Goal: Information Seeking & Learning: Learn about a topic

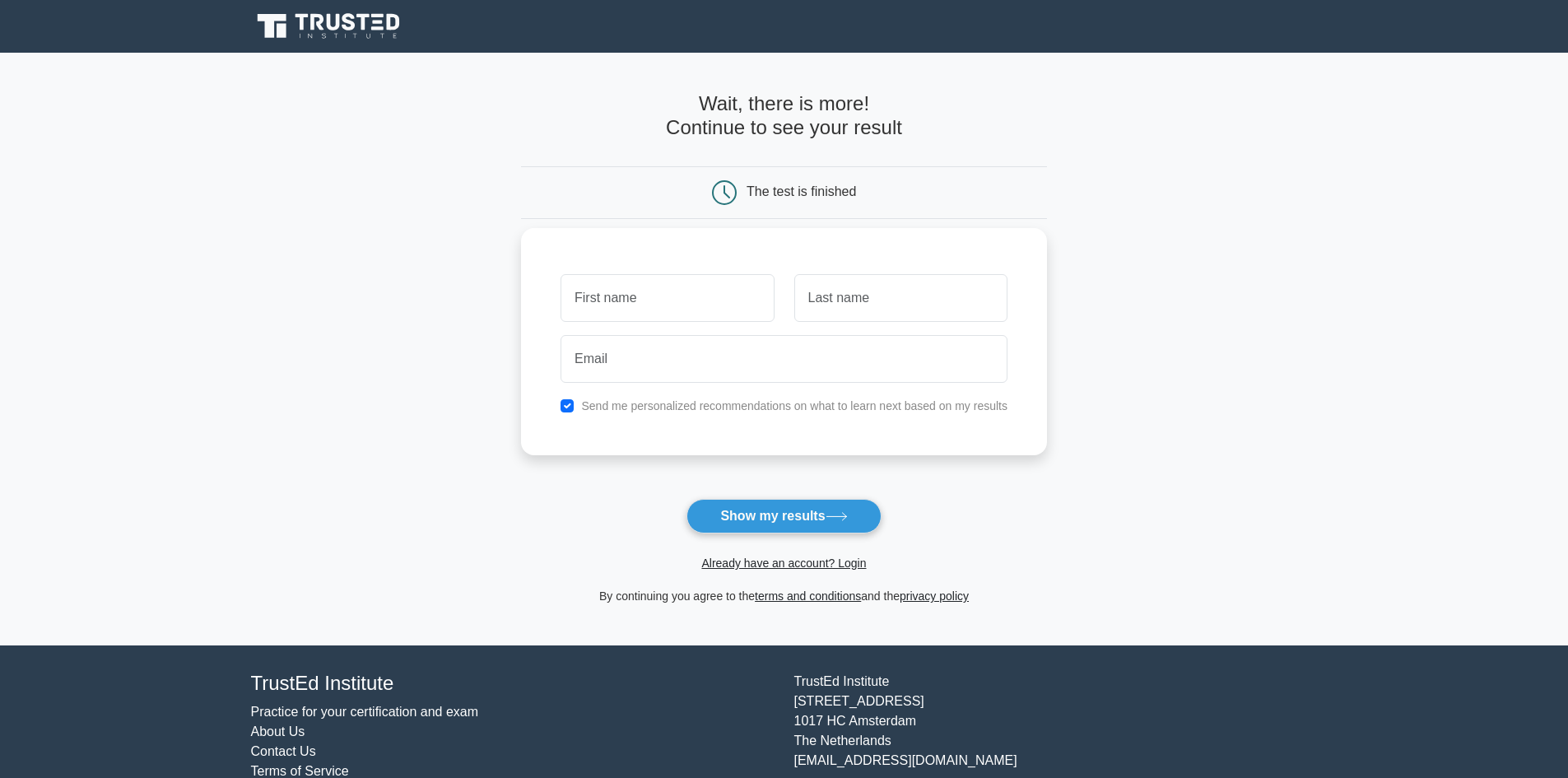
click at [689, 317] on input "text" at bounding box center [667, 298] width 213 height 48
click at [695, 304] on input "text" at bounding box center [667, 298] width 213 height 48
type input "t"
type input "ATHANASIOS"
type input "BOUGIOUKLIS"
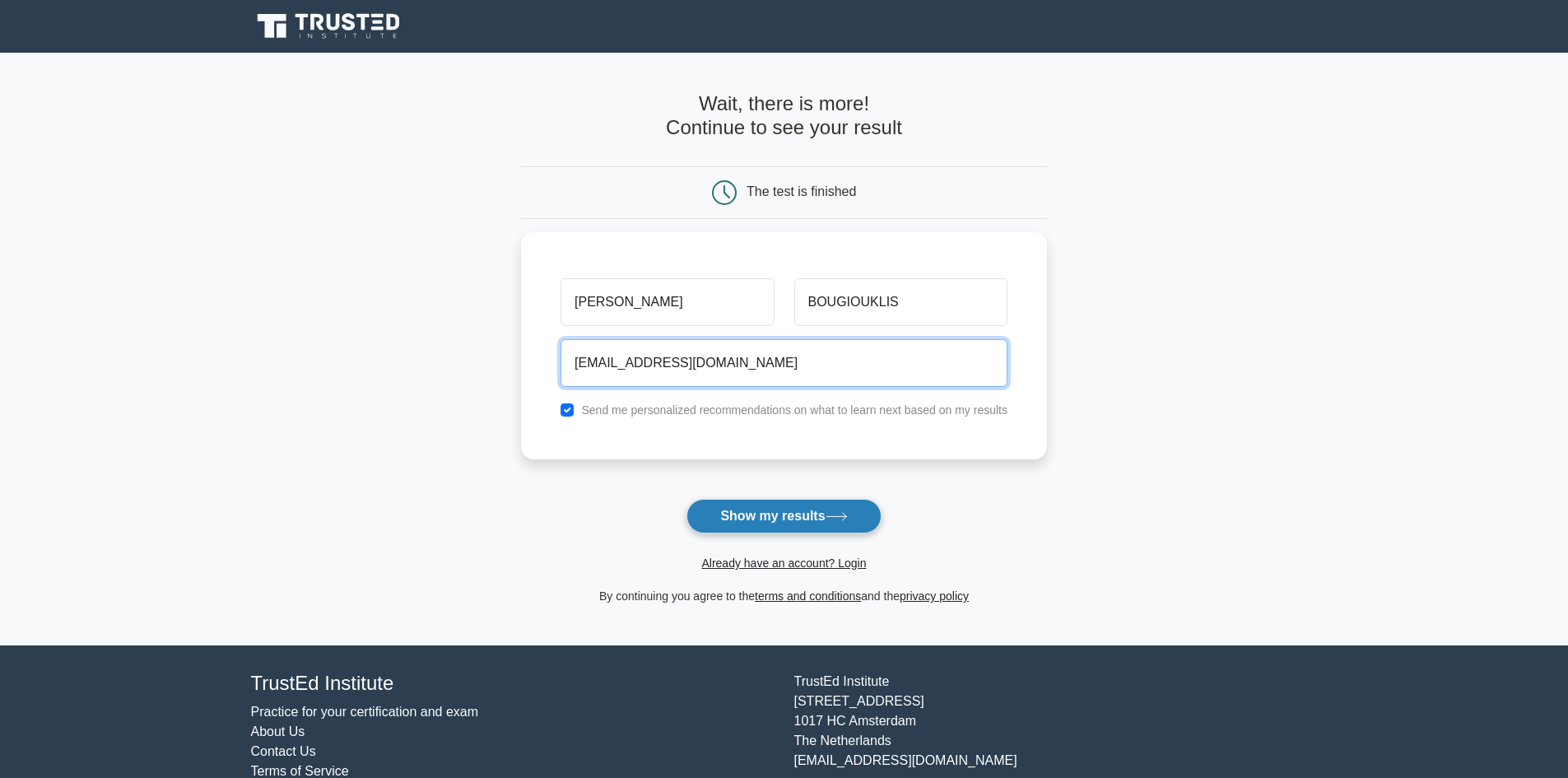
type input "[EMAIL_ADDRESS][DOMAIN_NAME]"
click at [773, 503] on button "Show my results" at bounding box center [783, 516] width 194 height 35
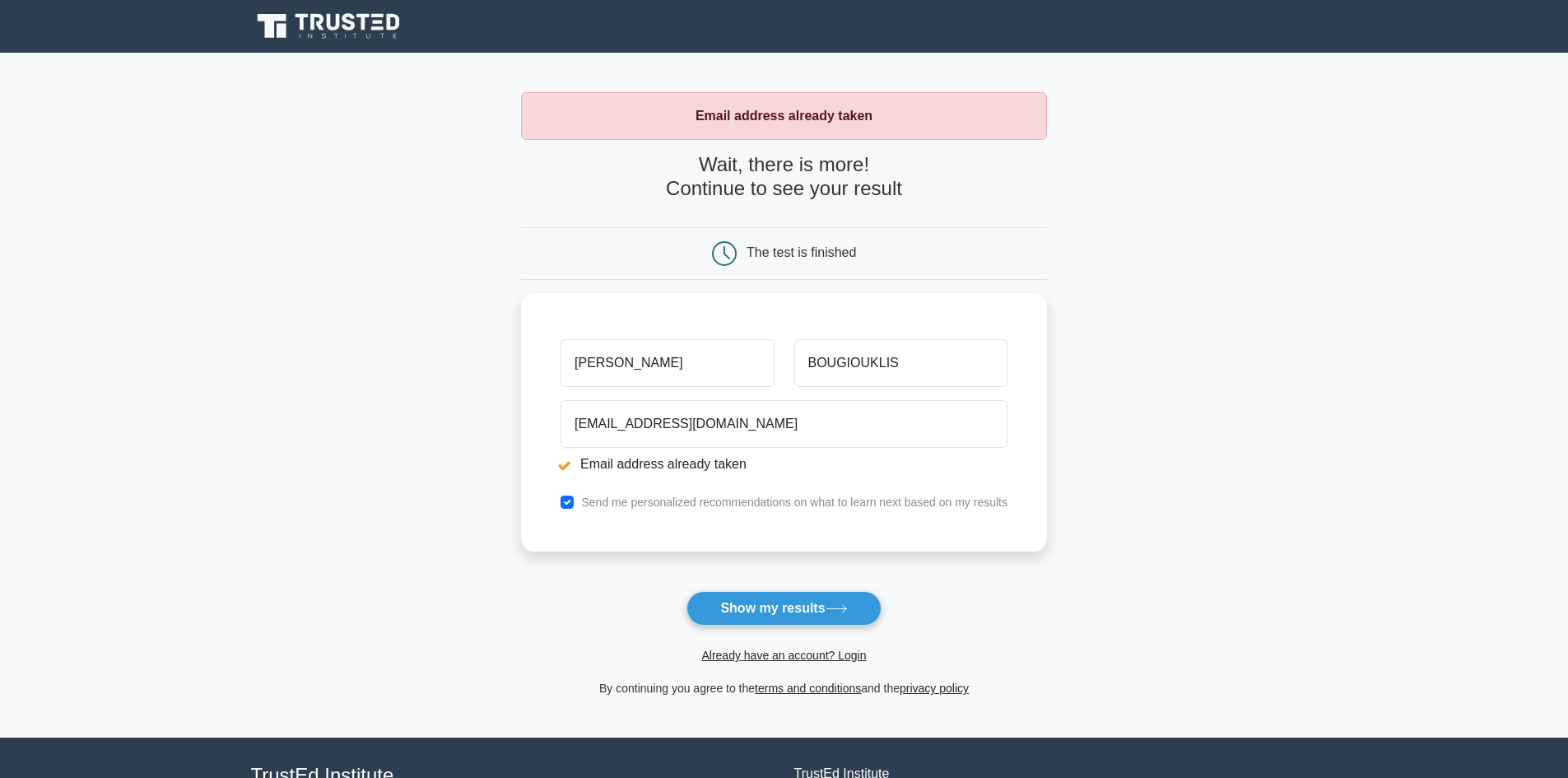
click at [1200, 478] on main "Email address already taken Wait, there is more! Continue to see your result Th…" at bounding box center [784, 395] width 1568 height 685
click at [769, 661] on link "Already have an account? Login" at bounding box center [783, 656] width 164 height 13
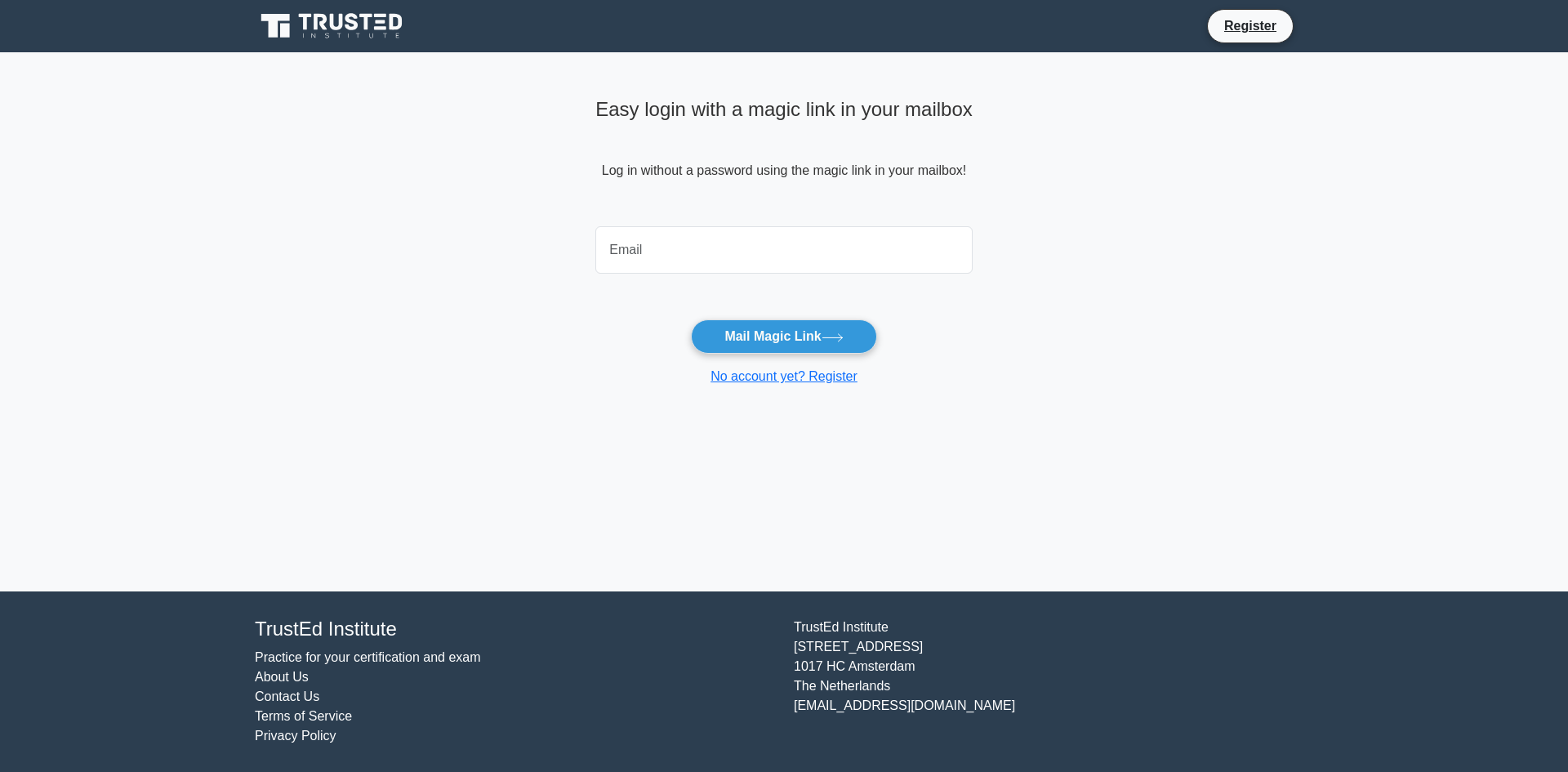
click at [670, 263] on input "email" at bounding box center [784, 250] width 377 height 48
type input "[EMAIL_ADDRESS][DOMAIN_NAME]"
click at [754, 325] on button "Mail Magic Link" at bounding box center [783, 336] width 185 height 34
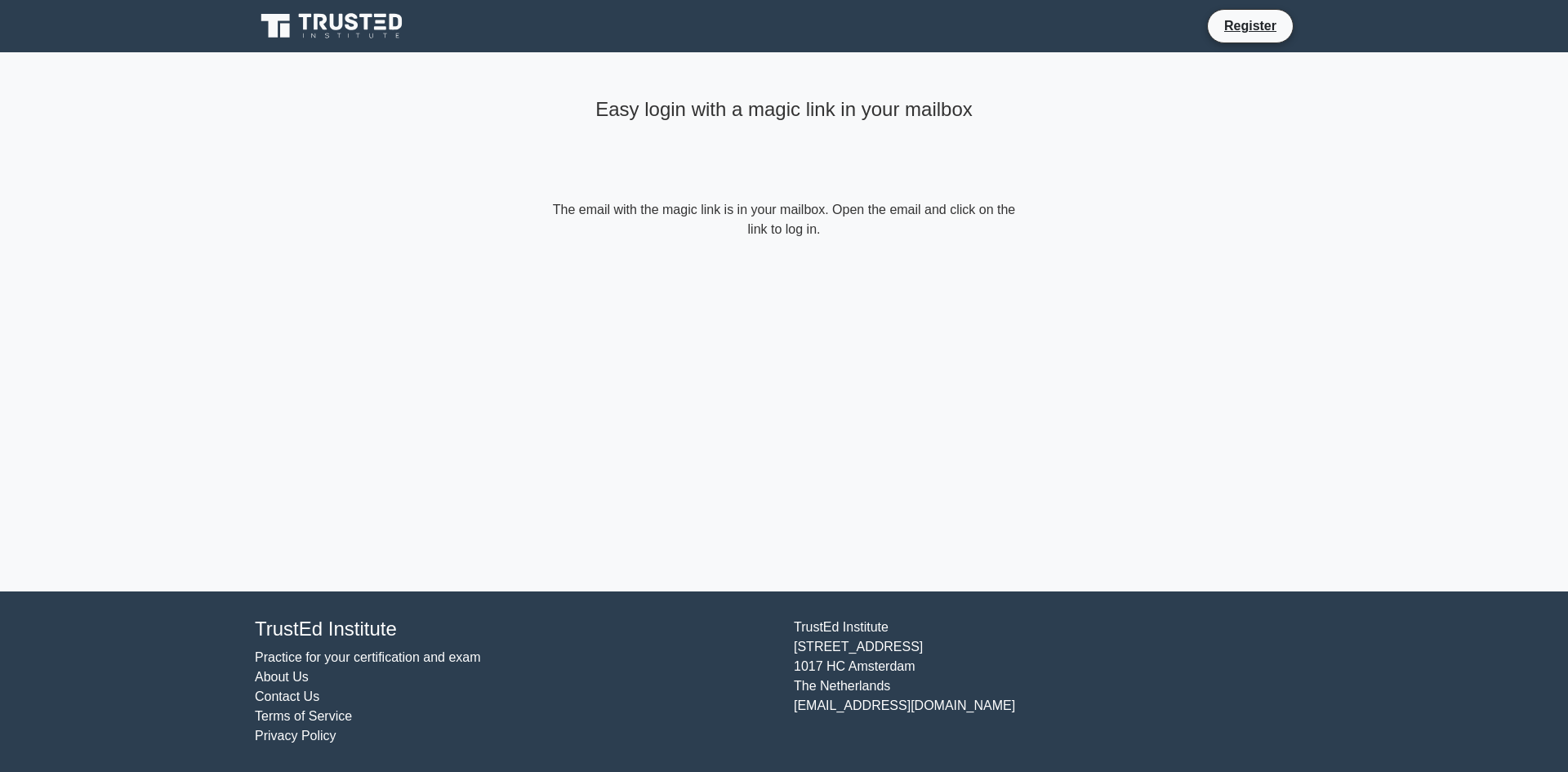
click at [855, 282] on div "Easy login with a magic link in your mailbox The email with the magic link is i…" at bounding box center [783, 322] width 490 height 539
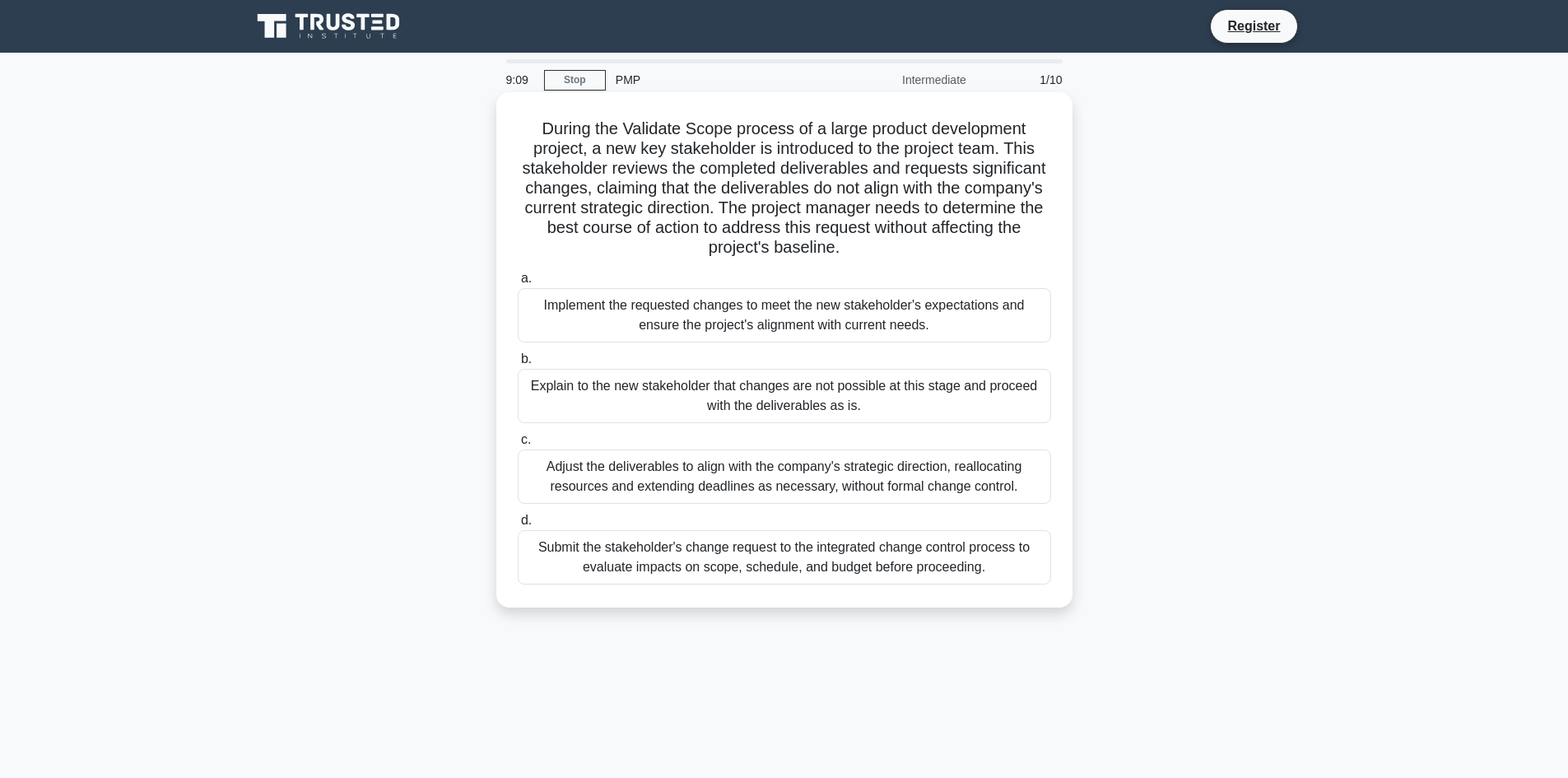
click at [736, 551] on div "Submit the stakeholder's change request to the integrated change control proces…" at bounding box center [784, 557] width 533 height 55
click at [517, 526] on input "d. Submit the stakeholder's change request to the integrated change control pro…" at bounding box center [517, 520] width 0 height 11
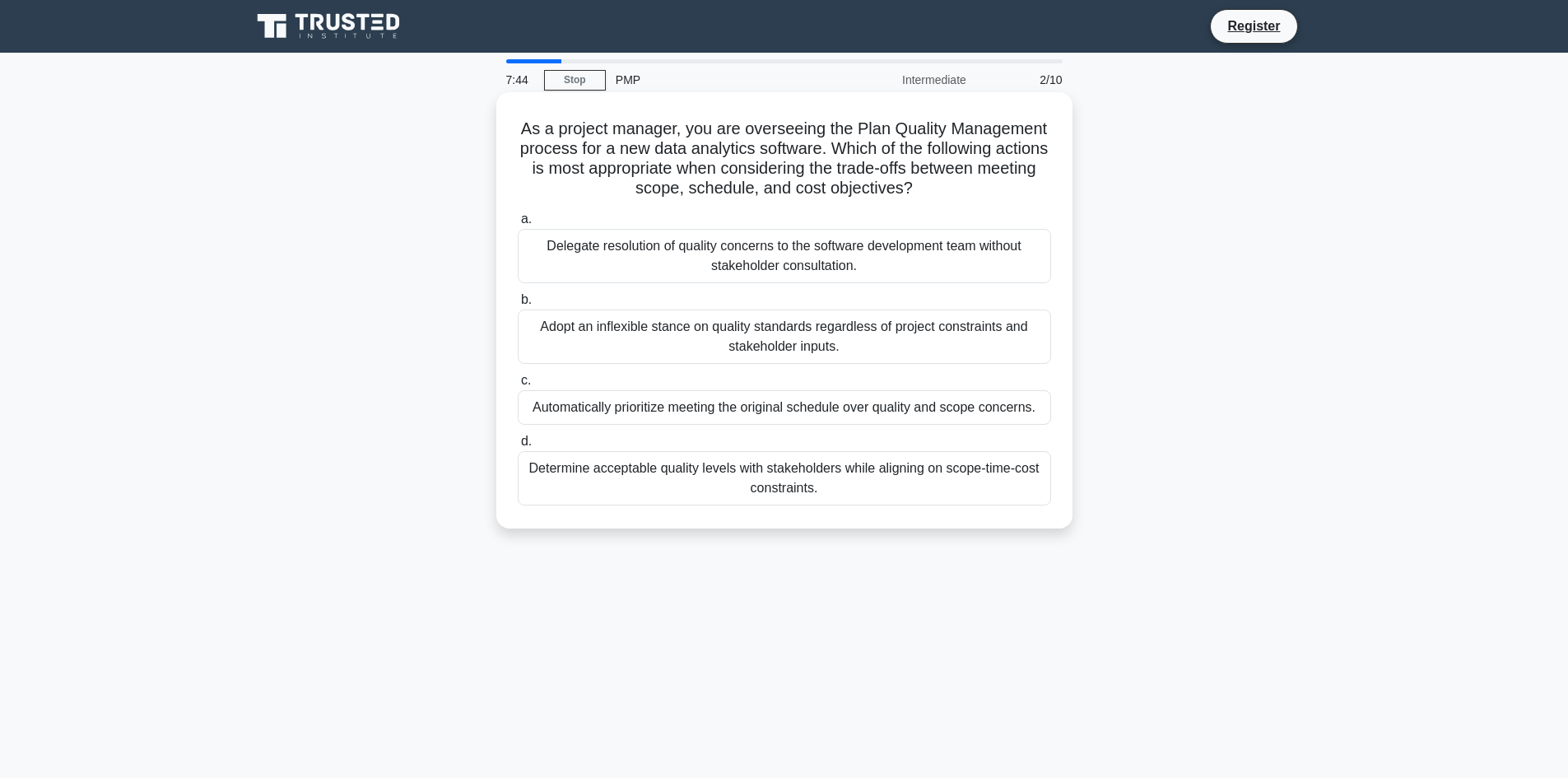
click at [787, 486] on div "Determine acceptable quality levels with stakeholders while aligning on scope-t…" at bounding box center [784, 479] width 533 height 55
click at [517, 447] on input "d. Determine acceptable quality levels with stakeholders while aligning on scop…" at bounding box center [517, 442] width 0 height 11
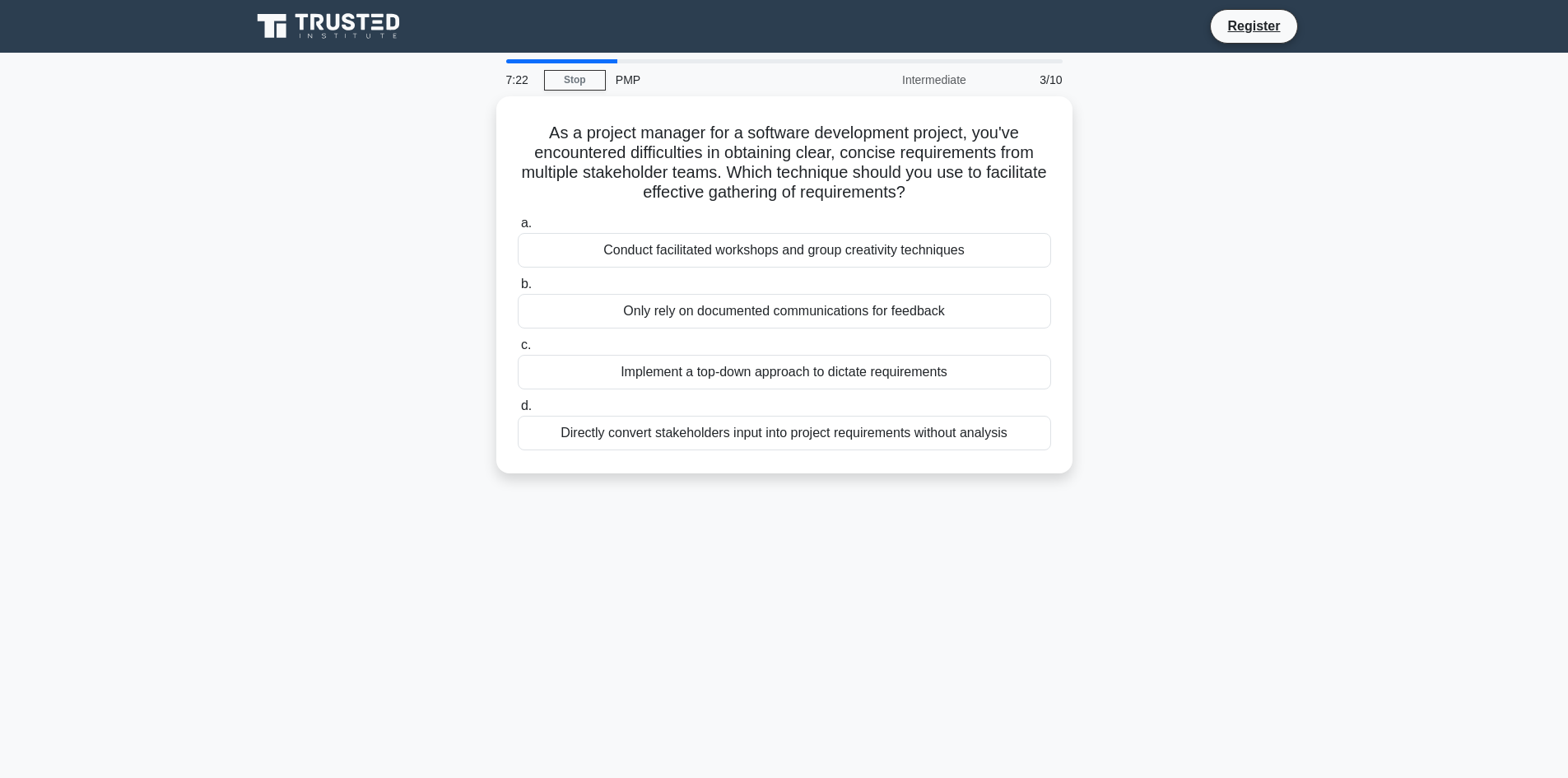
click at [746, 515] on div "7:22 Stop PMP Intermediate 3/10 As a project manager for a software development…" at bounding box center [784, 471] width 1086 height 823
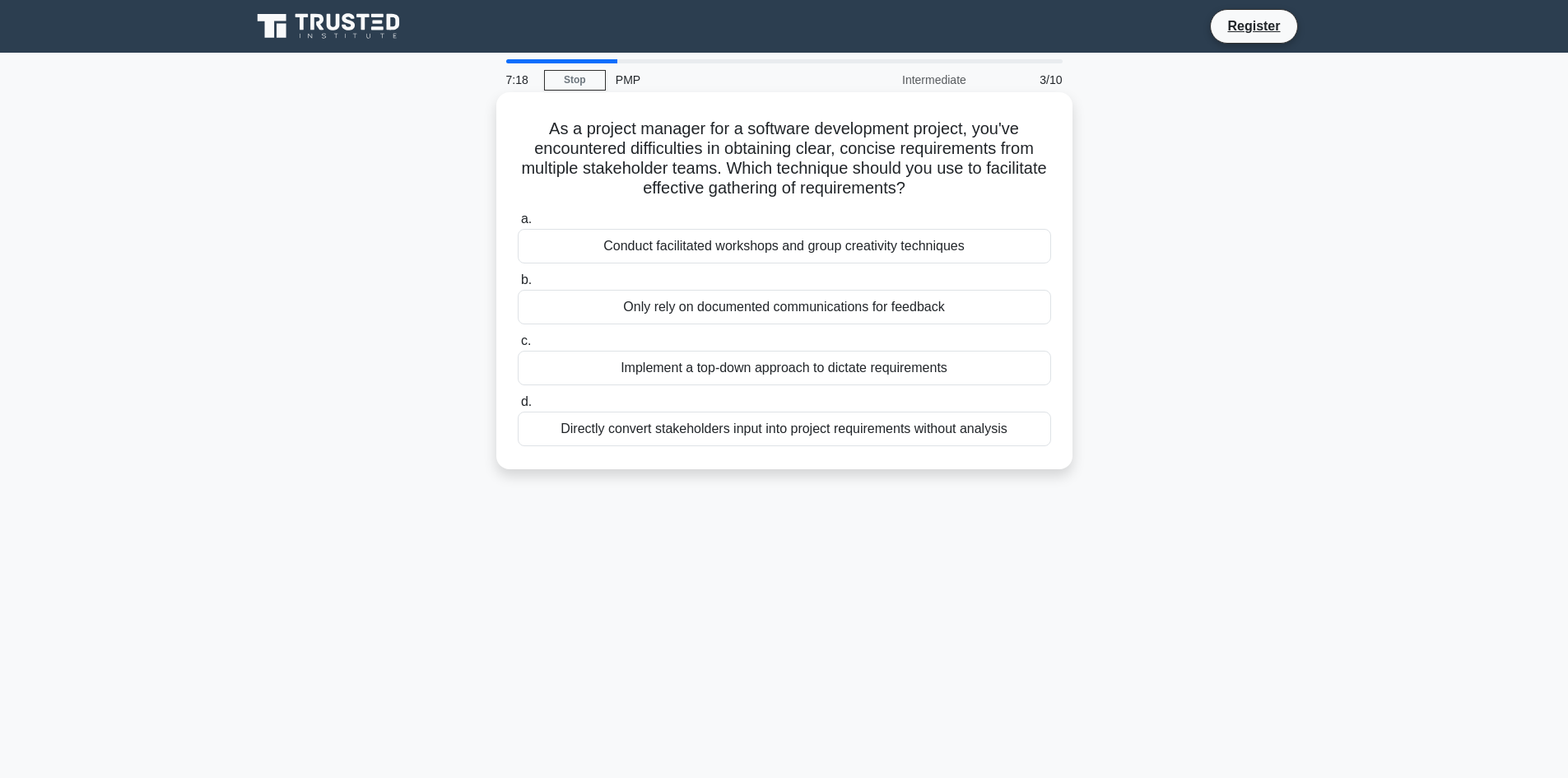
click at [728, 247] on div "Conduct facilitated workshops and group creativity techniques" at bounding box center [784, 246] width 533 height 35
click at [517, 225] on input "a. Conduct facilitated workshops and group creativity techniques" at bounding box center [517, 219] width 0 height 11
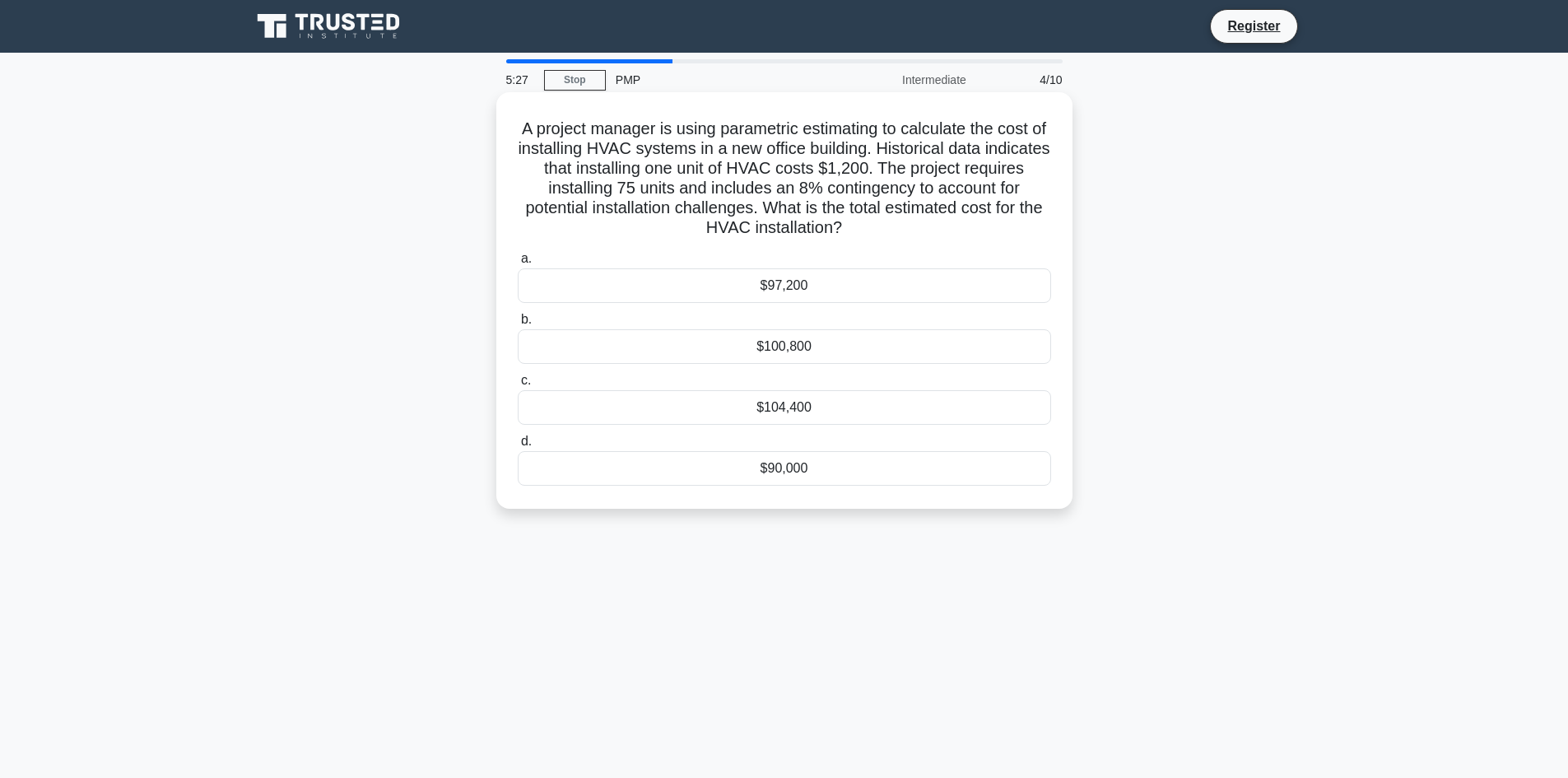
click at [801, 285] on div "$97,200" at bounding box center [784, 286] width 533 height 35
click at [517, 265] on input "a. $97,200" at bounding box center [517, 259] width 0 height 11
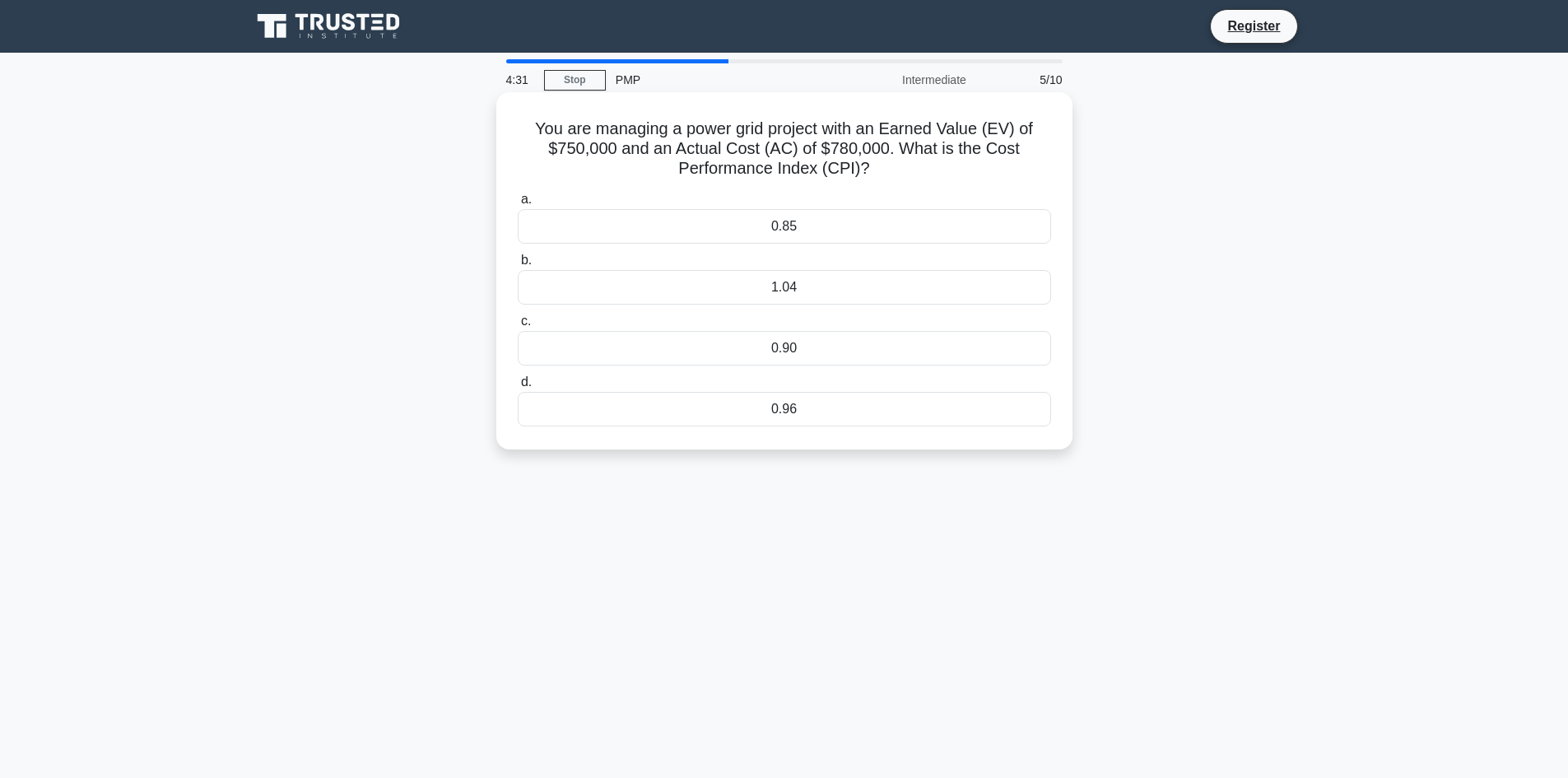
click at [793, 409] on div "0.96" at bounding box center [784, 409] width 533 height 35
click at [517, 388] on input "d. 0.96" at bounding box center [517, 382] width 0 height 11
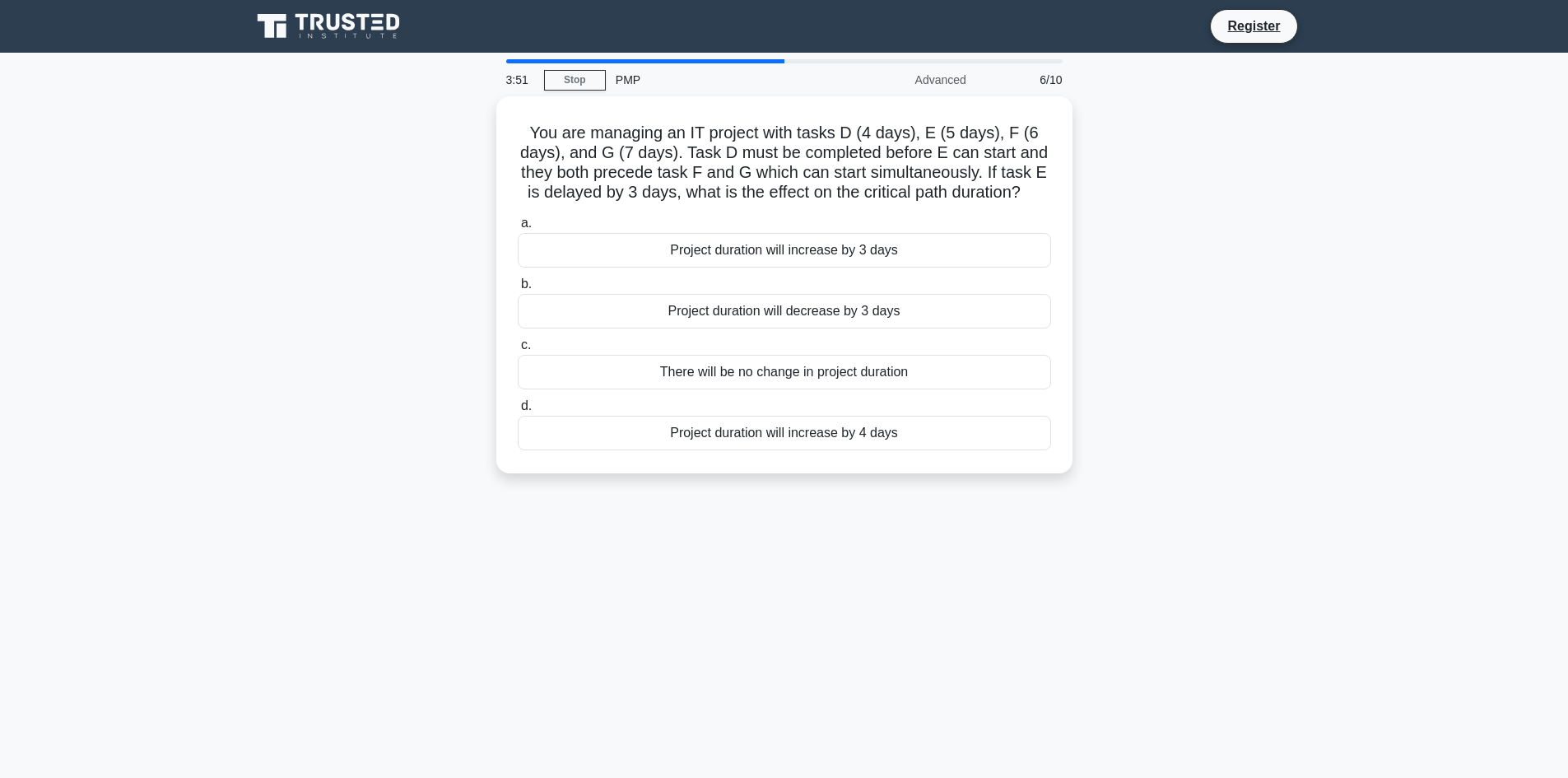
click at [1248, 257] on div "You are managing an IT project with tasks D (4 days), E (5 days), F (6 days), a…" at bounding box center [784, 294] width 1086 height 397
click at [1184, 172] on div "You are managing an IT project with tasks D (4 days), E (5 days), F (6 days), a…" at bounding box center [784, 294] width 1086 height 397
click at [1218, 222] on div "You are managing an IT project with tasks D (4 days), E (5 days), F (6 days), a…" at bounding box center [784, 294] width 1086 height 397
click at [1291, 298] on div "You are managing an IT project with tasks D (4 days), E (5 days), F (6 days), a…" at bounding box center [784, 294] width 1086 height 397
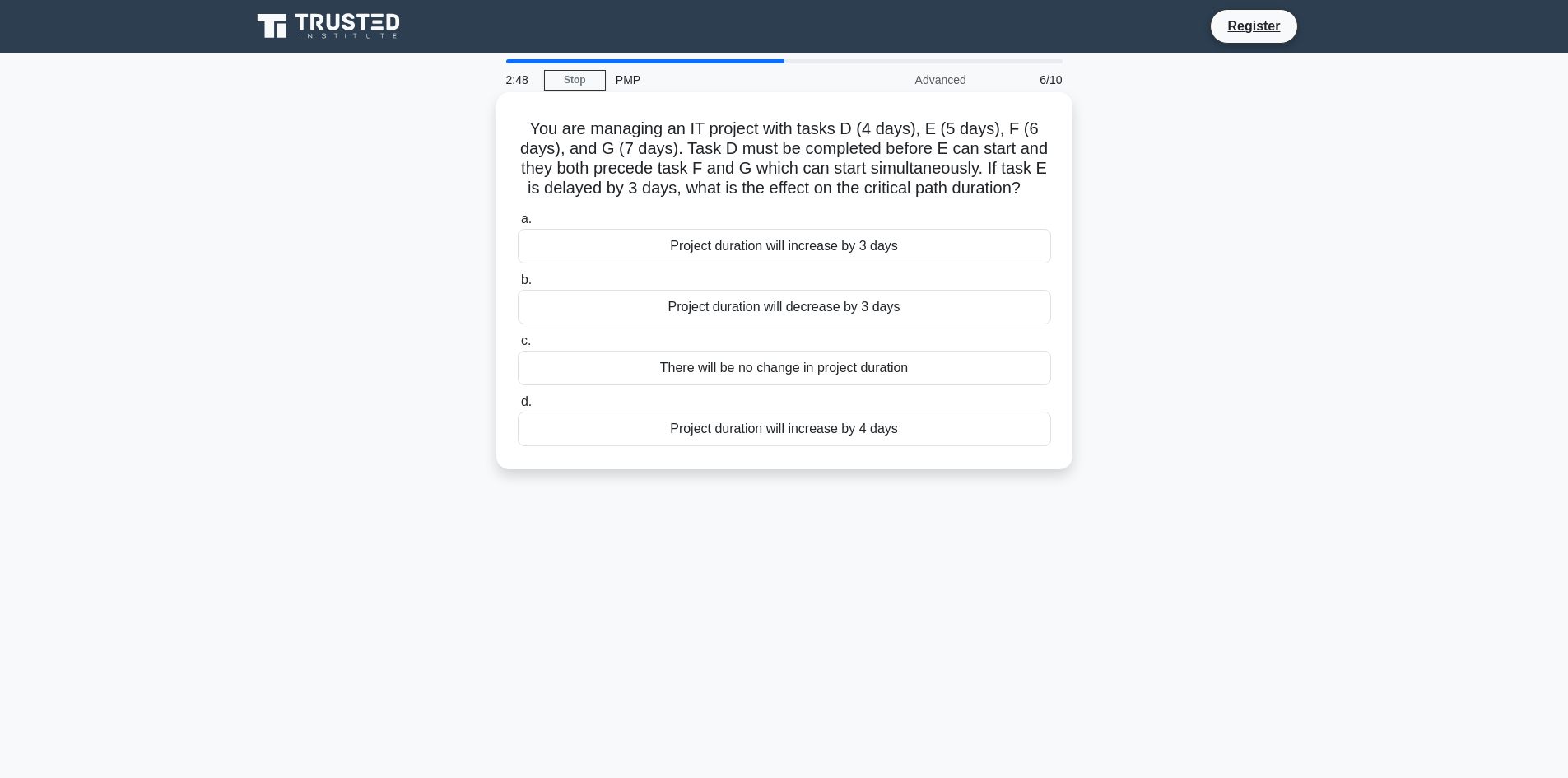
click at [822, 367] on div "There will be no change in project duration" at bounding box center [784, 368] width 533 height 35
click at [517, 346] on input "c. There will be no change in project duration" at bounding box center [517, 341] width 0 height 11
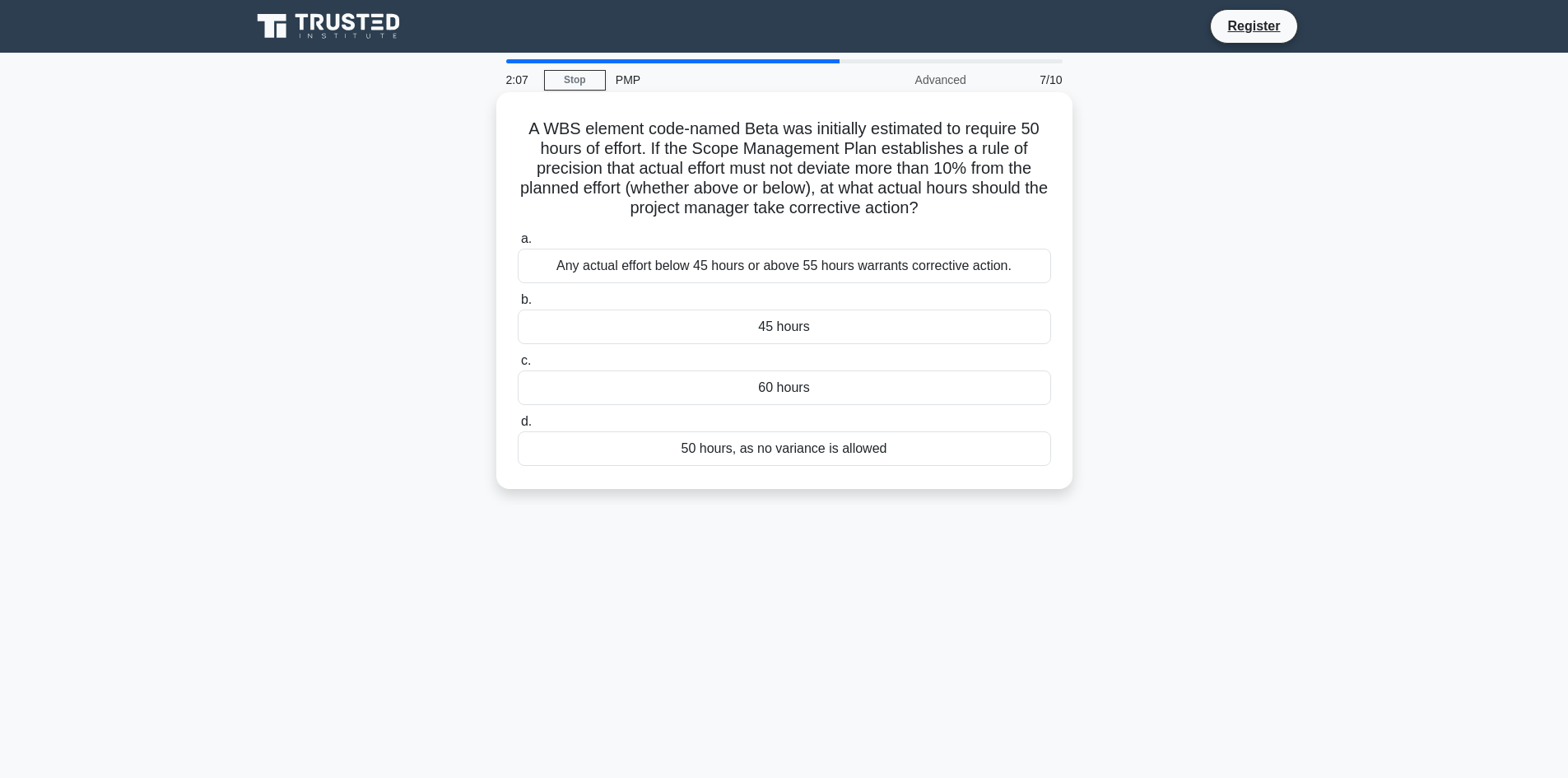
click at [981, 262] on div "Any actual effort below 45 hours or above 55 hours warrants corrective action." at bounding box center [784, 266] width 533 height 35
click at [517, 245] on input "a. Any actual effort below 45 hours or above 55 hours warrants corrective actio…" at bounding box center [517, 239] width 0 height 11
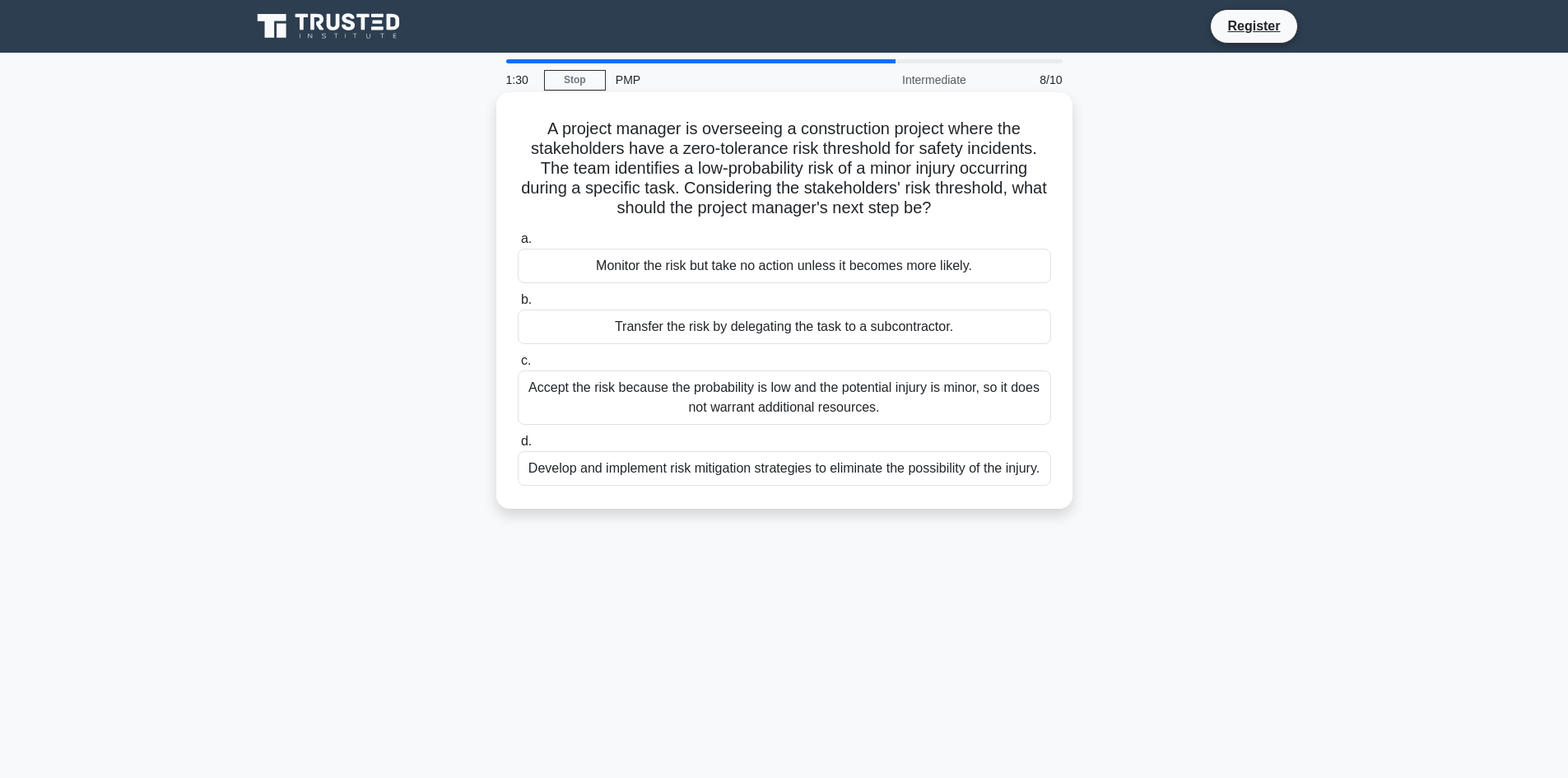
click at [941, 471] on div "Develop and implement risk mitigation strategies to eliminate the possibility o…" at bounding box center [784, 469] width 533 height 35
click at [517, 447] on input "d. Develop and implement risk mitigation strategies to eliminate the possibilit…" at bounding box center [517, 442] width 0 height 11
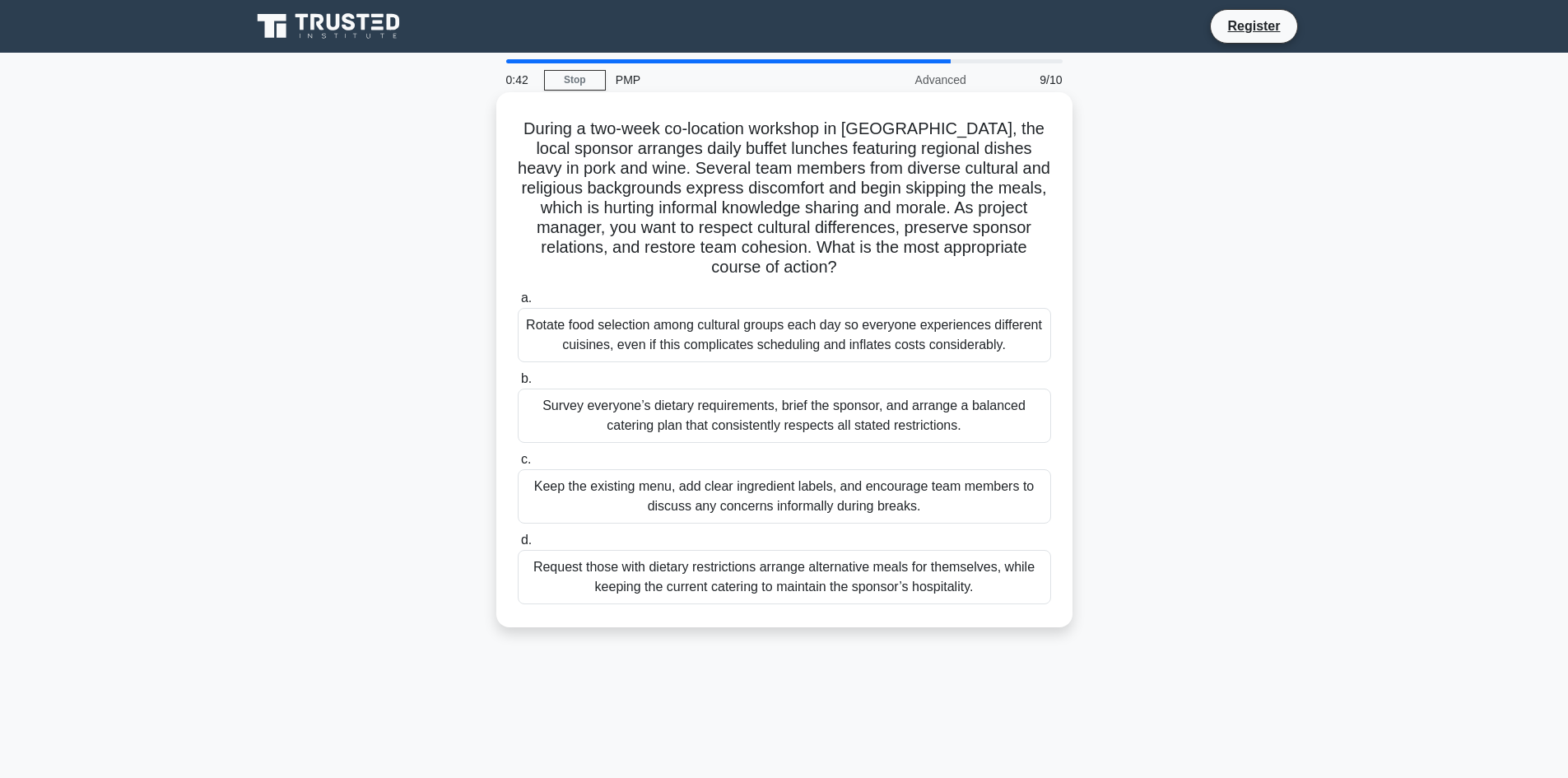
click at [1003, 334] on div "Rotate food selection among cultural groups each day so everyone experiences di…" at bounding box center [784, 335] width 533 height 55
click at [517, 303] on input "a. Rotate food selection among cultural groups each day so everyone experiences…" at bounding box center [517, 298] width 0 height 11
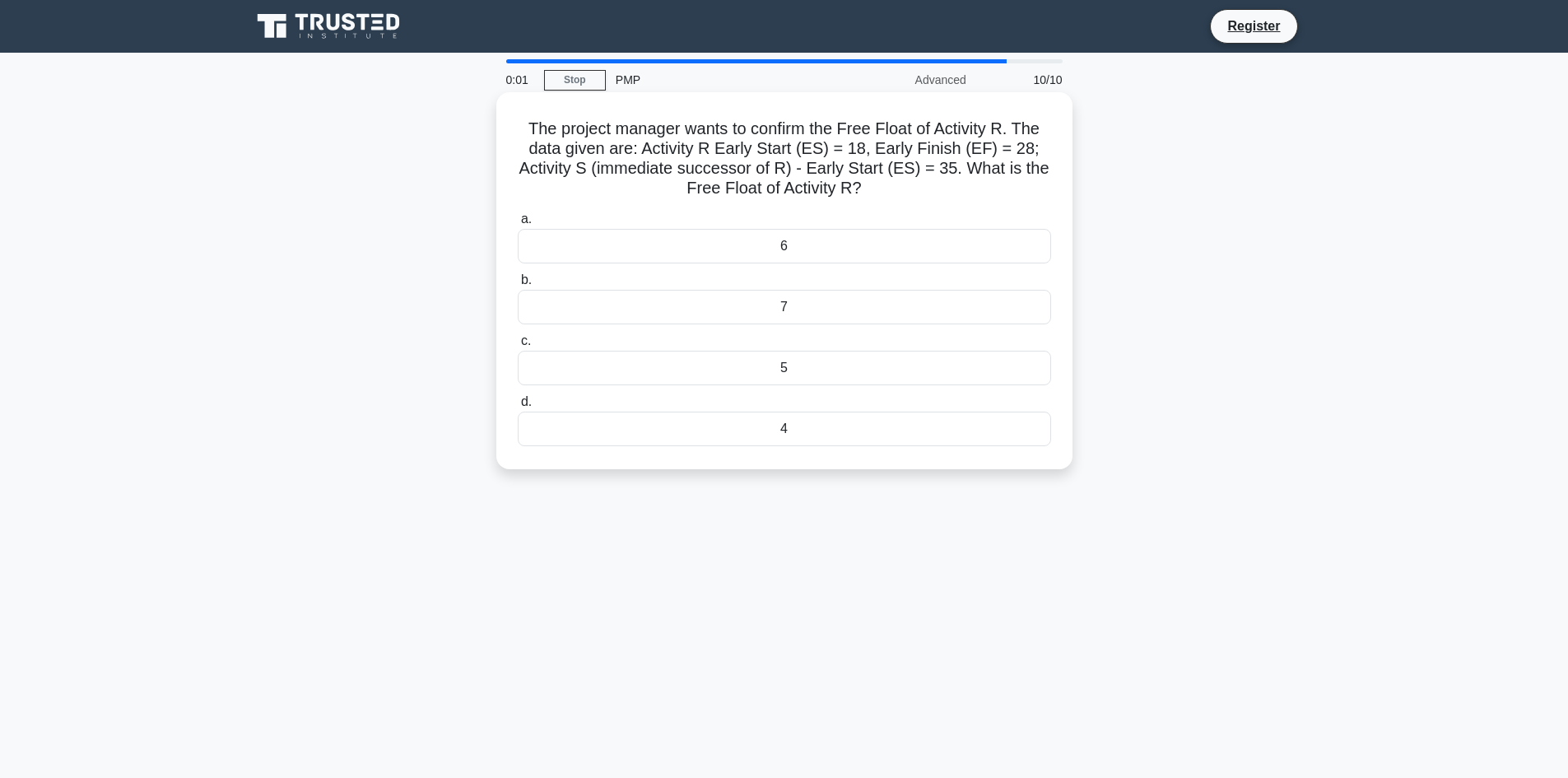
click at [804, 371] on div "5" at bounding box center [784, 368] width 533 height 35
click at [517, 346] on input "c. 5" at bounding box center [517, 341] width 0 height 11
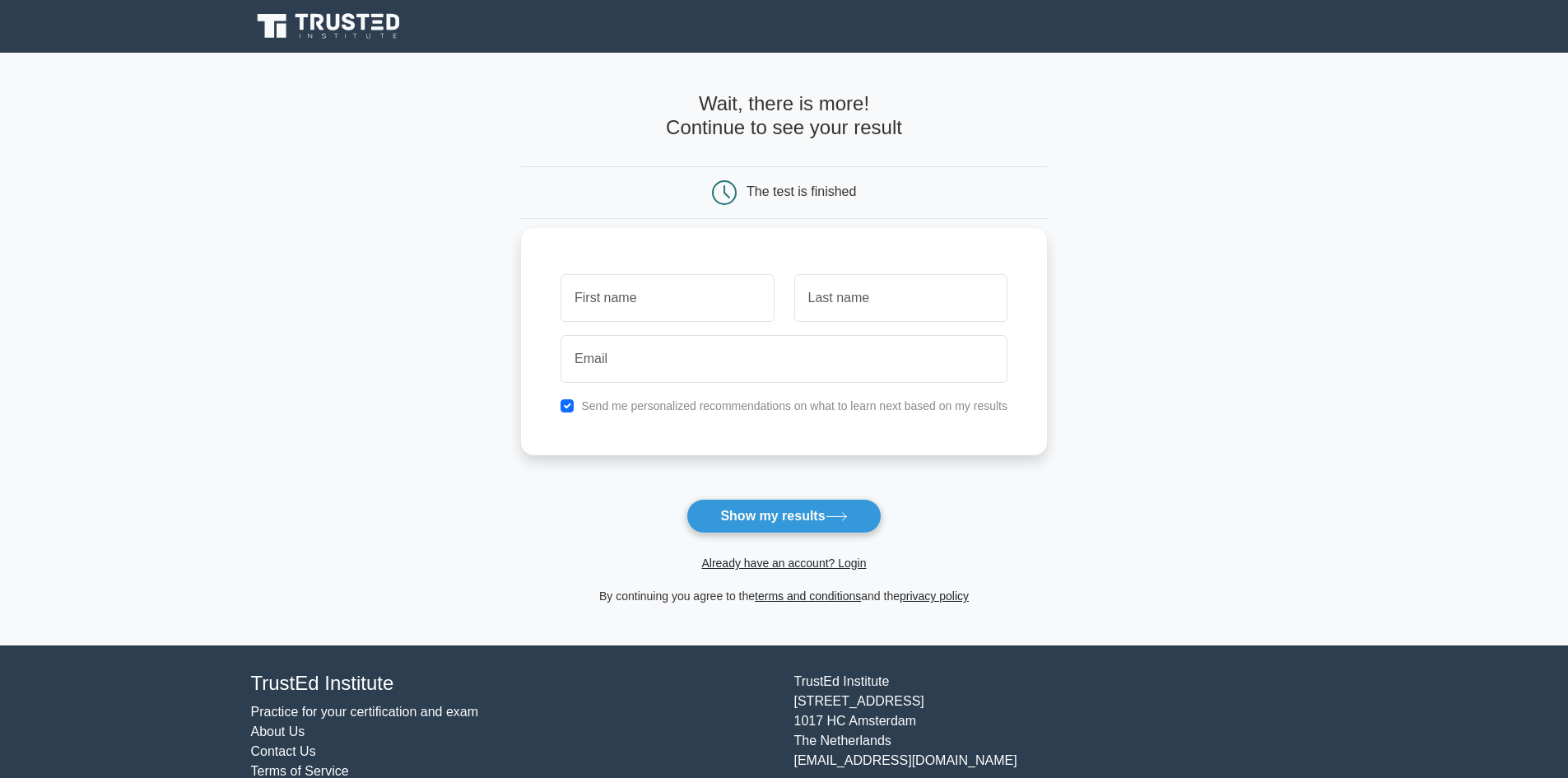
click at [717, 304] on input "text" at bounding box center [667, 298] width 213 height 48
click at [763, 560] on link "Already have an account? Login" at bounding box center [783, 563] width 164 height 13
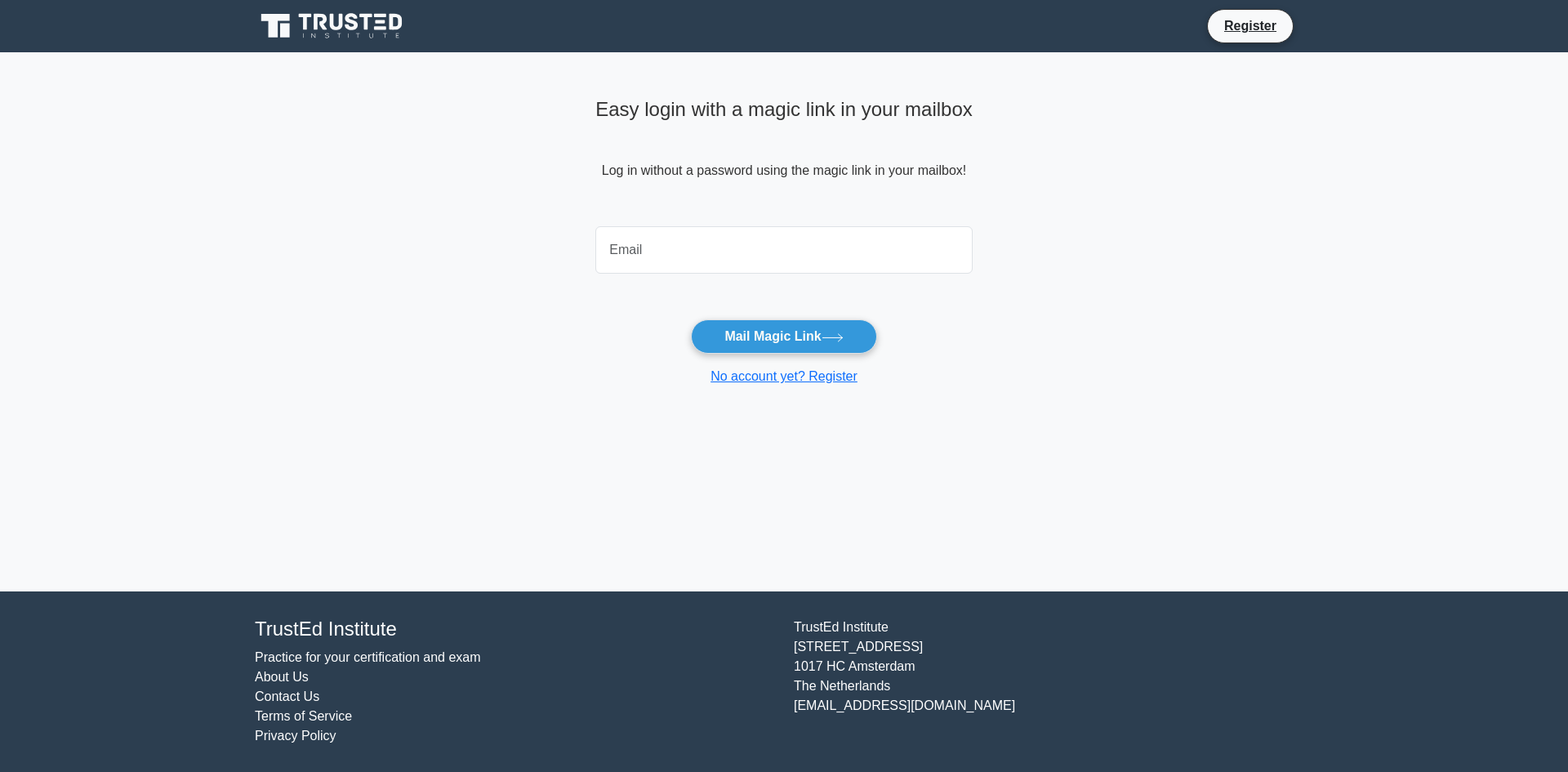
click at [816, 242] on input "email" at bounding box center [784, 250] width 377 height 48
click at [1251, 39] on li "Register" at bounding box center [1251, 26] width 87 height 34
drag, startPoint x: 795, startPoint y: 262, endPoint x: 828, endPoint y: 261, distance: 33.0
click at [796, 262] on input "email" at bounding box center [784, 250] width 377 height 48
type input "tbougmecheng@gmail.com"
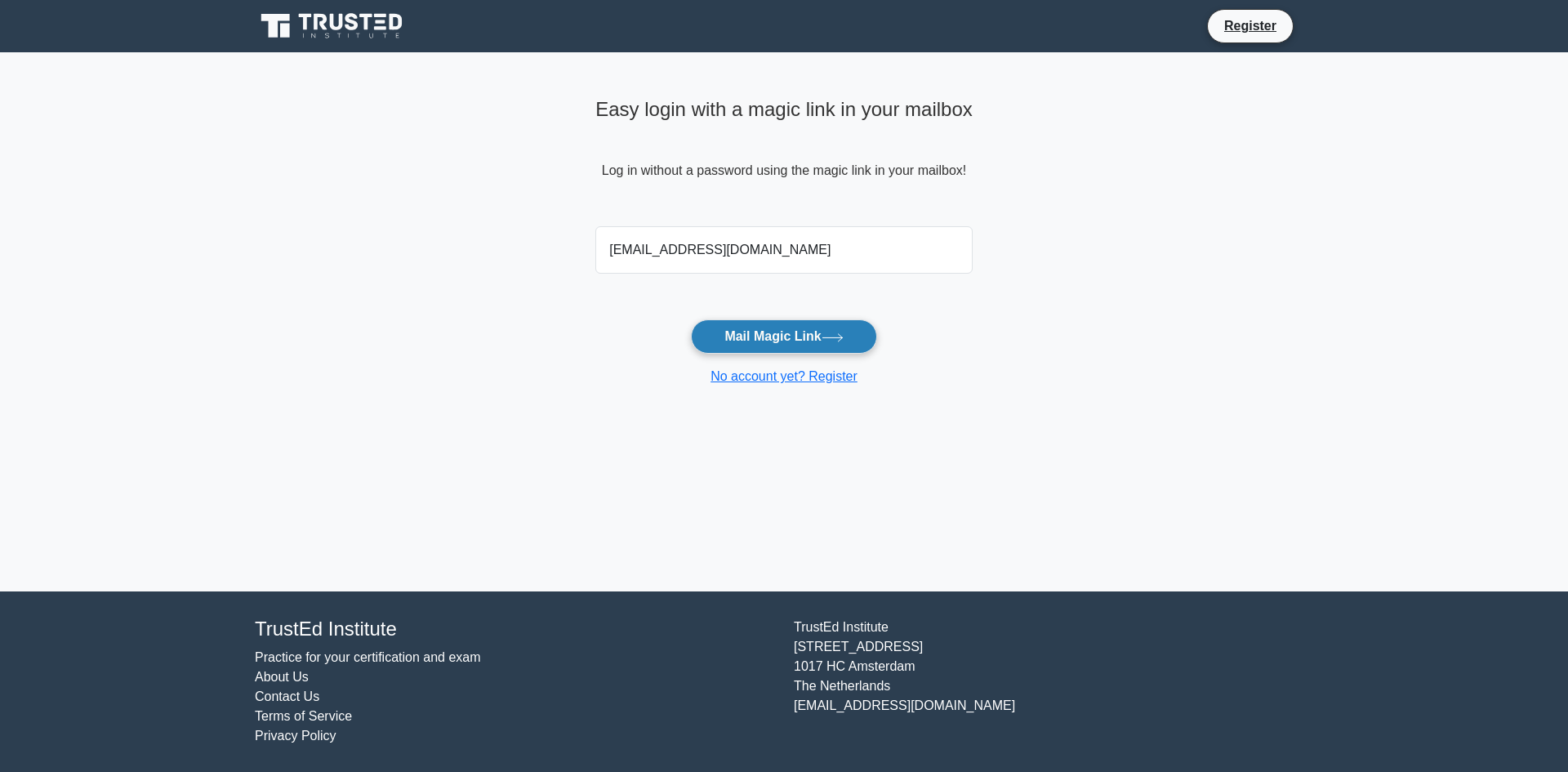
click at [816, 335] on button "Mail Magic Link" at bounding box center [783, 336] width 185 height 34
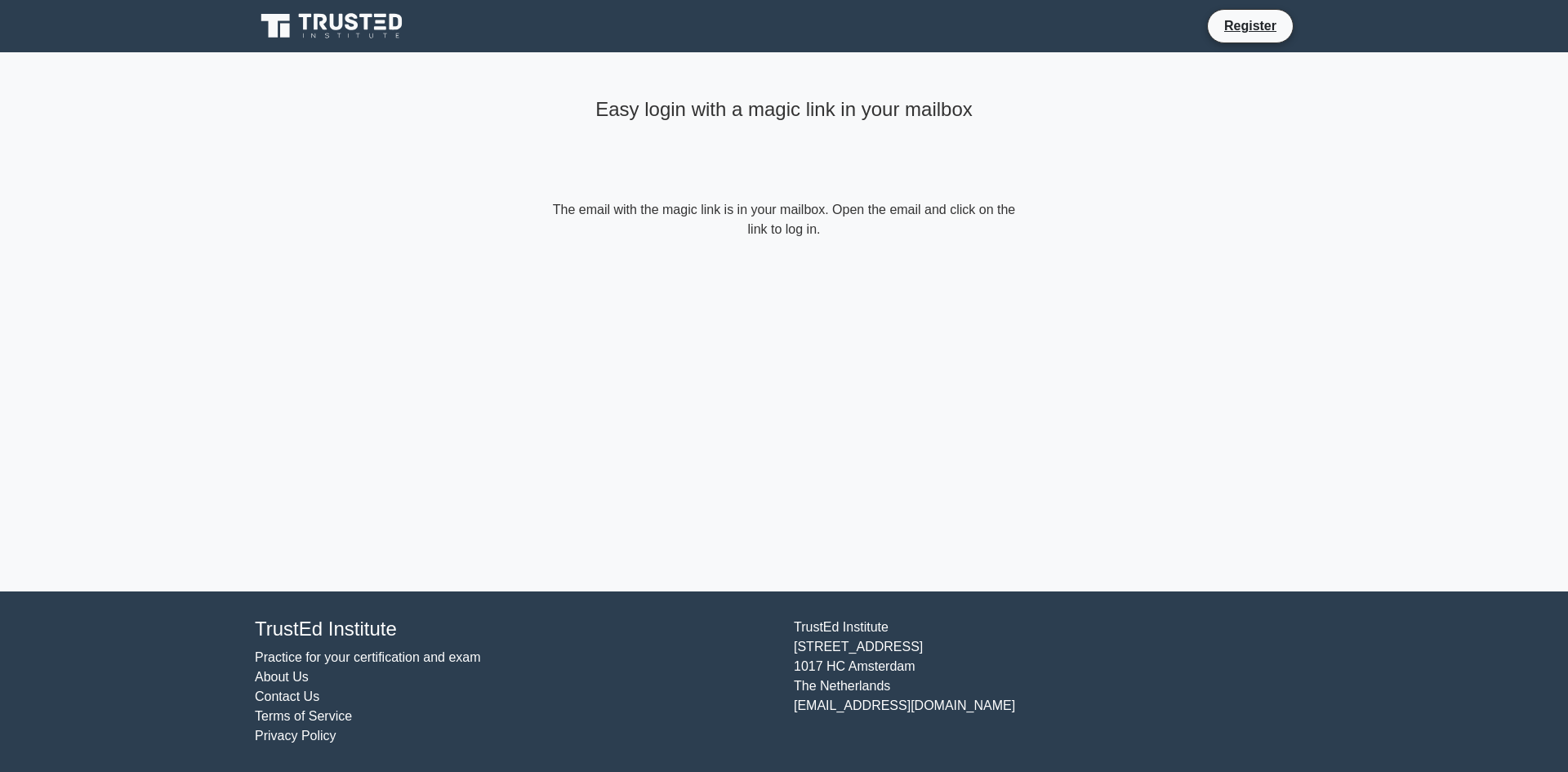
click at [358, 21] on icon at bounding box center [333, 26] width 157 height 31
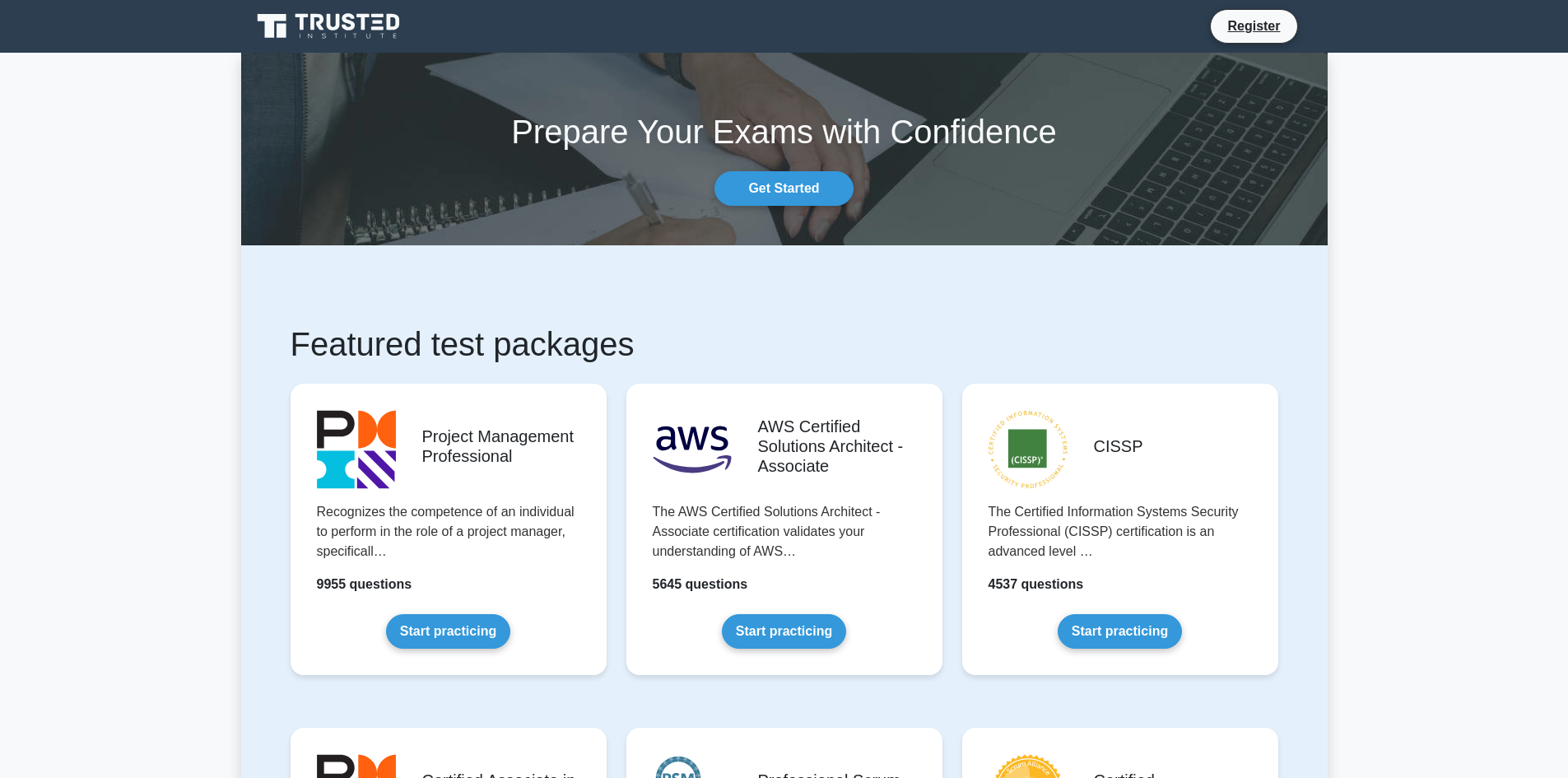
scroll to position [83, 0]
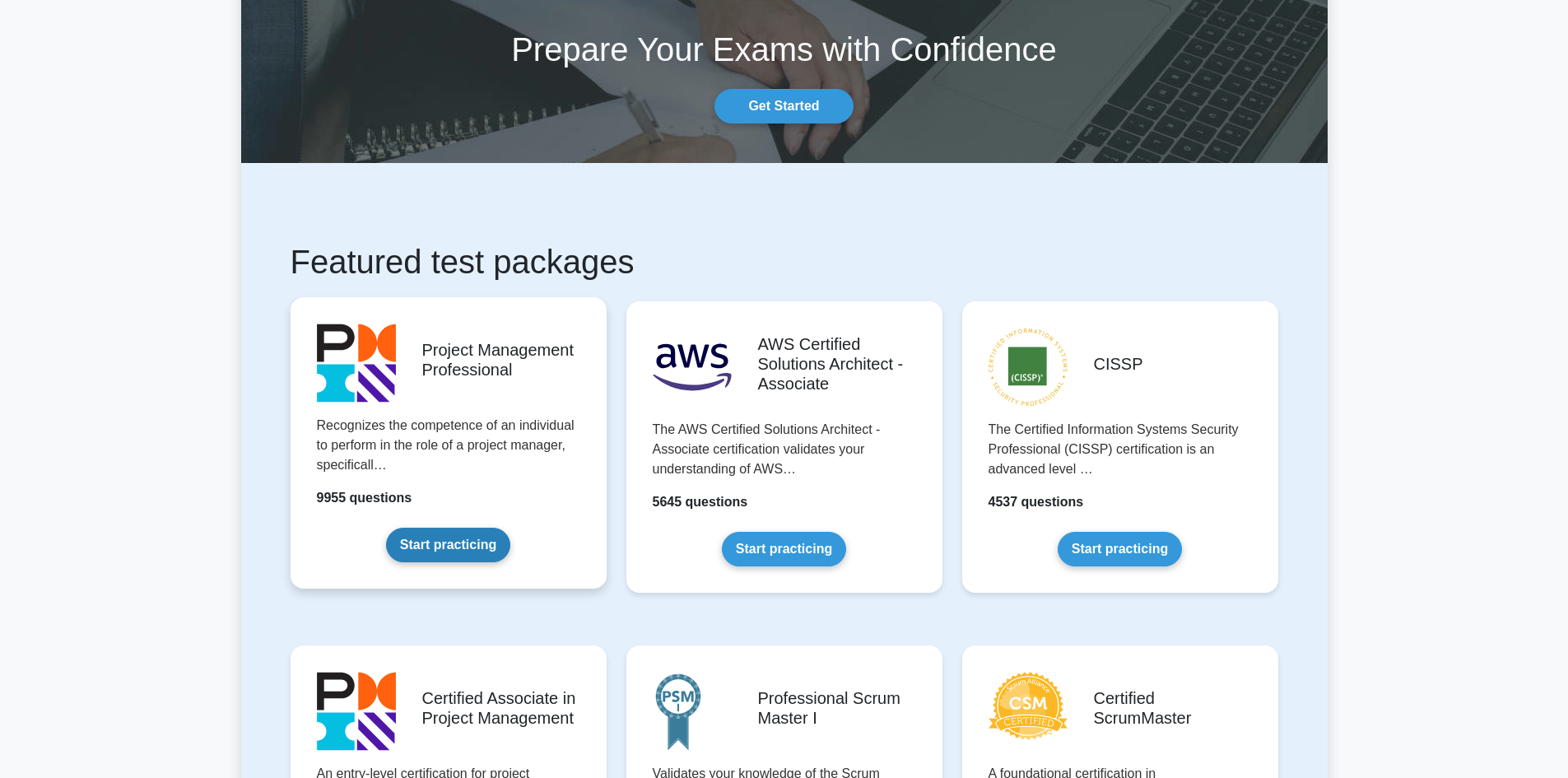
click at [455, 530] on link "Start practicing" at bounding box center [448, 545] width 124 height 35
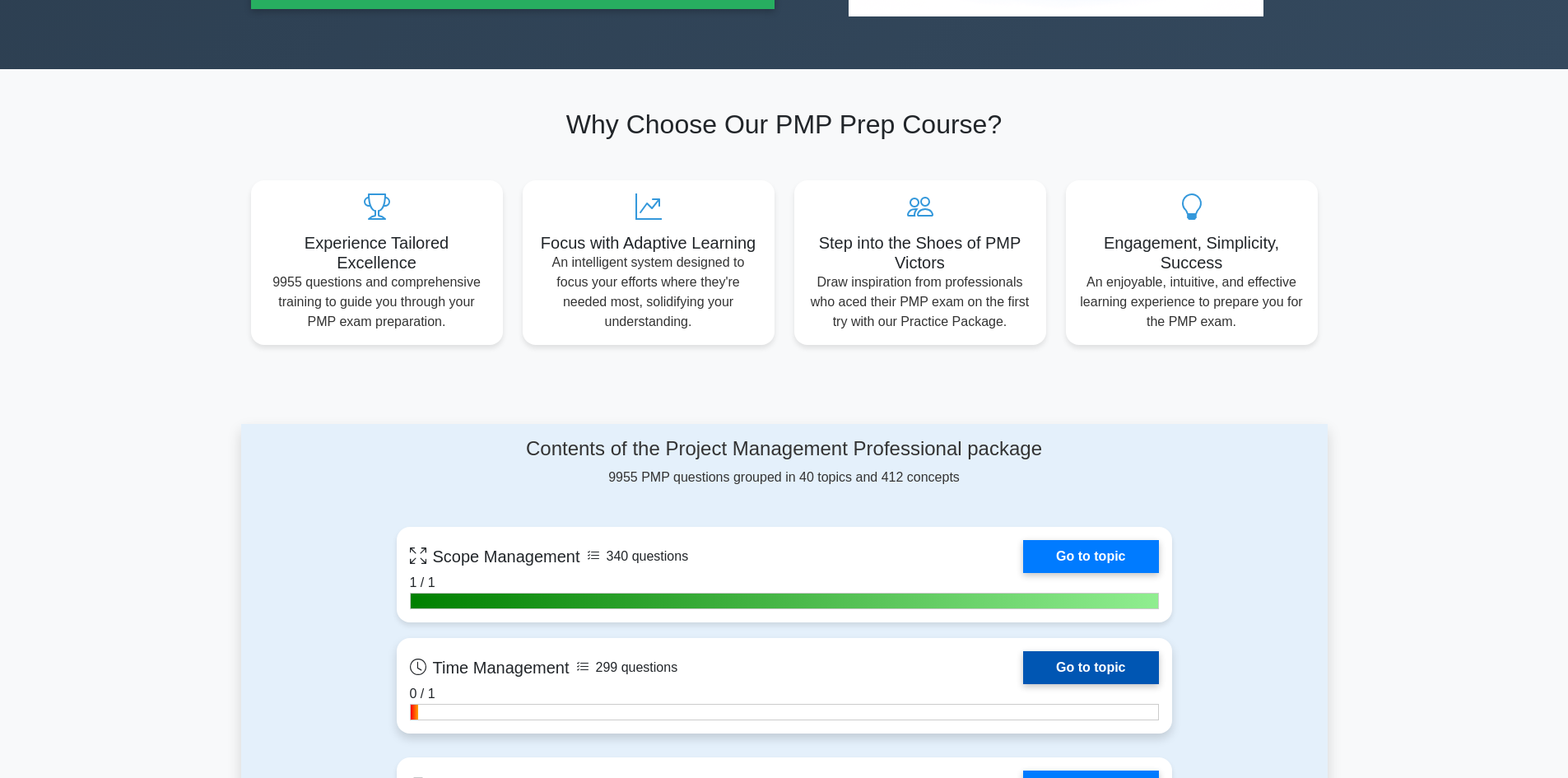
scroll to position [576, 0]
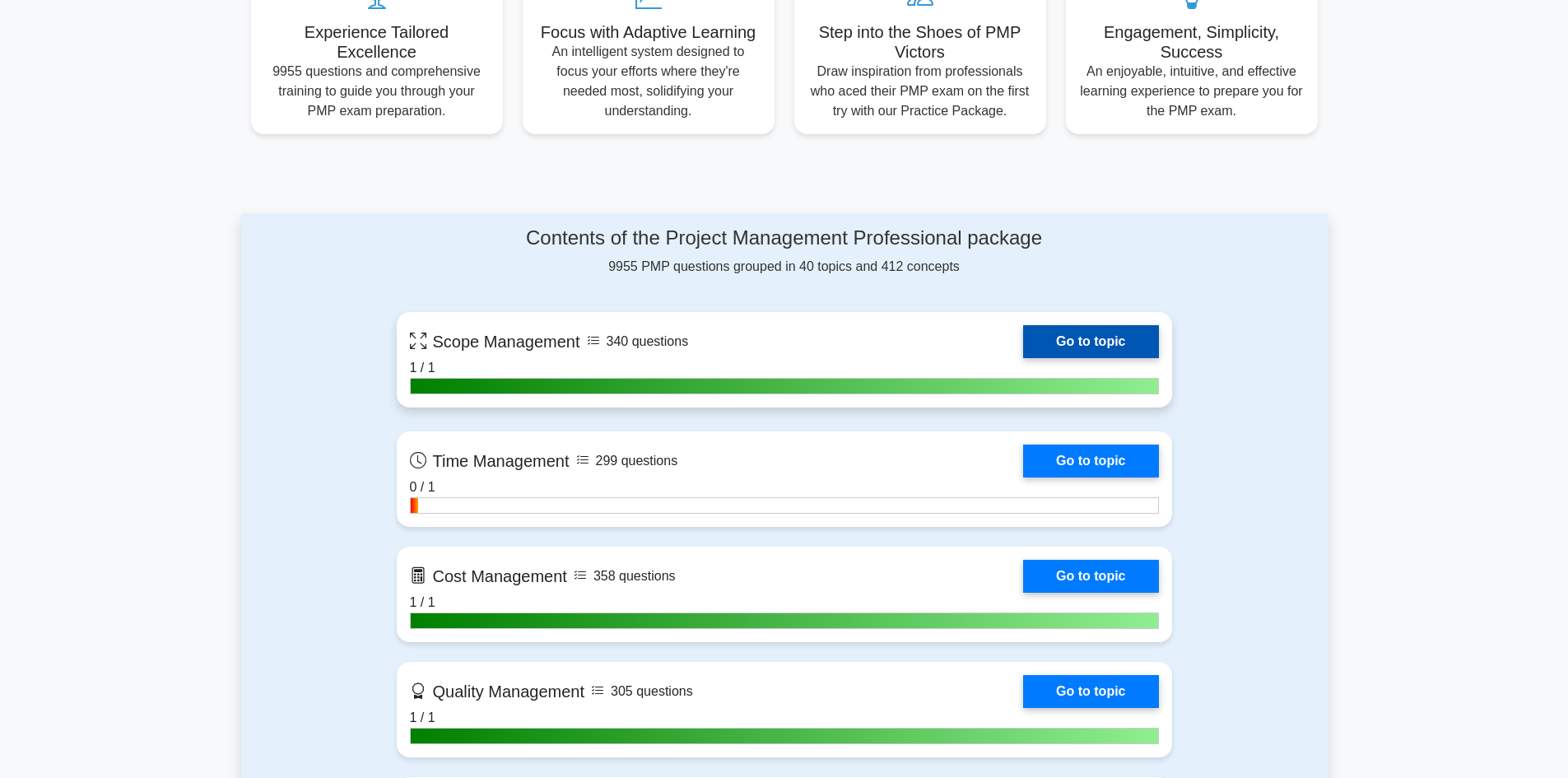
click at [1077, 353] on link "Go to topic" at bounding box center [1090, 341] width 135 height 33
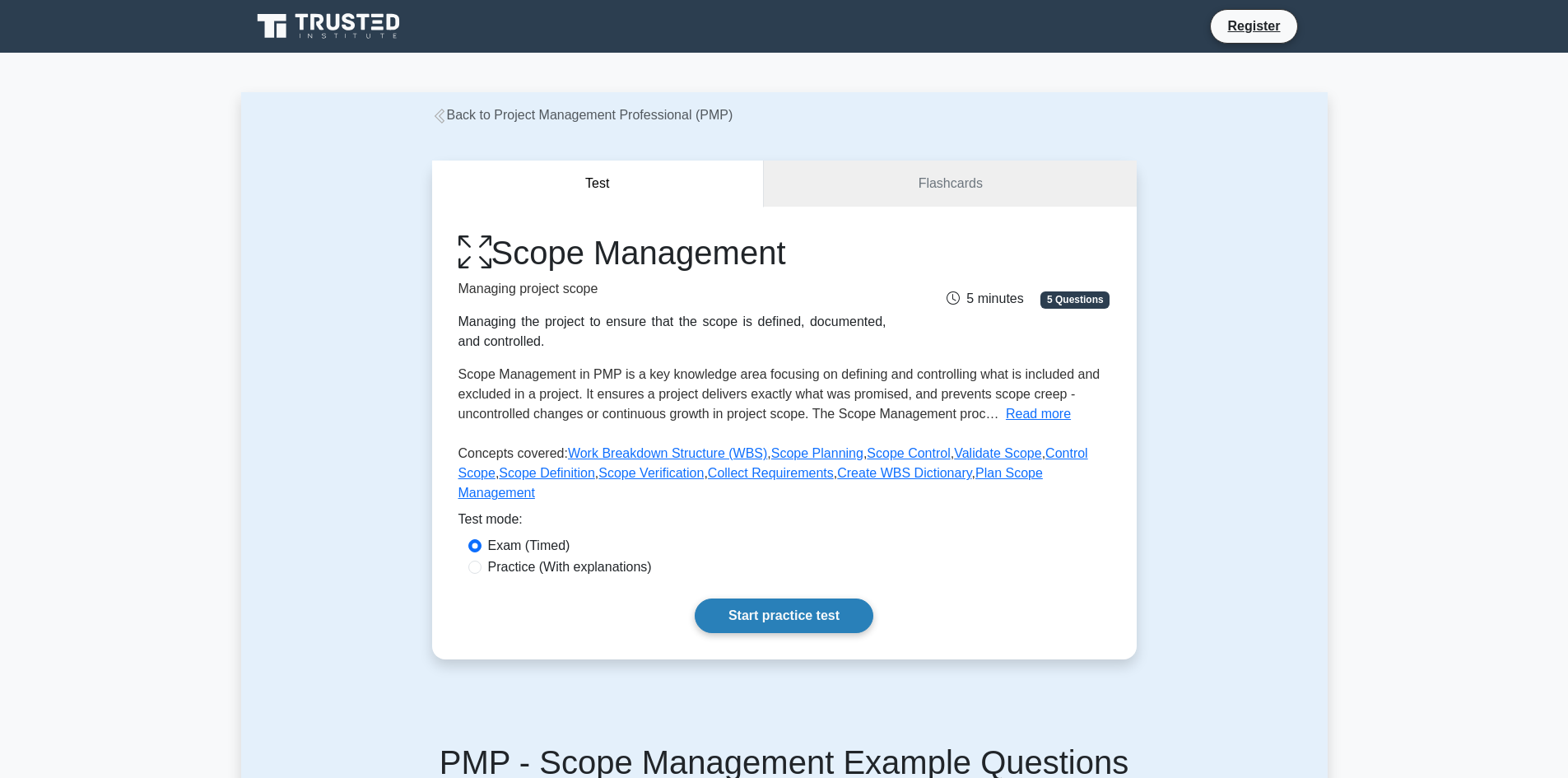
click at [773, 599] on link "Start practice test" at bounding box center [784, 616] width 179 height 35
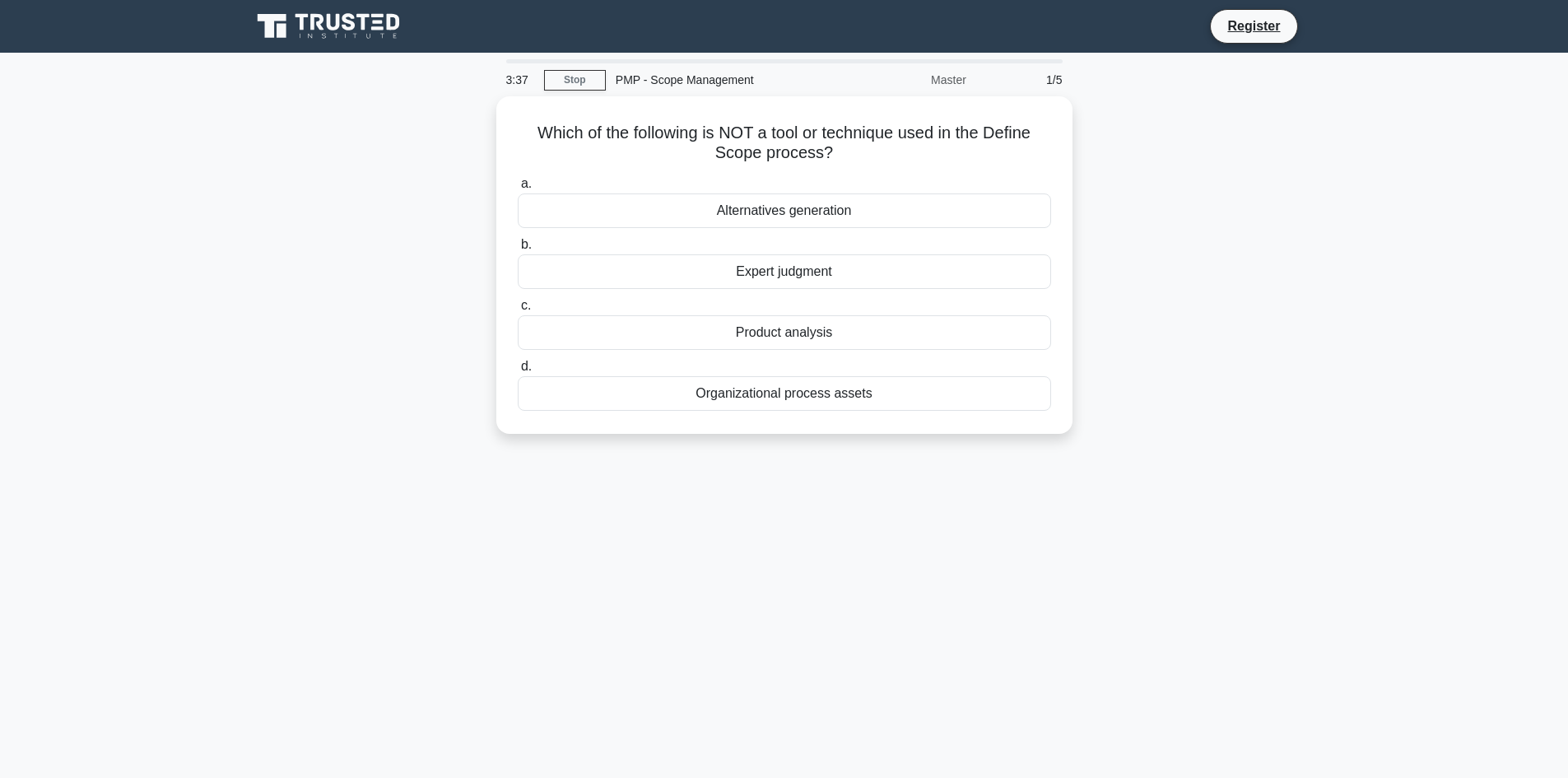
click at [1063, 508] on div "3:37 Stop PMP - Scope Management Master 1/5 Which of the following is NOT a too…" at bounding box center [784, 471] width 1086 height 823
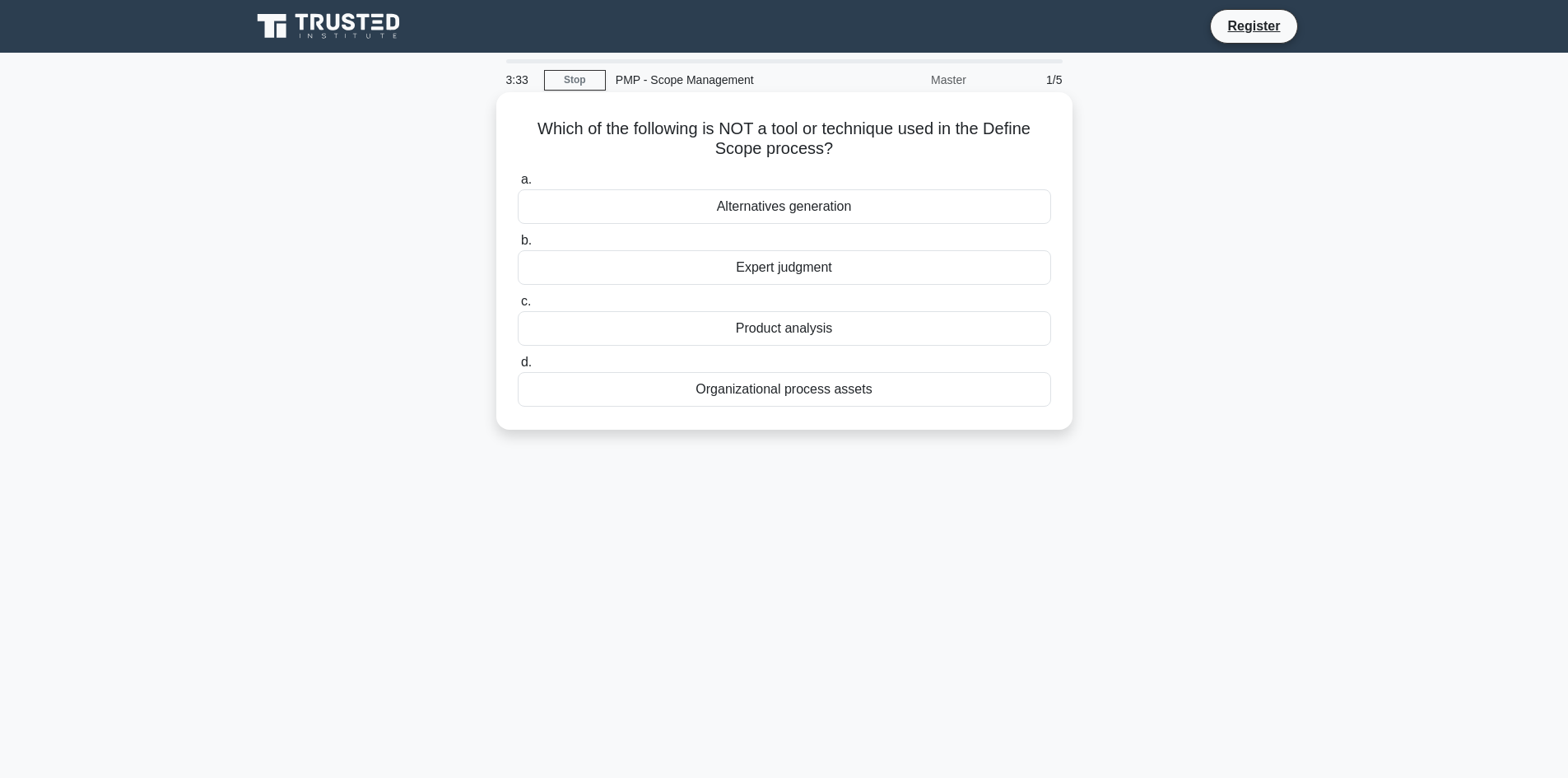
click at [835, 183] on label "a. Alternatives generation" at bounding box center [784, 197] width 533 height 55
click at [517, 183] on input "a. Alternatives generation" at bounding box center [517, 179] width 0 height 11
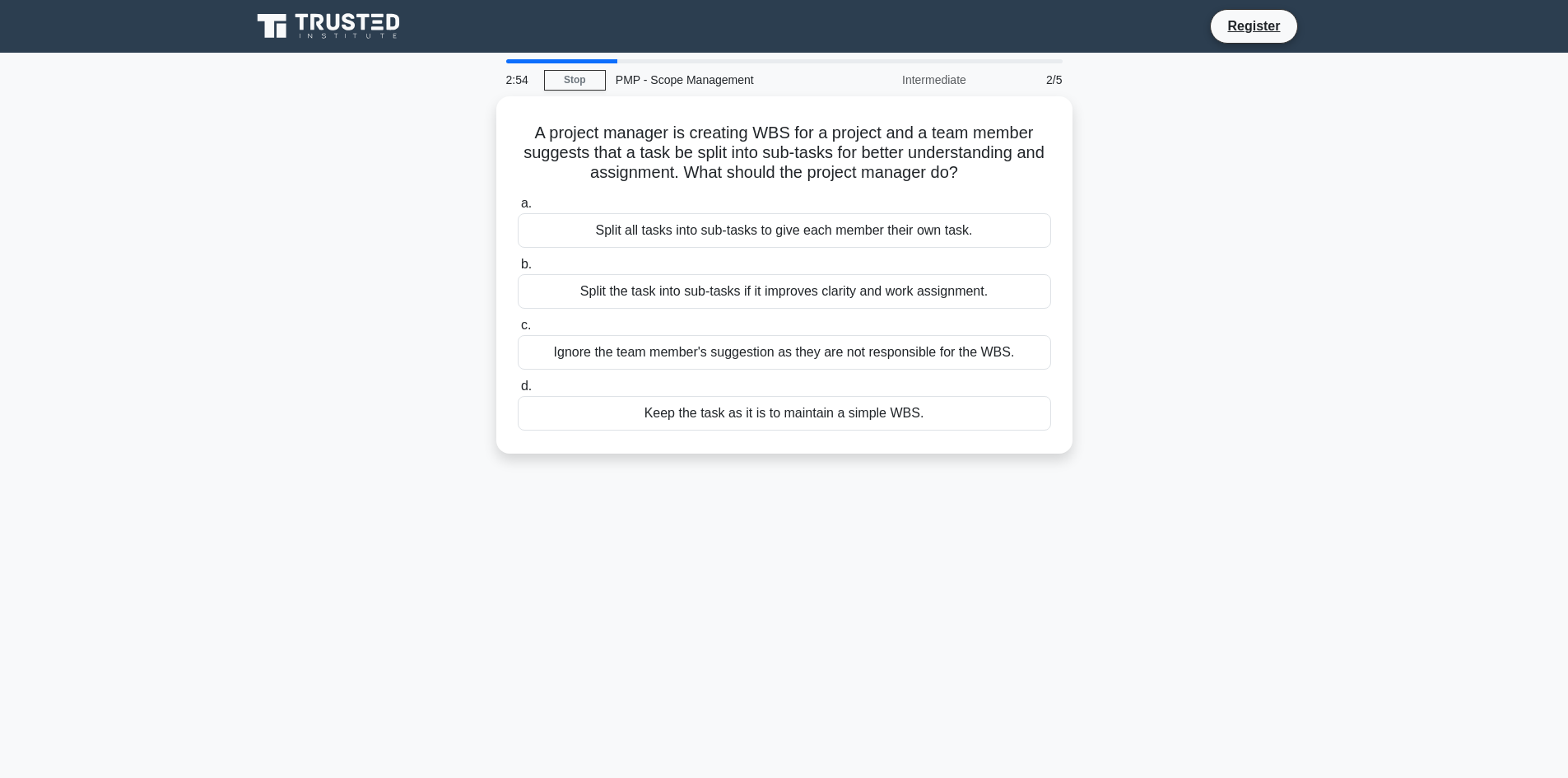
click at [1336, 203] on main "2:54 Stop PMP - Scope Management Intermediate 2/5 A project manager is creating…" at bounding box center [784, 471] width 1568 height 837
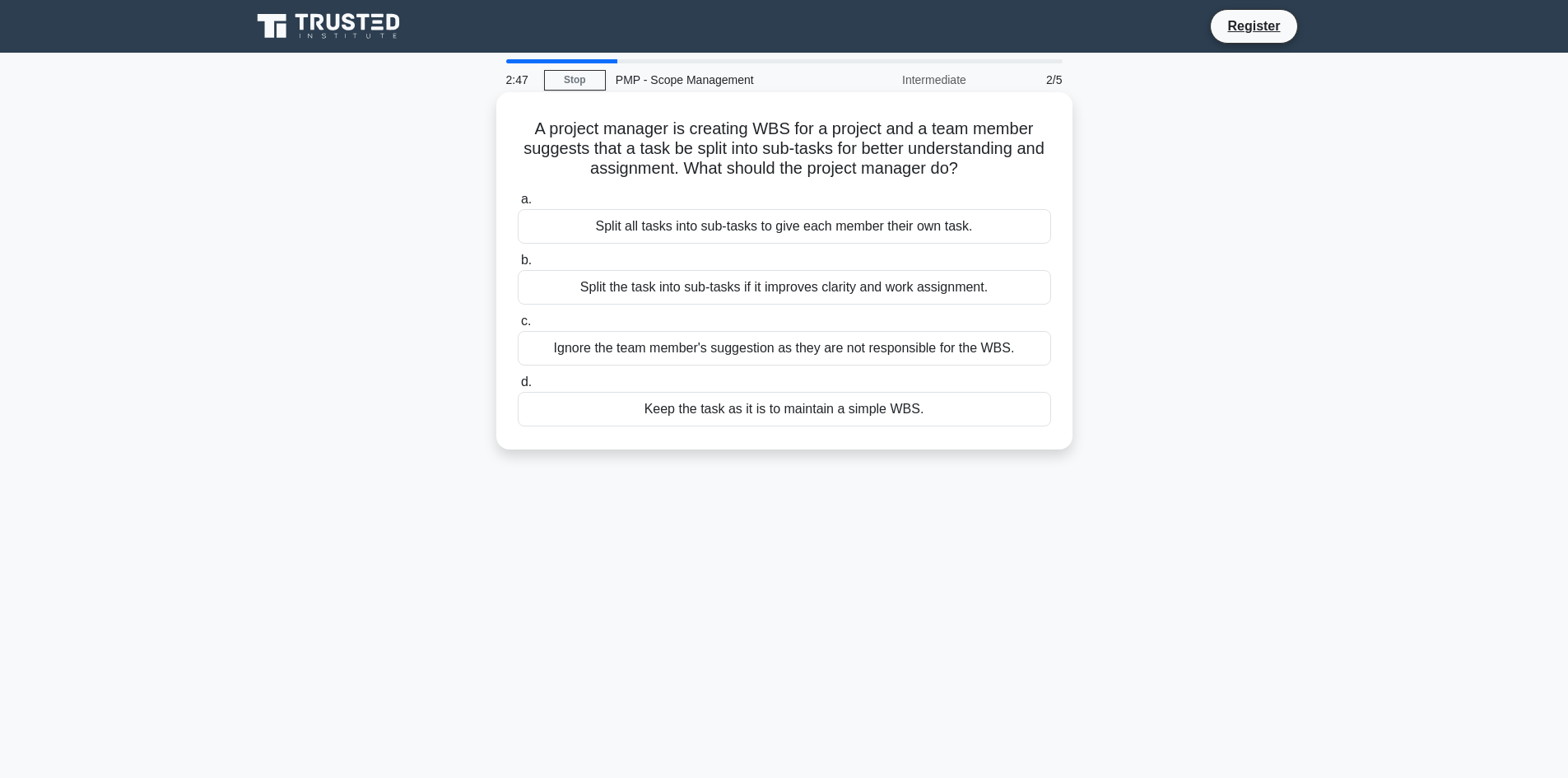
click at [989, 294] on div "Split the task into sub-tasks if it improves clarity and work assignment." at bounding box center [784, 288] width 533 height 35
click at [517, 266] on input "b. Split the task into sub-tasks if it improves clarity and work assignment." at bounding box center [517, 260] width 0 height 11
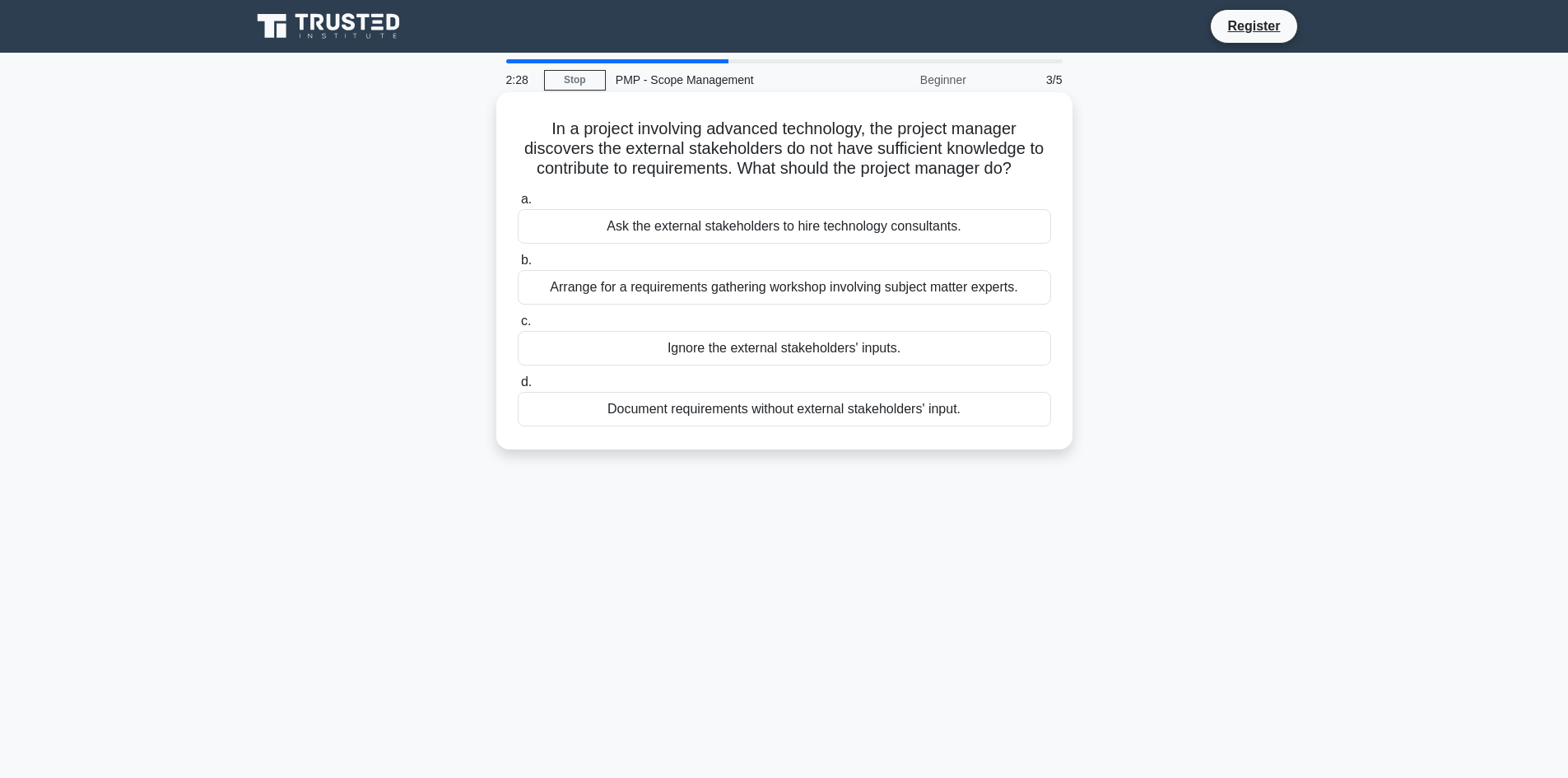
click at [979, 289] on div "Arrange for a requirements gathering workshop involving subject matter experts." at bounding box center [784, 288] width 533 height 35
click at [517, 266] on input "b. Arrange for a requirements gathering workshop involving subject matter exper…" at bounding box center [517, 260] width 0 height 11
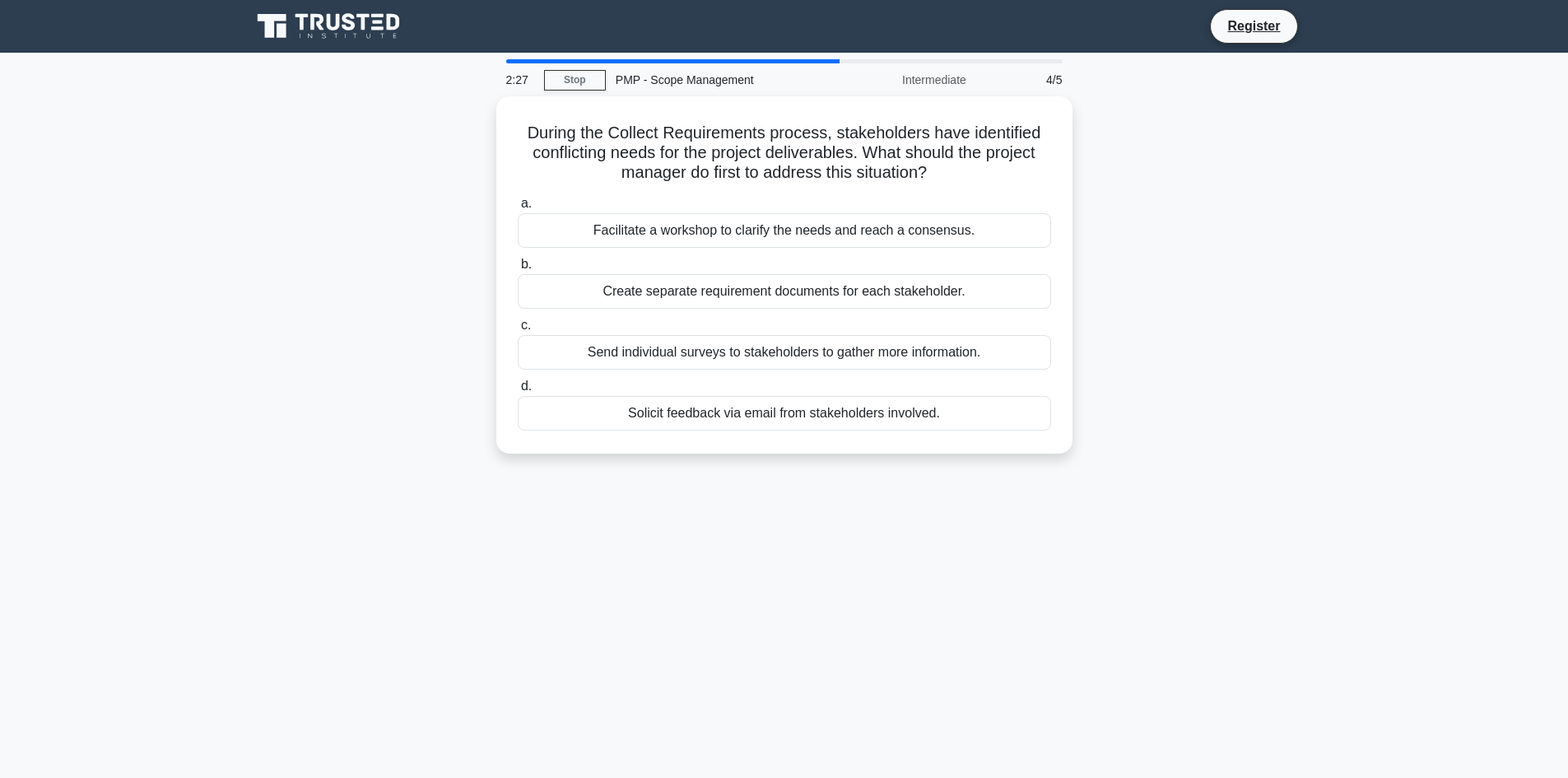
click at [1325, 241] on div "During the Collect Requirements process, stakeholders have identified conflicti…" at bounding box center [784, 284] width 1086 height 377
click at [1447, 255] on main "1:55 Stop PMP - Scope Management Intermediate 4/5 During the Collect Requiremen…" at bounding box center [784, 471] width 1568 height 837
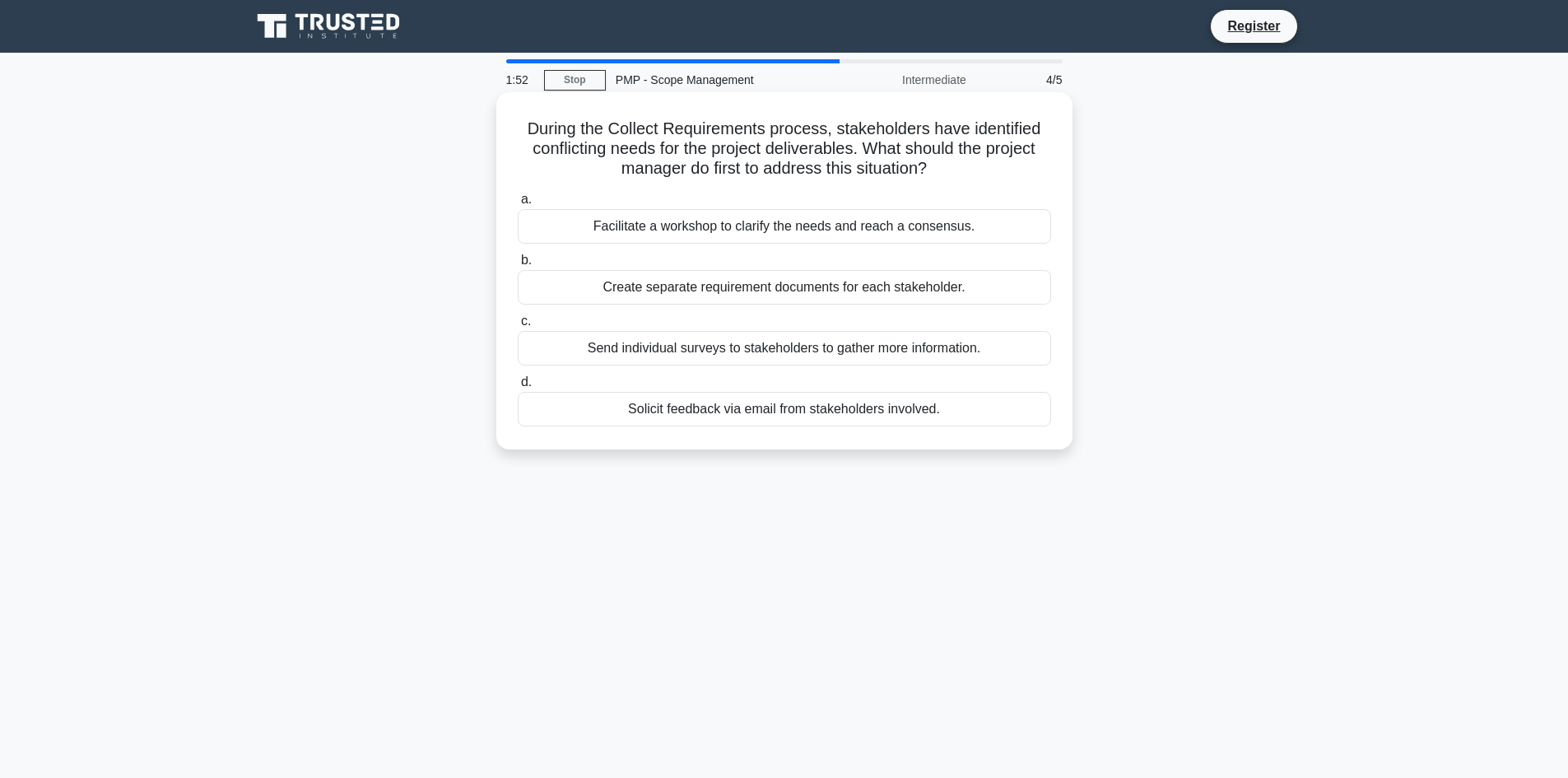
click at [839, 233] on div "Facilitate a workshop to clarify the needs and reach a consensus." at bounding box center [784, 227] width 533 height 35
click at [517, 205] on input "a. Facilitate a workshop to clarify the needs and reach a consensus." at bounding box center [517, 199] width 0 height 11
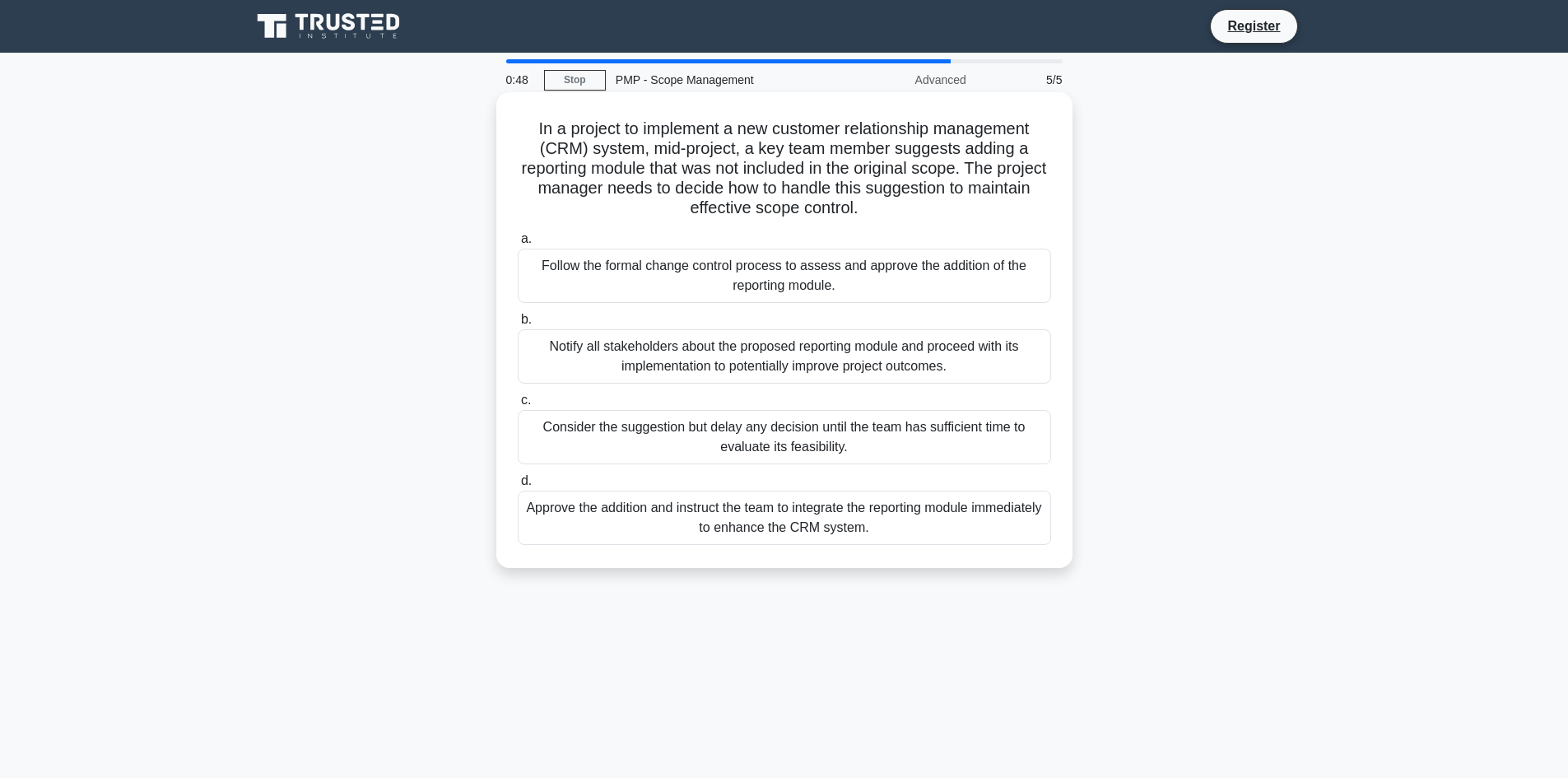
click at [886, 525] on div "Approve the addition and instruct the team to integrate the reporting module im…" at bounding box center [784, 518] width 533 height 55
click at [517, 486] on input "d. Approve the addition and instruct the team to integrate the reporting module…" at bounding box center [517, 480] width 0 height 11
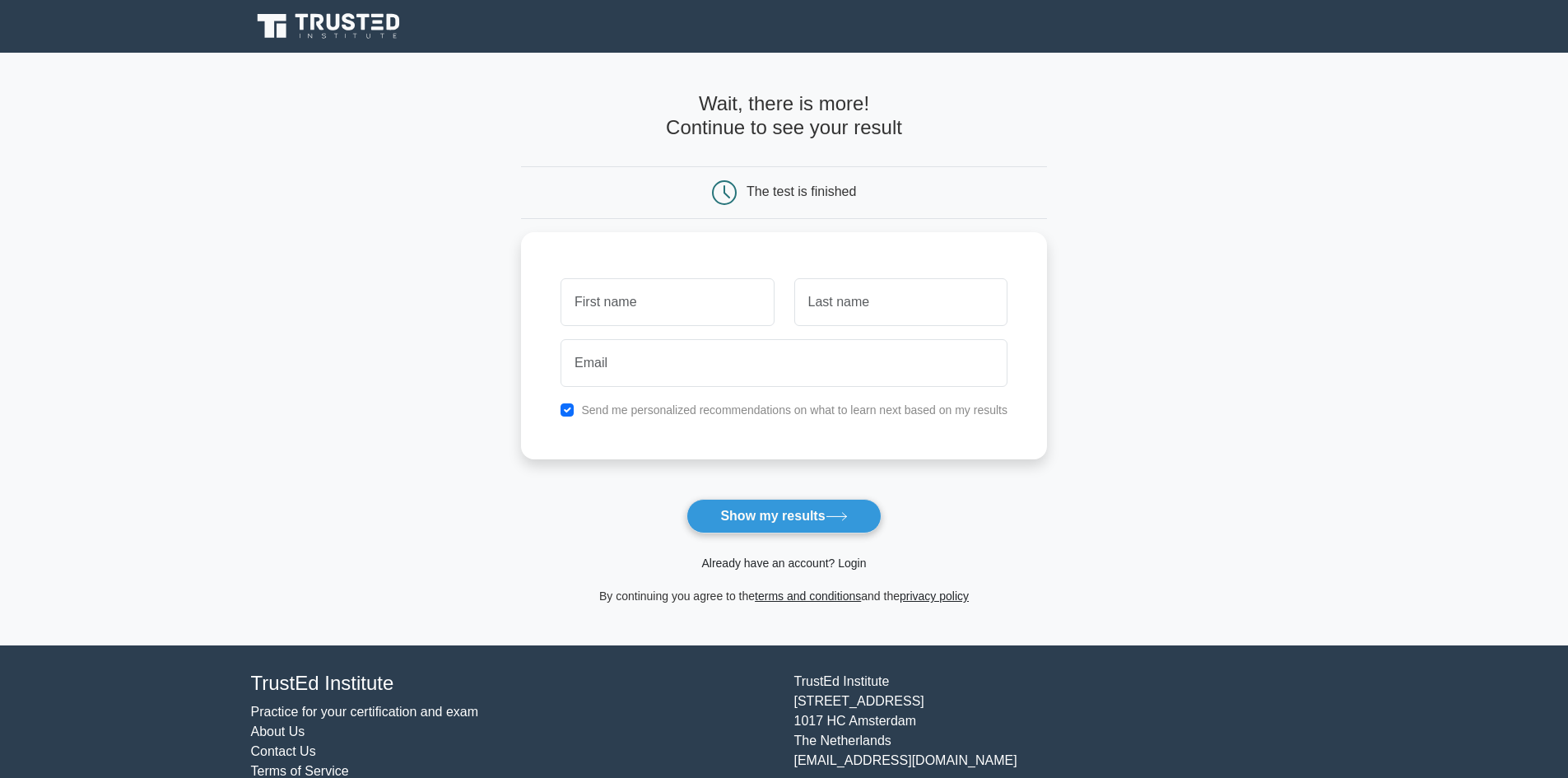
click at [758, 557] on link "Already have an account? Login" at bounding box center [783, 563] width 164 height 13
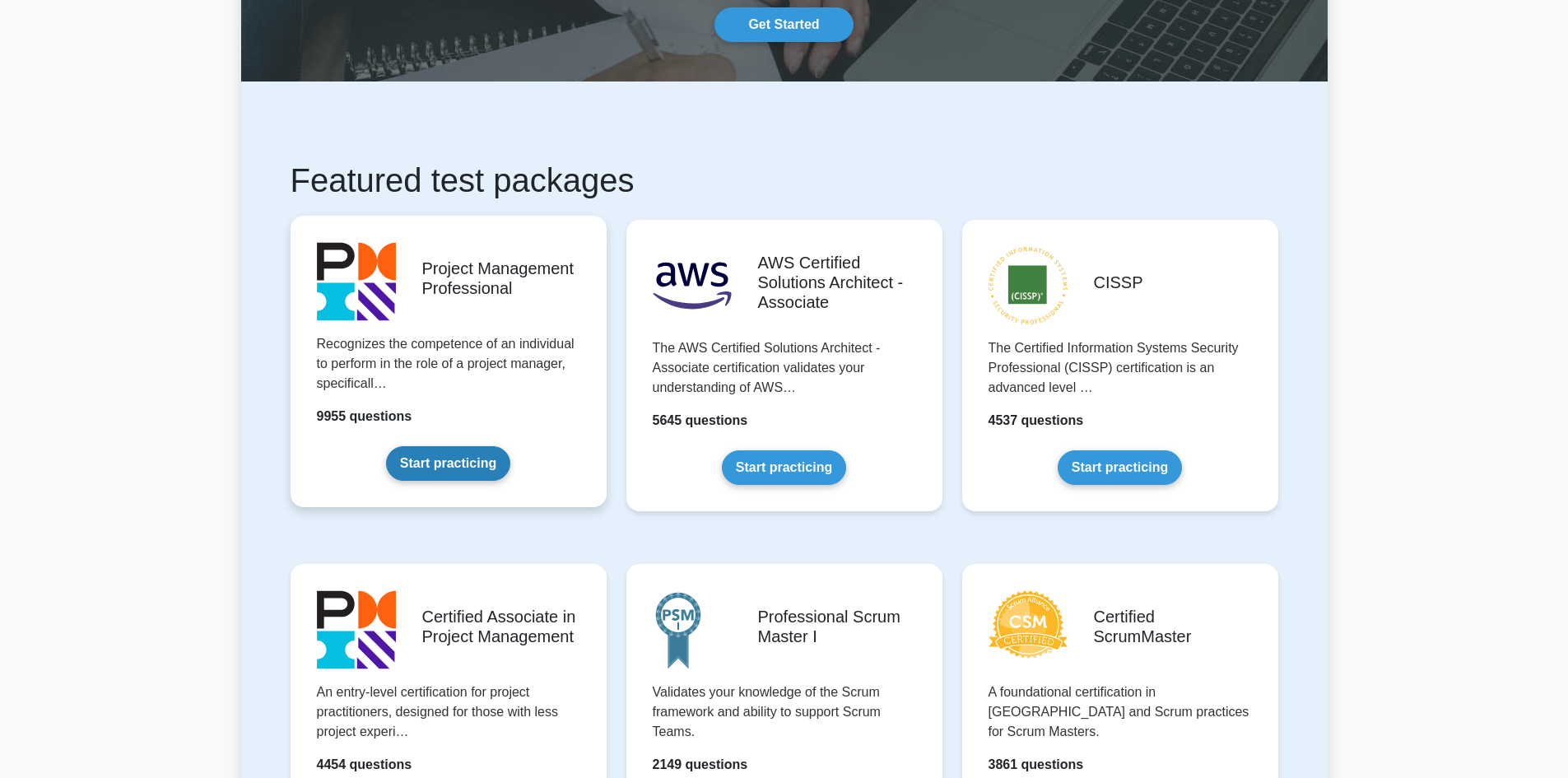
scroll to position [165, 0]
click at [488, 456] on link "Start practicing" at bounding box center [448, 463] width 124 height 35
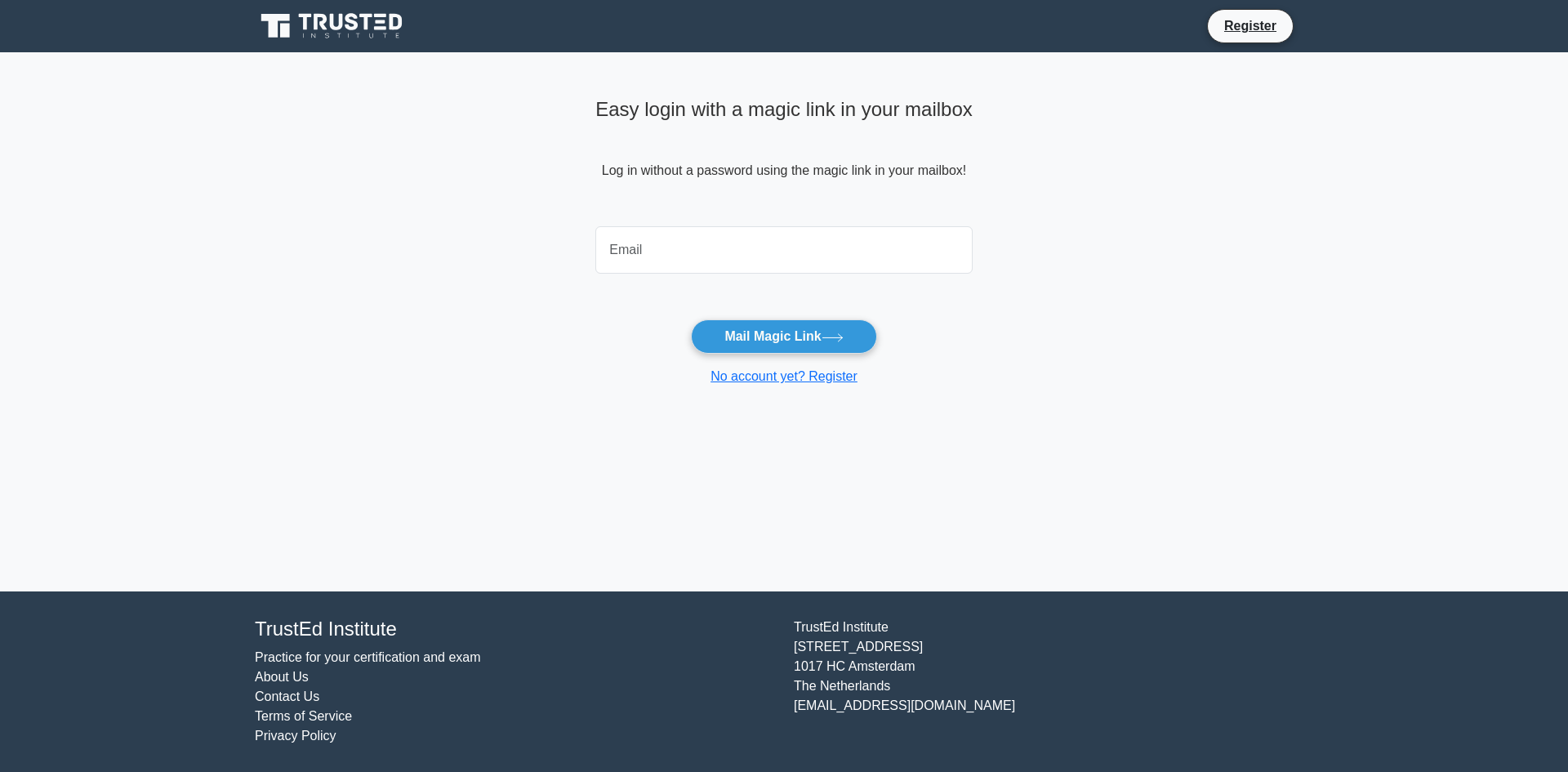
click at [817, 247] on input "email" at bounding box center [784, 250] width 377 height 48
click at [737, 247] on input "email" at bounding box center [784, 250] width 377 height 48
type input "tbougmecheng@gmail.com"
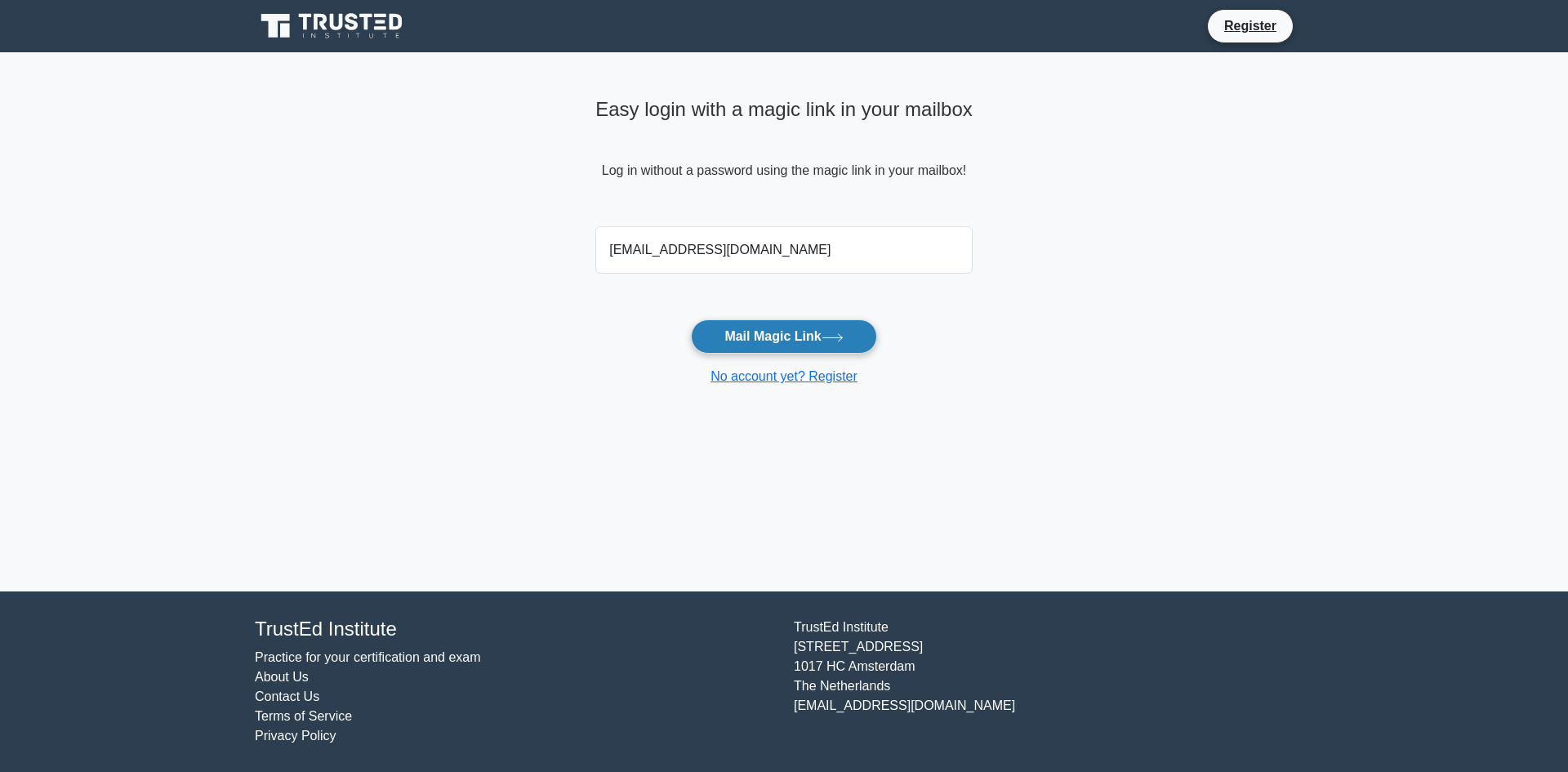
click at [750, 330] on button "Mail Magic Link" at bounding box center [783, 336] width 185 height 34
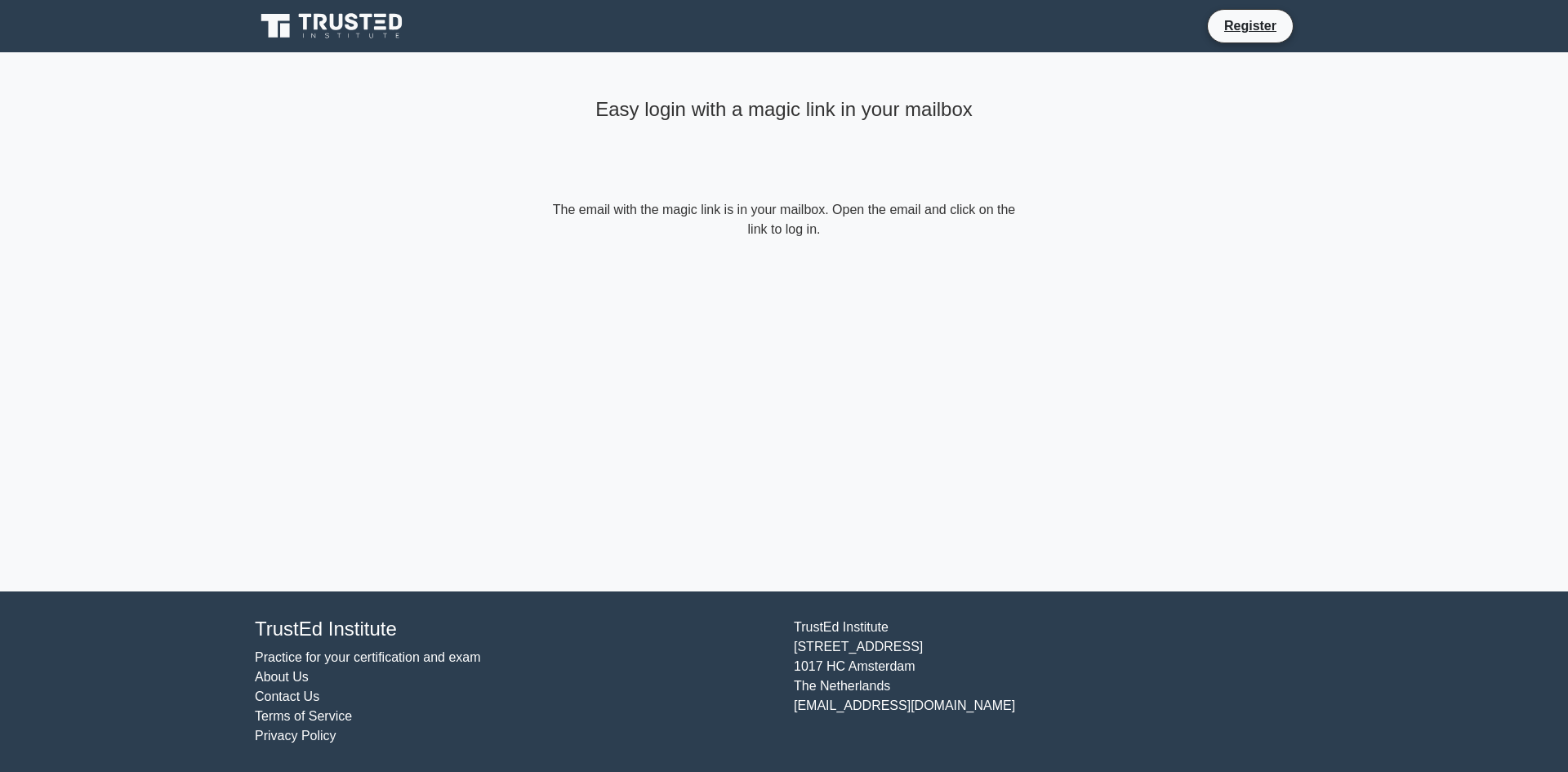
click at [372, 27] on icon at bounding box center [333, 26] width 157 height 31
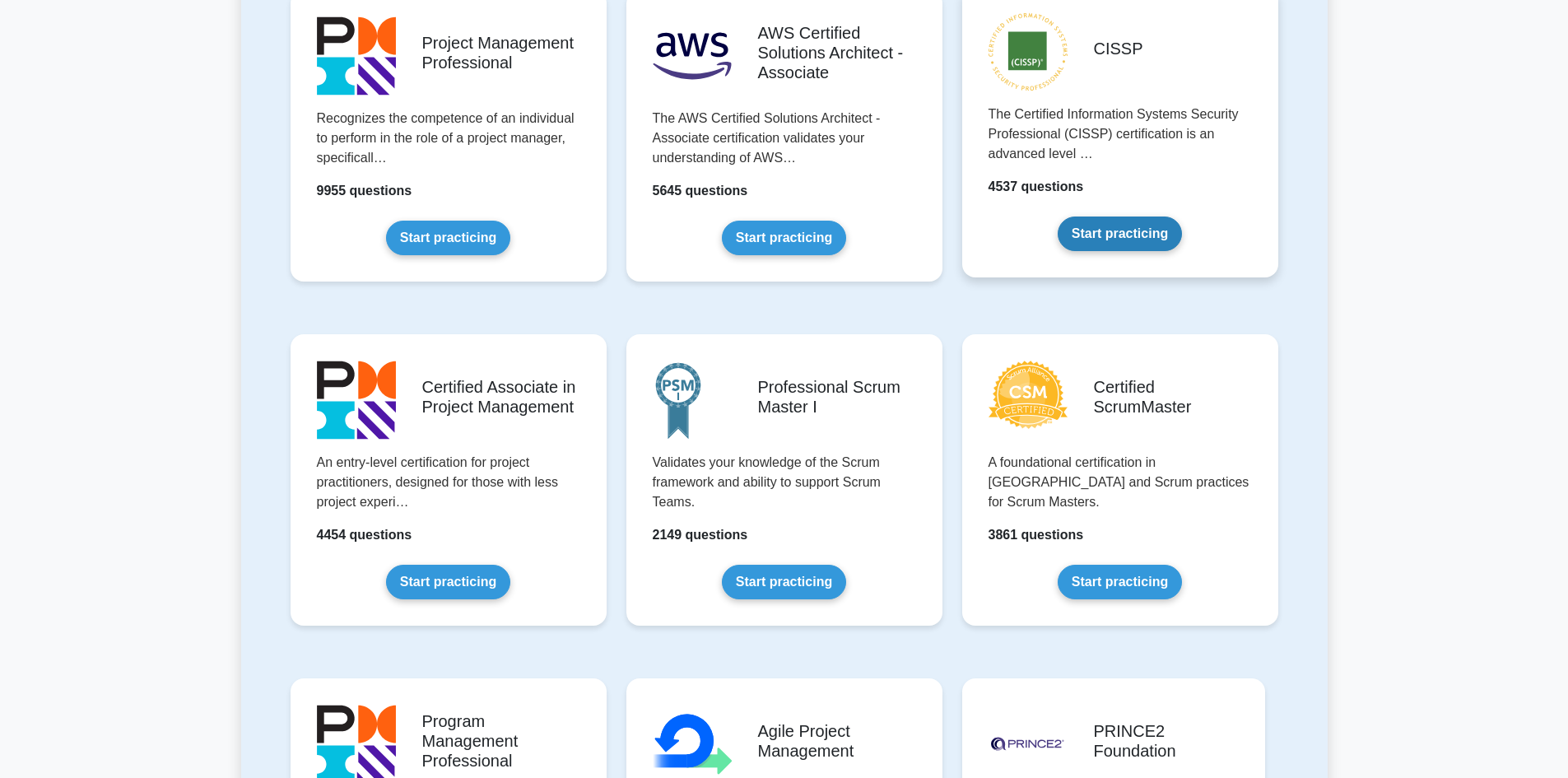
scroll to position [412, 0]
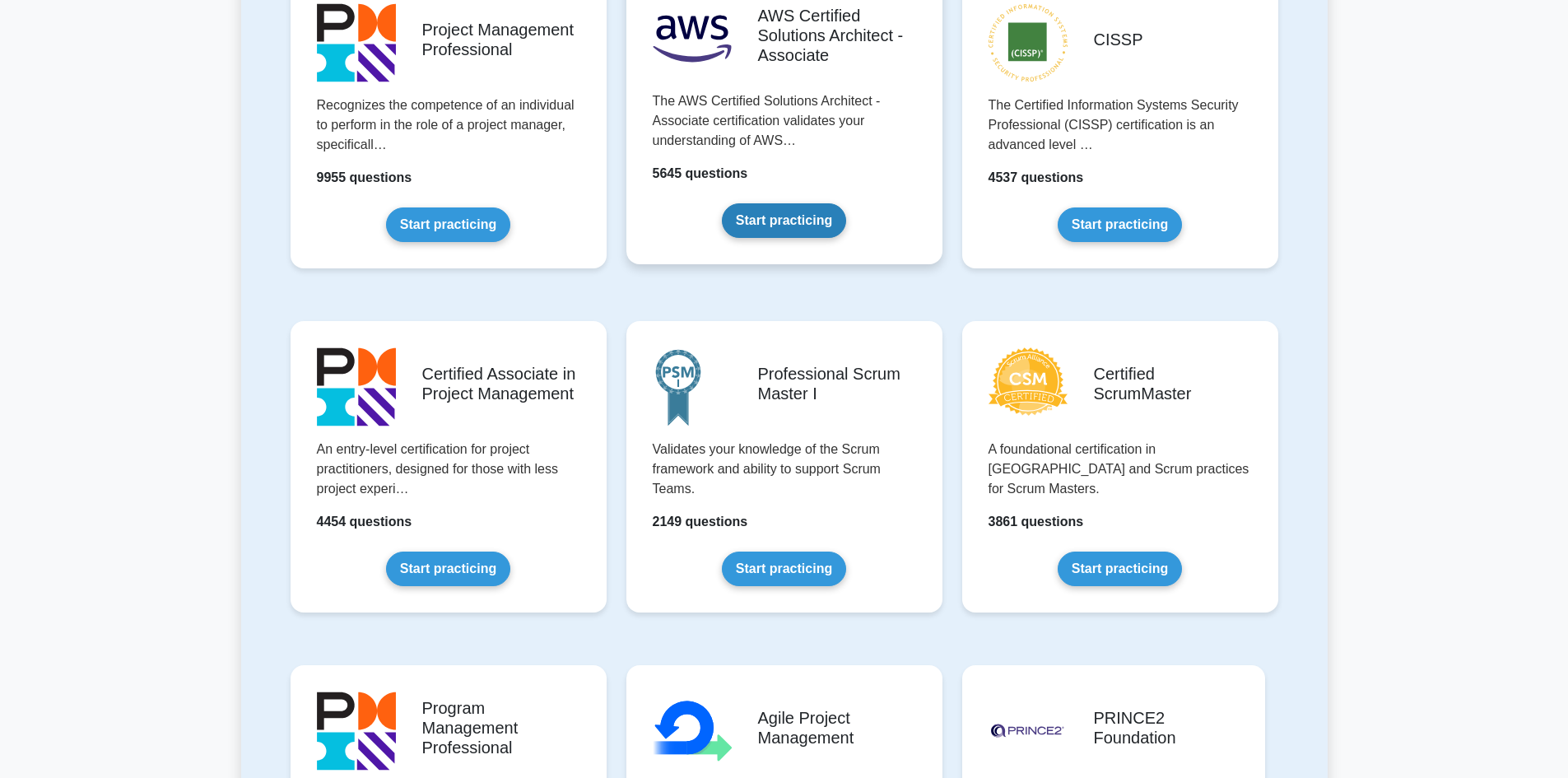
scroll to position [247, 0]
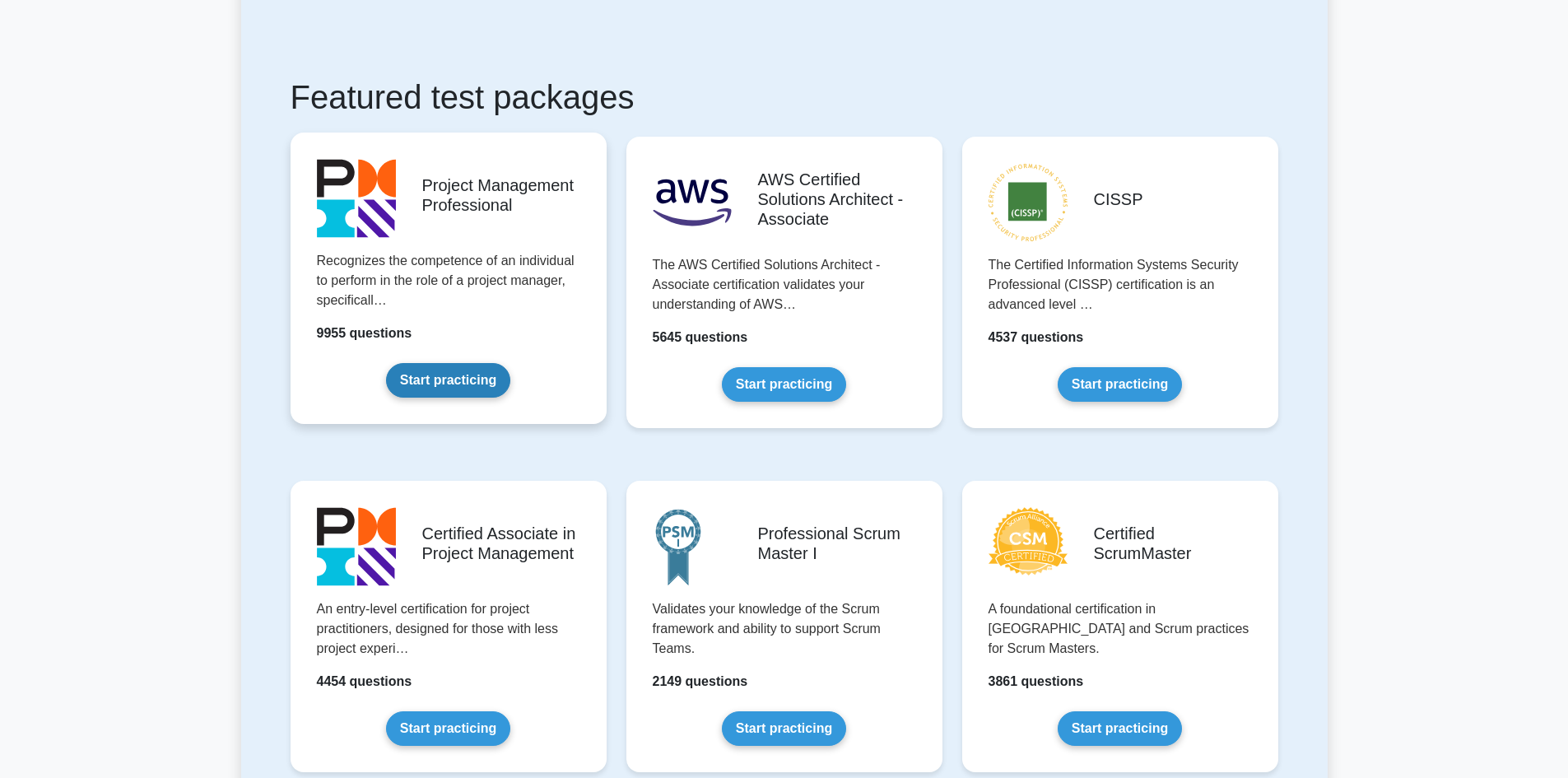
click at [436, 380] on link "Start practicing" at bounding box center [448, 380] width 124 height 35
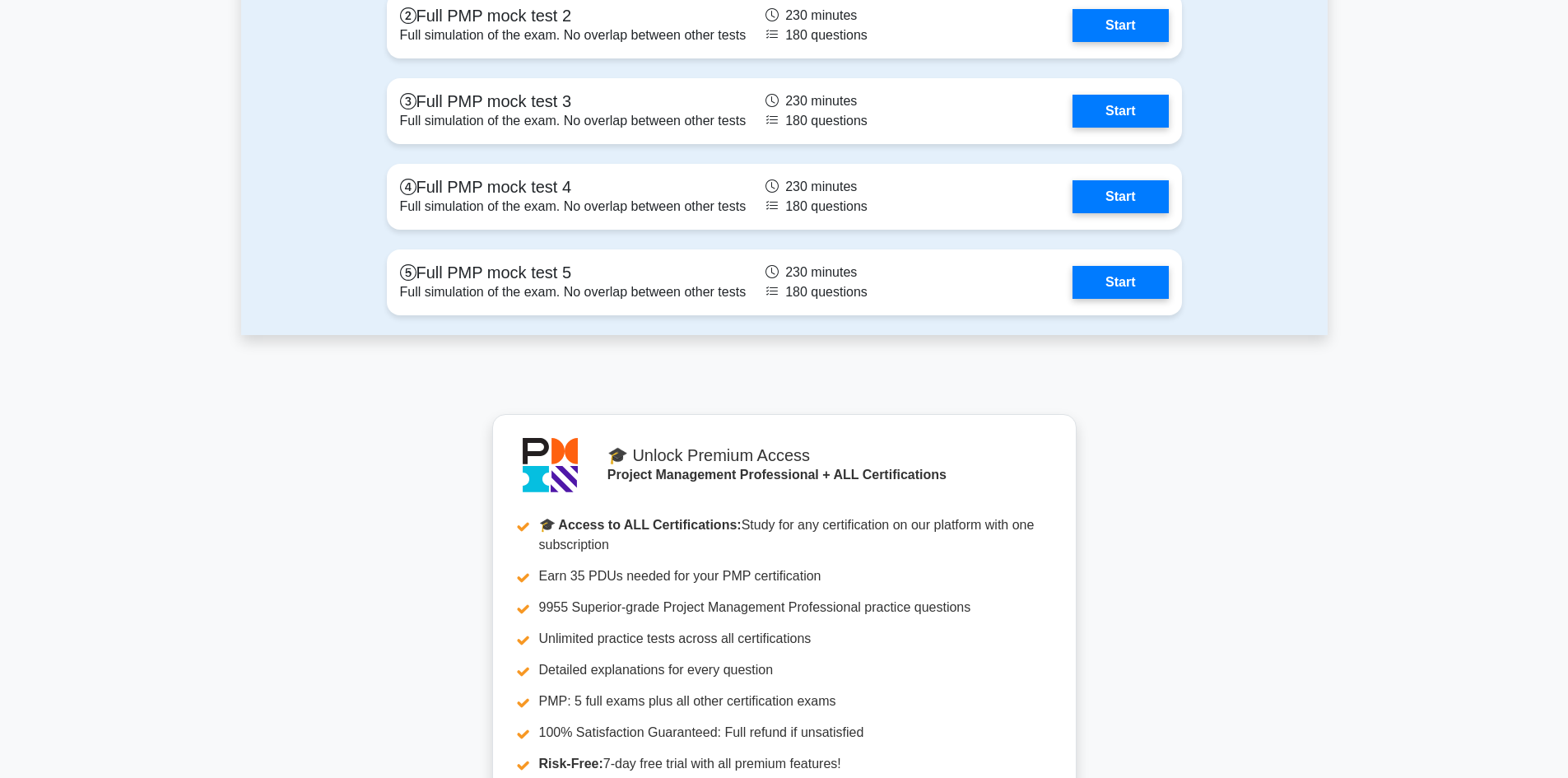
scroll to position [5104, 0]
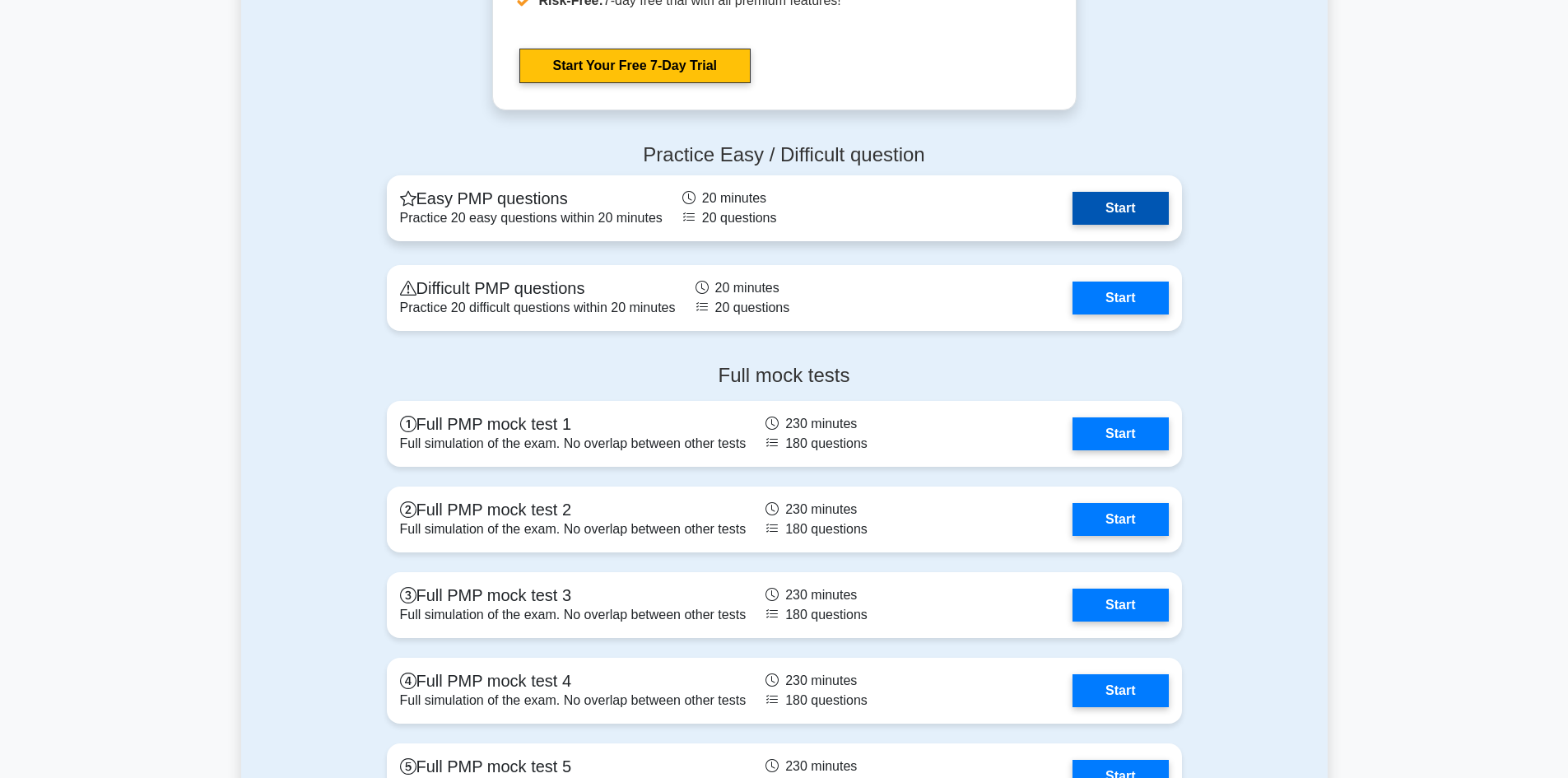
click at [1138, 217] on link "Start" at bounding box center [1119, 208] width 95 height 33
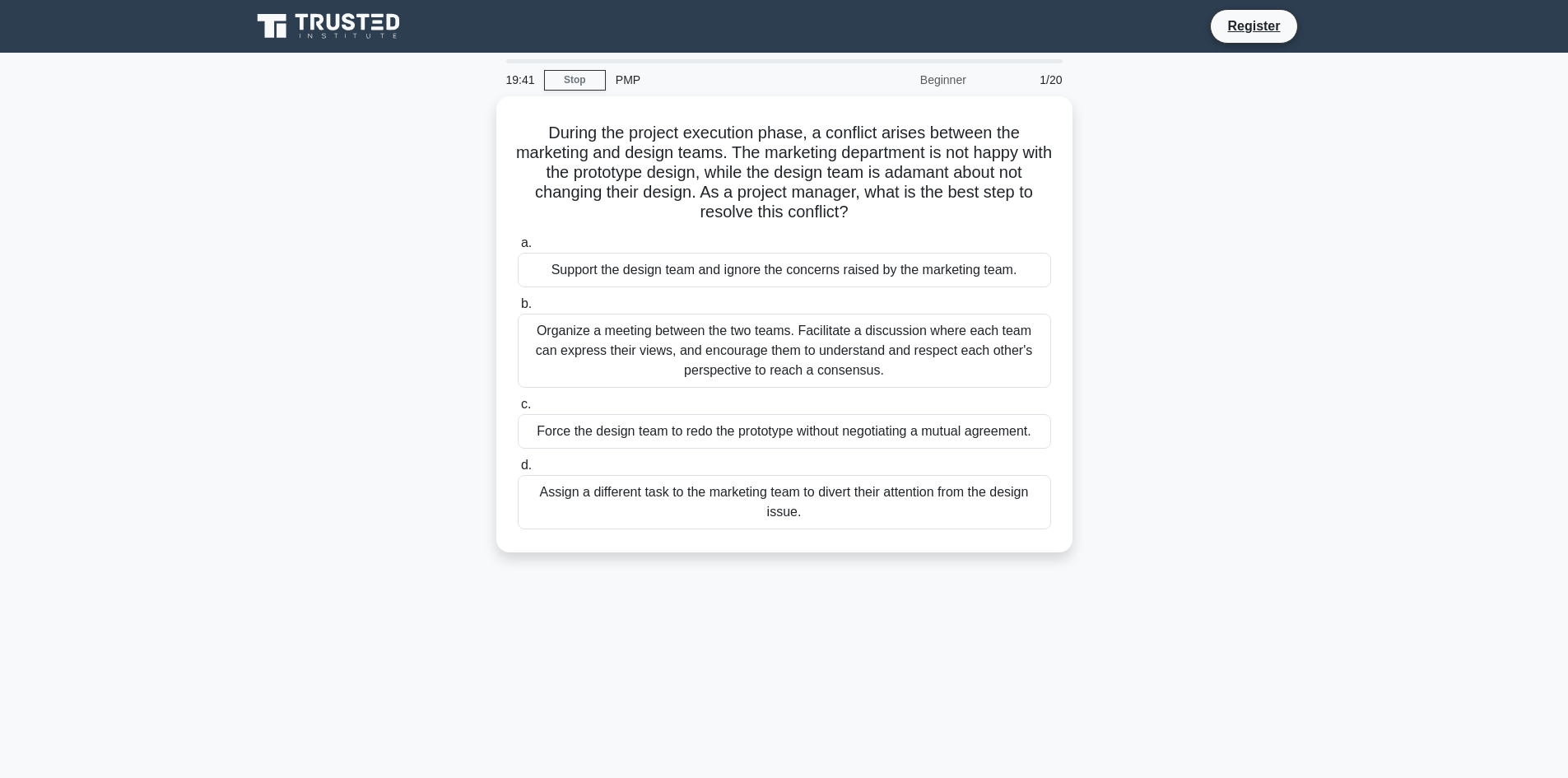
click at [1314, 286] on div "During the project execution phase, a conflict arises between the marketing and…" at bounding box center [784, 333] width 1086 height 475
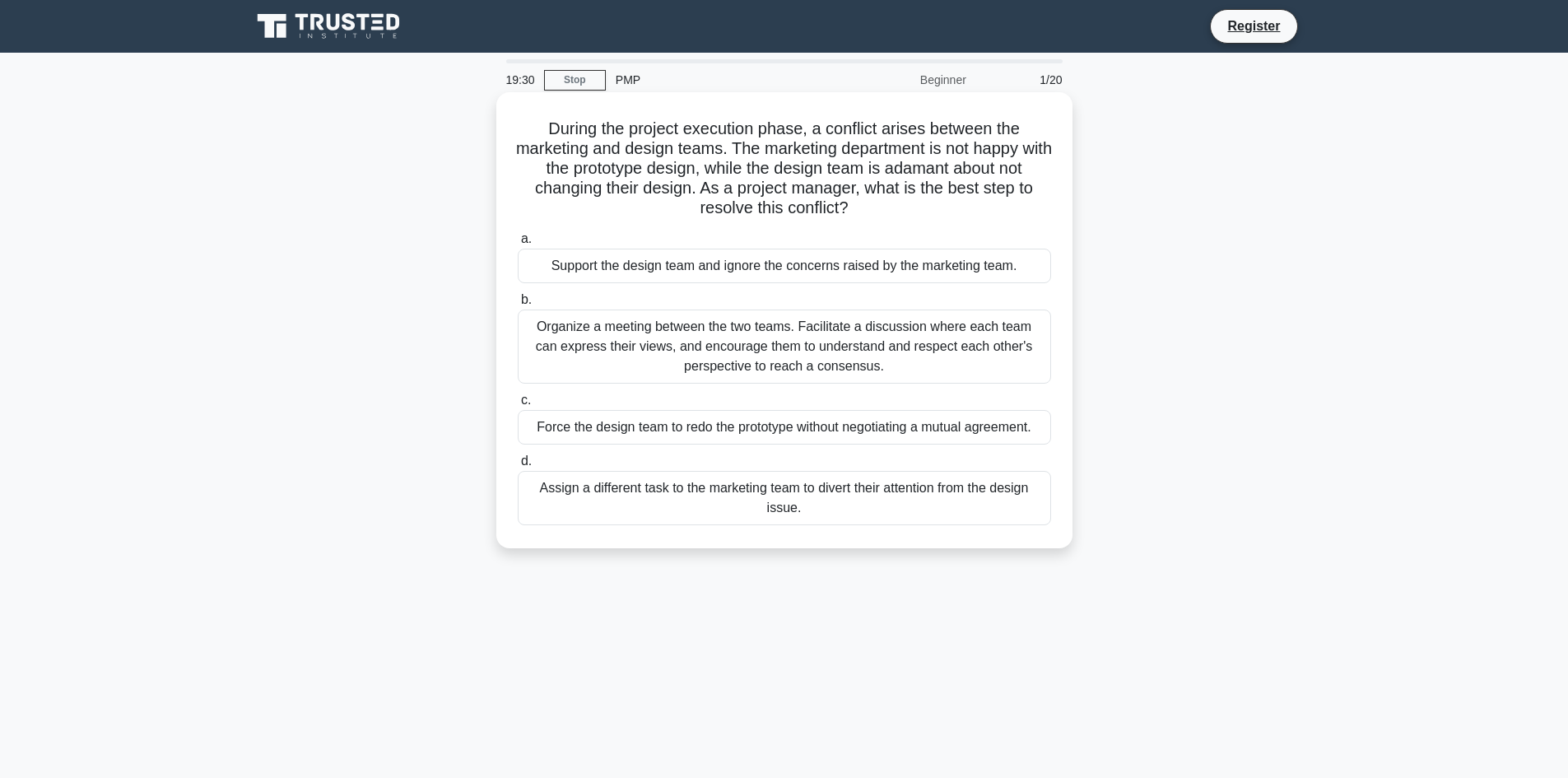
click at [717, 351] on div "Organize a meeting between the two teams. Facilitate a discussion where each te…" at bounding box center [784, 346] width 533 height 74
click at [517, 305] on input "b. Organize a meeting between the two teams. Facilitate a discussion where each…" at bounding box center [517, 299] width 0 height 11
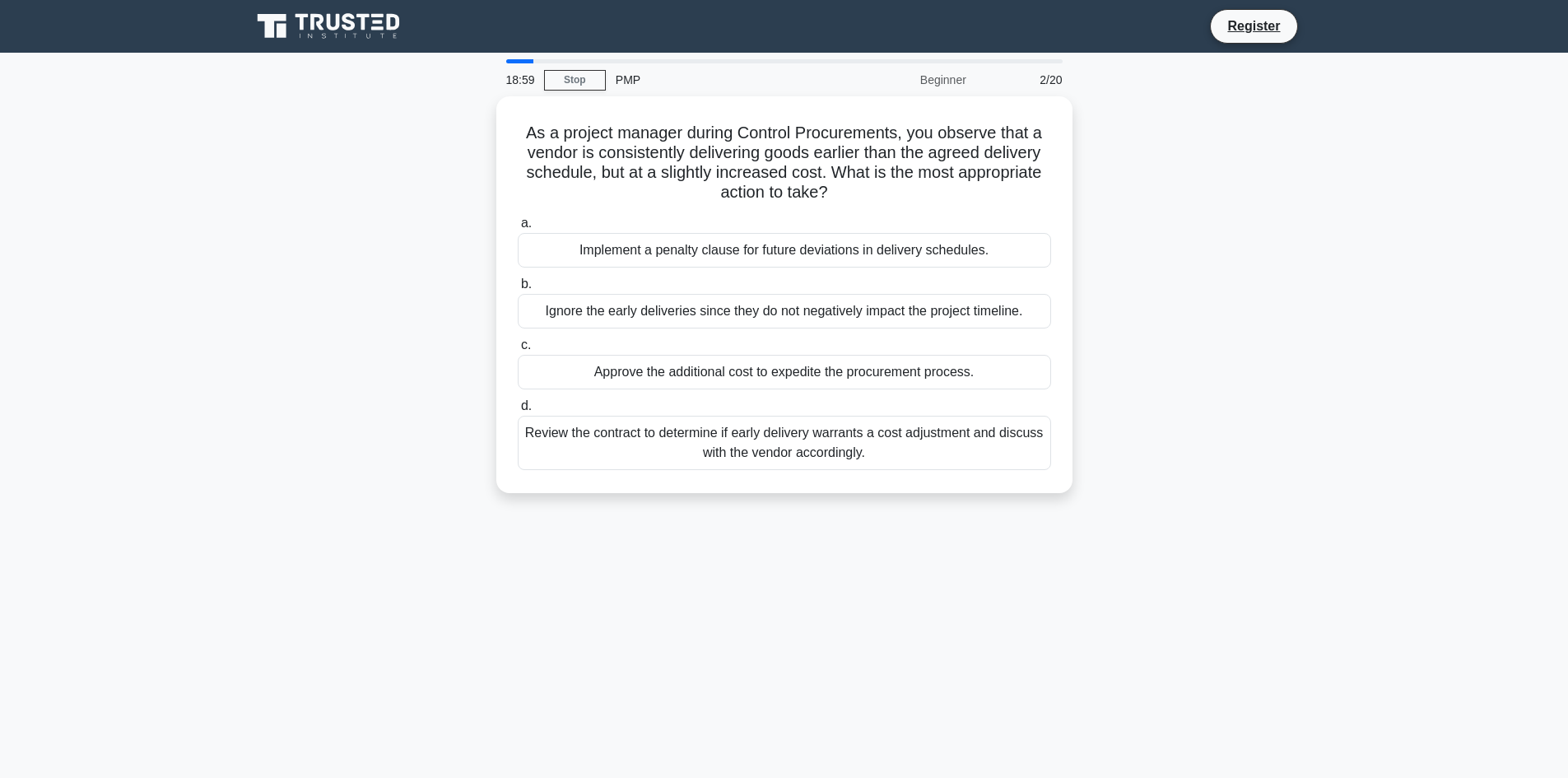
click at [1294, 431] on div "As a project manager during Control Procurements, you observe that a vendor is …" at bounding box center [784, 304] width 1086 height 417
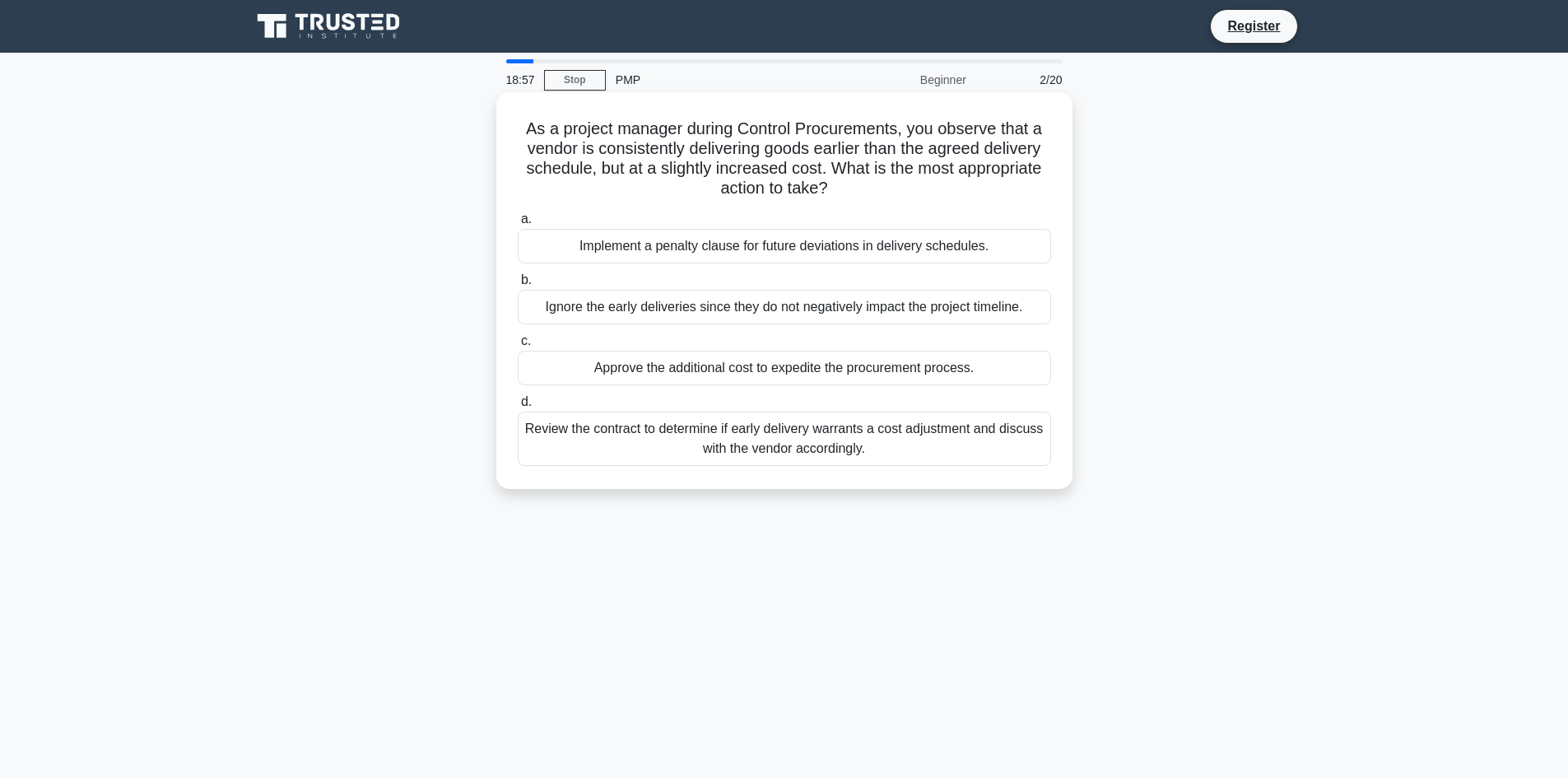
click at [770, 448] on div "Review the contract to determine if early delivery warrants a cost adjustment a…" at bounding box center [784, 439] width 533 height 55
click at [517, 408] on input "d. Review the contract to determine if early delivery warrants a cost adjustmen…" at bounding box center [517, 402] width 0 height 11
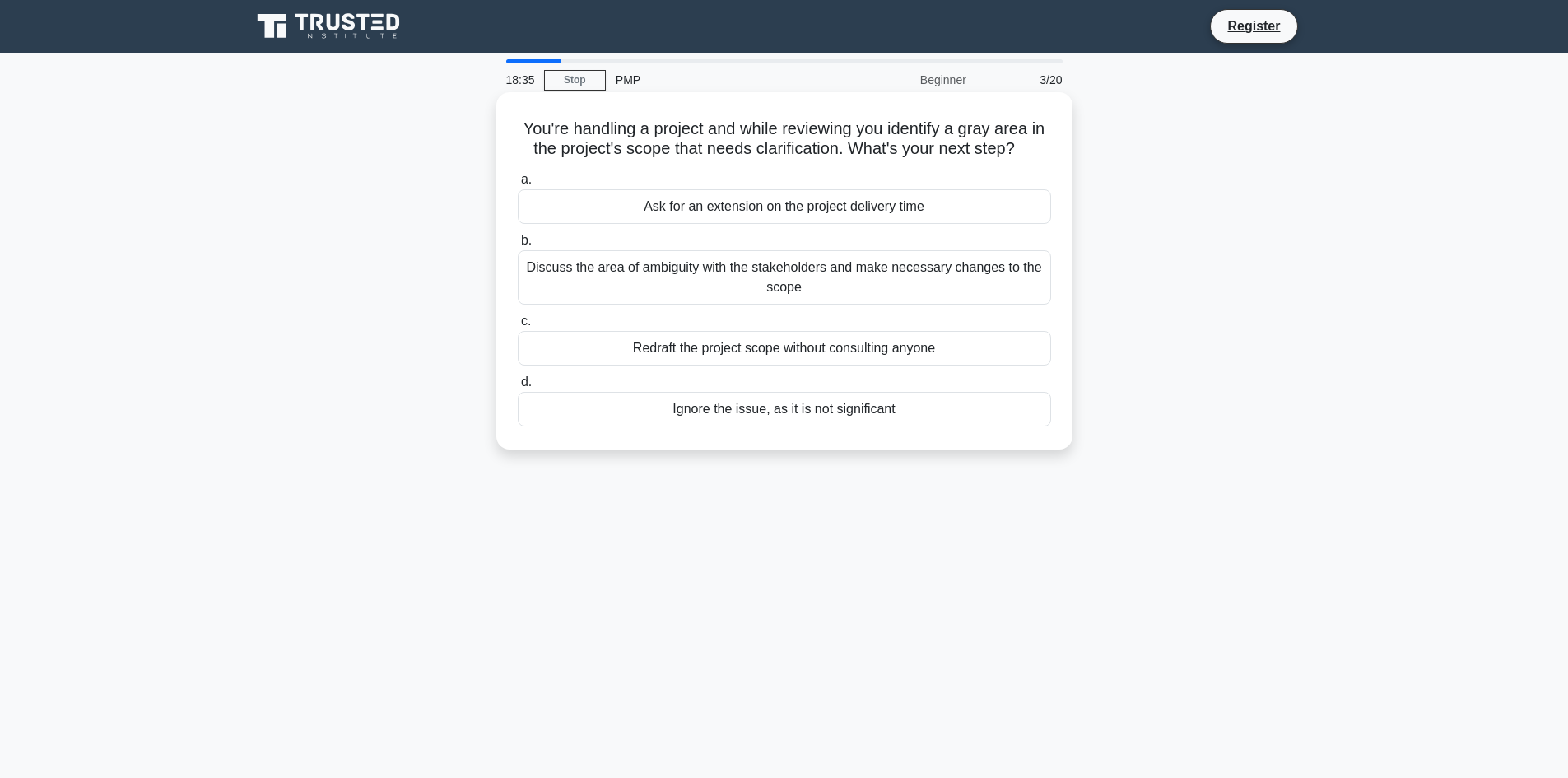
click at [889, 273] on div "Discuss the area of ambiguity with the stakeholders and make necessary changes …" at bounding box center [784, 278] width 533 height 55
click at [517, 246] on input "b. Discuss the area of ambiguity with the stakeholders and make necessary chang…" at bounding box center [517, 241] width 0 height 11
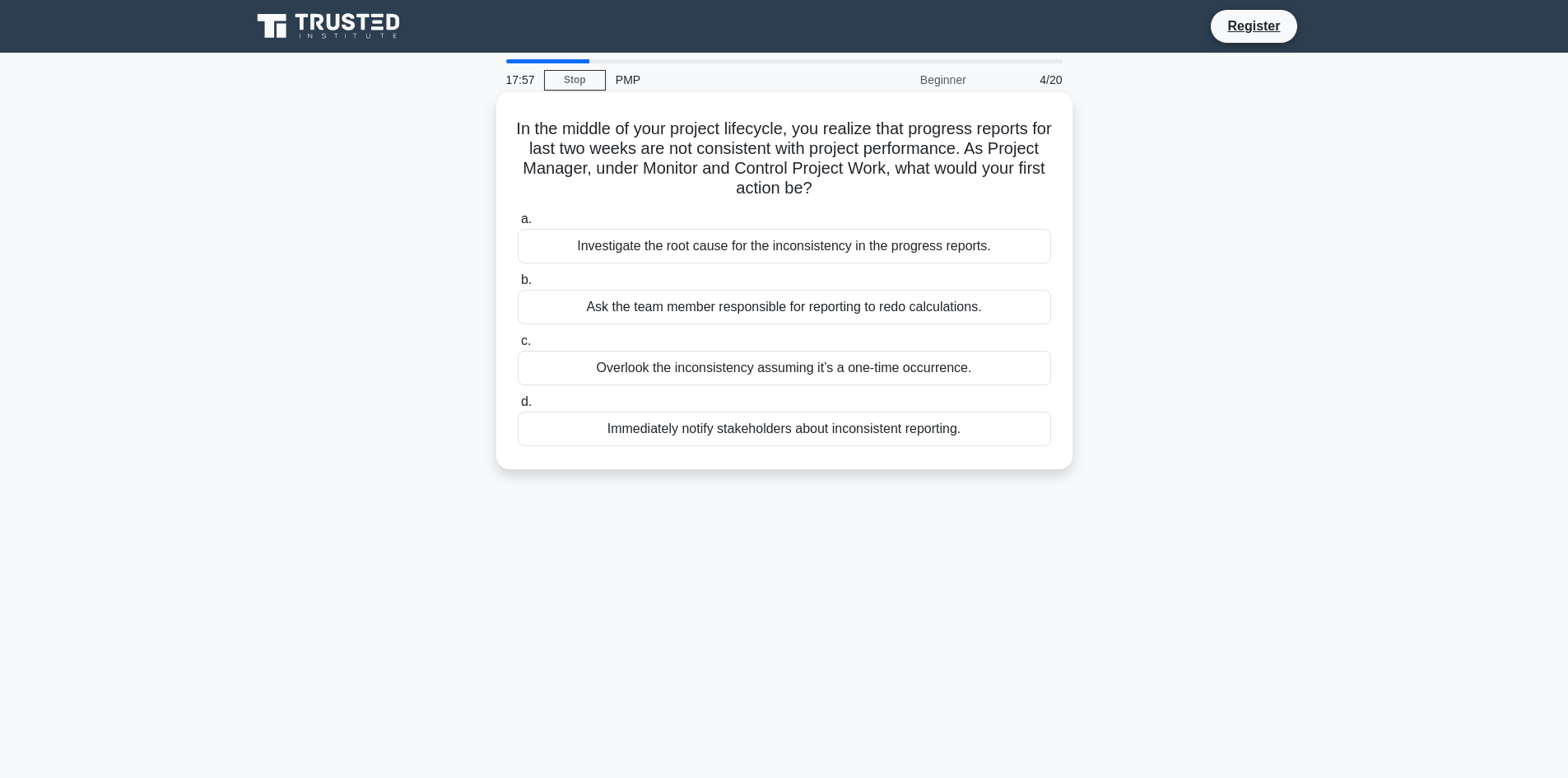
click at [794, 240] on div "Investigate the root cause for the inconsistency in the progress reports." at bounding box center [784, 246] width 533 height 35
click at [517, 225] on input "a. Investigate the root cause for the inconsistency in the progress reports." at bounding box center [517, 219] width 0 height 11
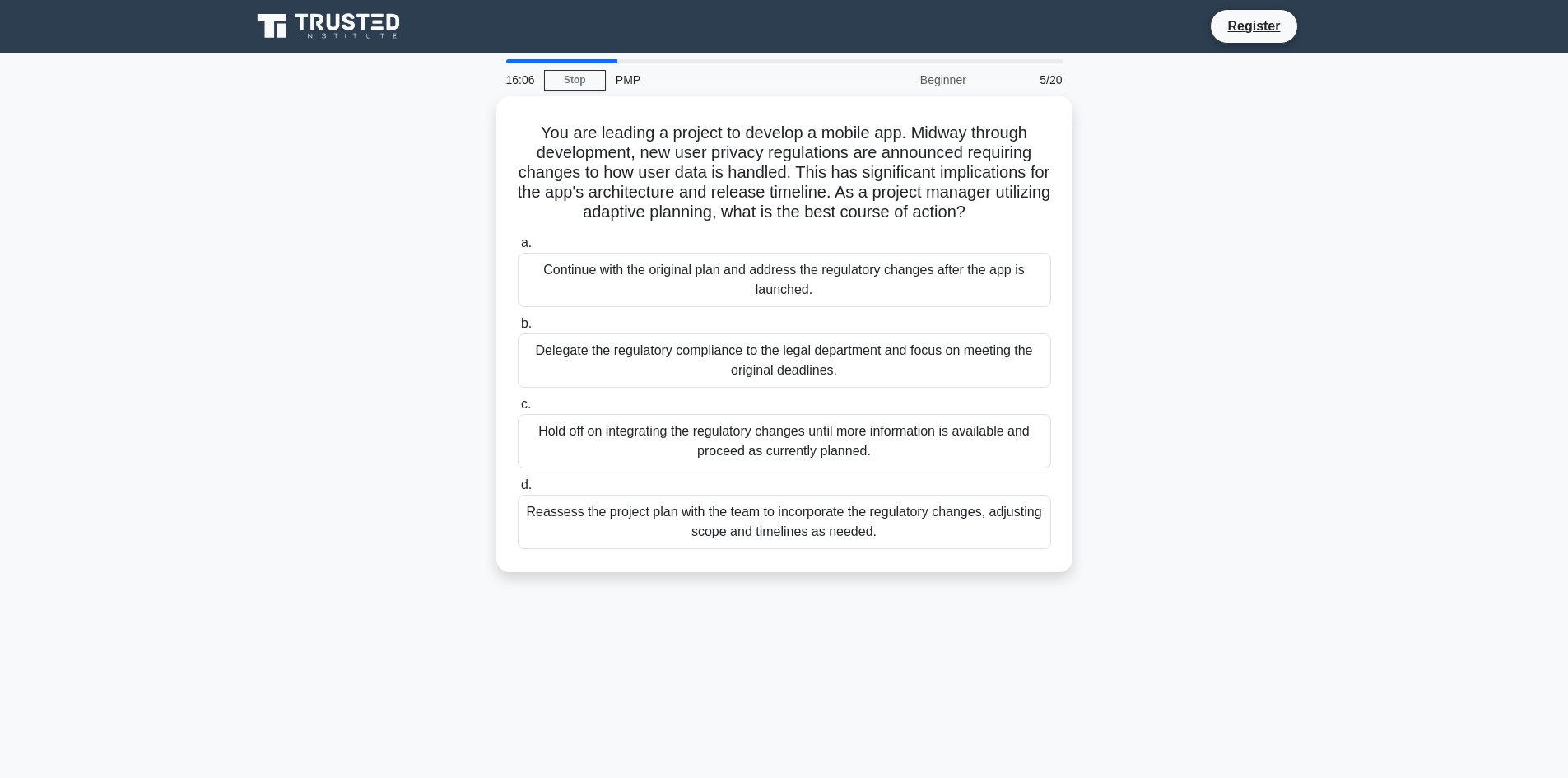
click at [1213, 300] on div "You are leading a project to develop a mobile app. Midway through development, …" at bounding box center [784, 343] width 1086 height 495
click at [942, 365] on div "Delegate the regulatory compliance to the legal department and focus on meeting…" at bounding box center [784, 356] width 533 height 55
click at [517, 325] on input "b. Delegate the regulatory compliance to the legal department and focus on meet…" at bounding box center [517, 319] width 0 height 11
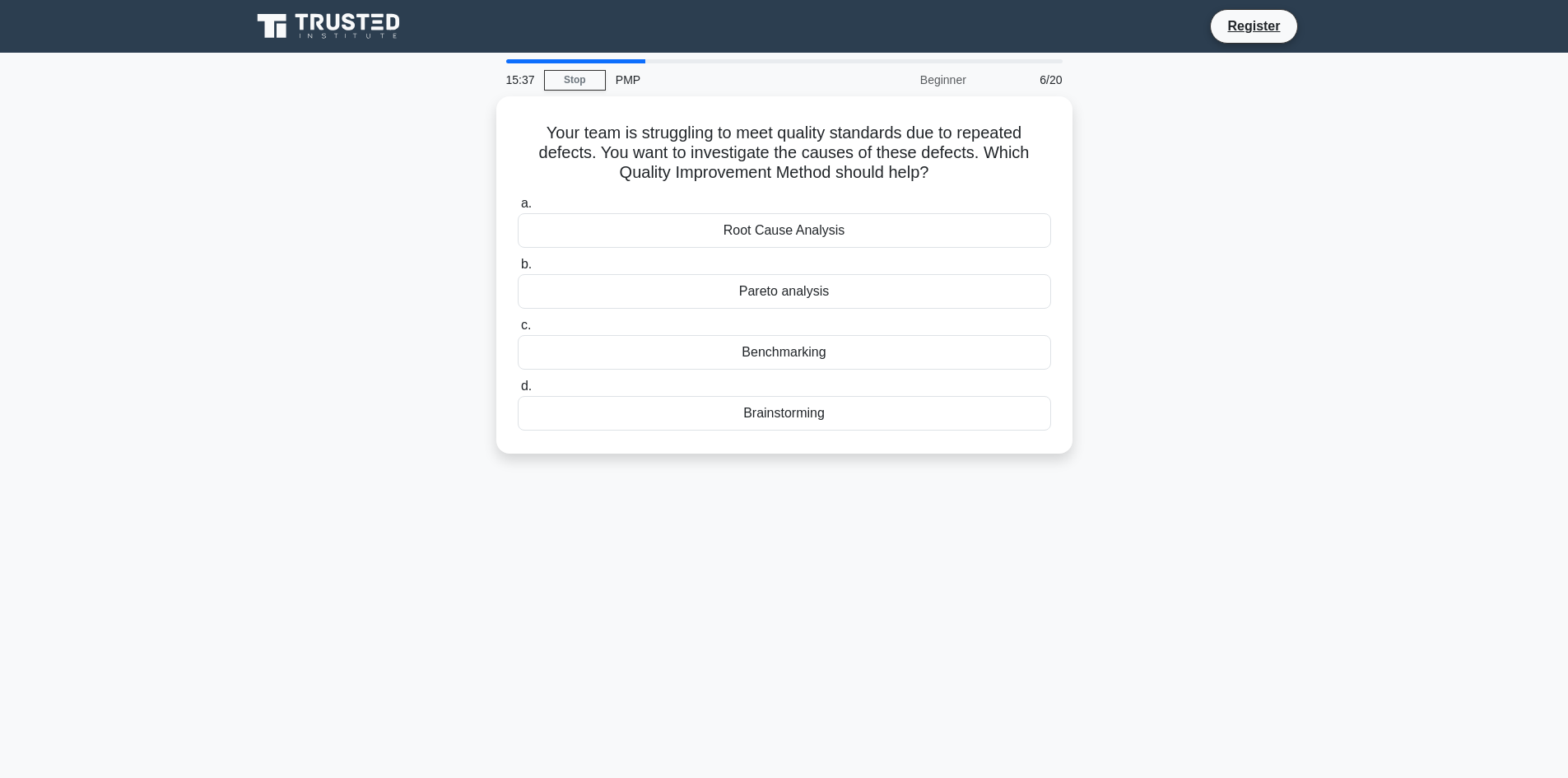
click at [1252, 291] on div "Your team is struggling to meet quality standards due to repeated defects. You …" at bounding box center [784, 284] width 1086 height 377
click at [945, 222] on div "Root Cause Analysis" at bounding box center [784, 227] width 533 height 35
click at [517, 205] on input "a. Root Cause Analysis" at bounding box center [517, 199] width 0 height 11
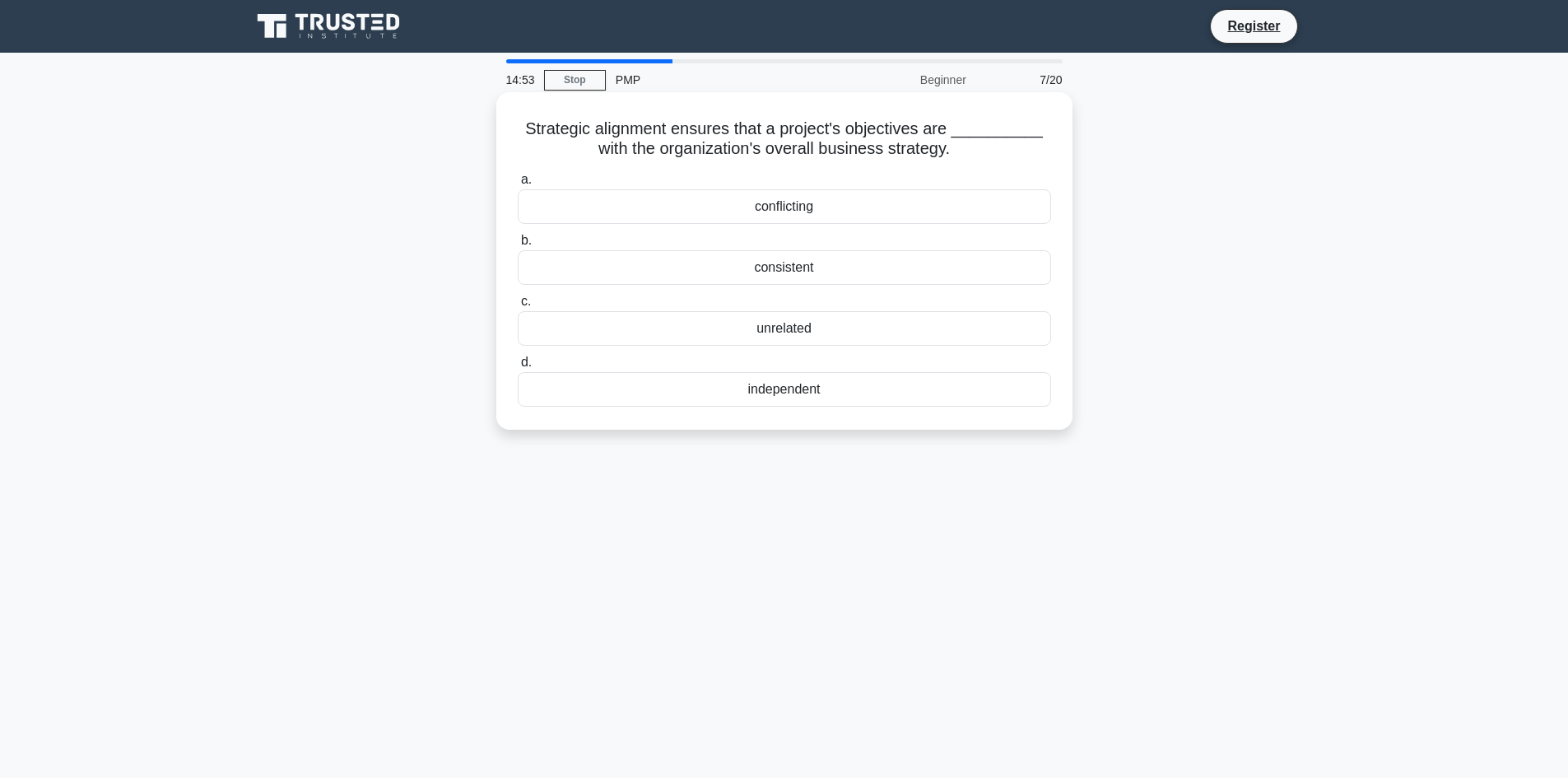
click at [800, 209] on div "conflicting" at bounding box center [784, 207] width 533 height 35
click at [517, 185] on input "a. conflicting" at bounding box center [517, 179] width 0 height 11
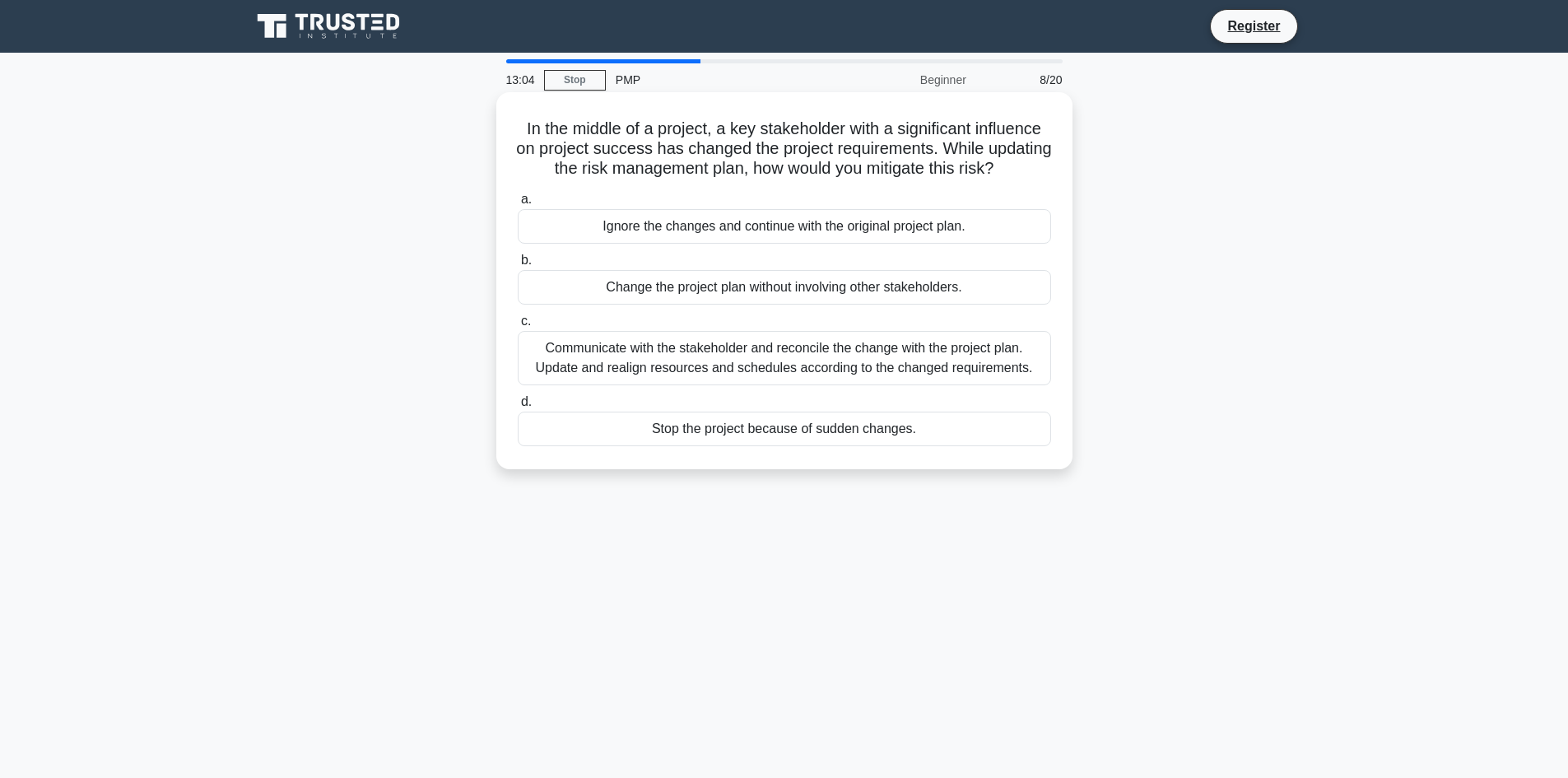
click at [941, 373] on div "Communicate with the stakeholder and reconcile the change with the project plan…" at bounding box center [784, 358] width 533 height 55
click at [517, 327] on input "c. Communicate with the stakeholder and reconcile the change with the project p…" at bounding box center [517, 321] width 0 height 11
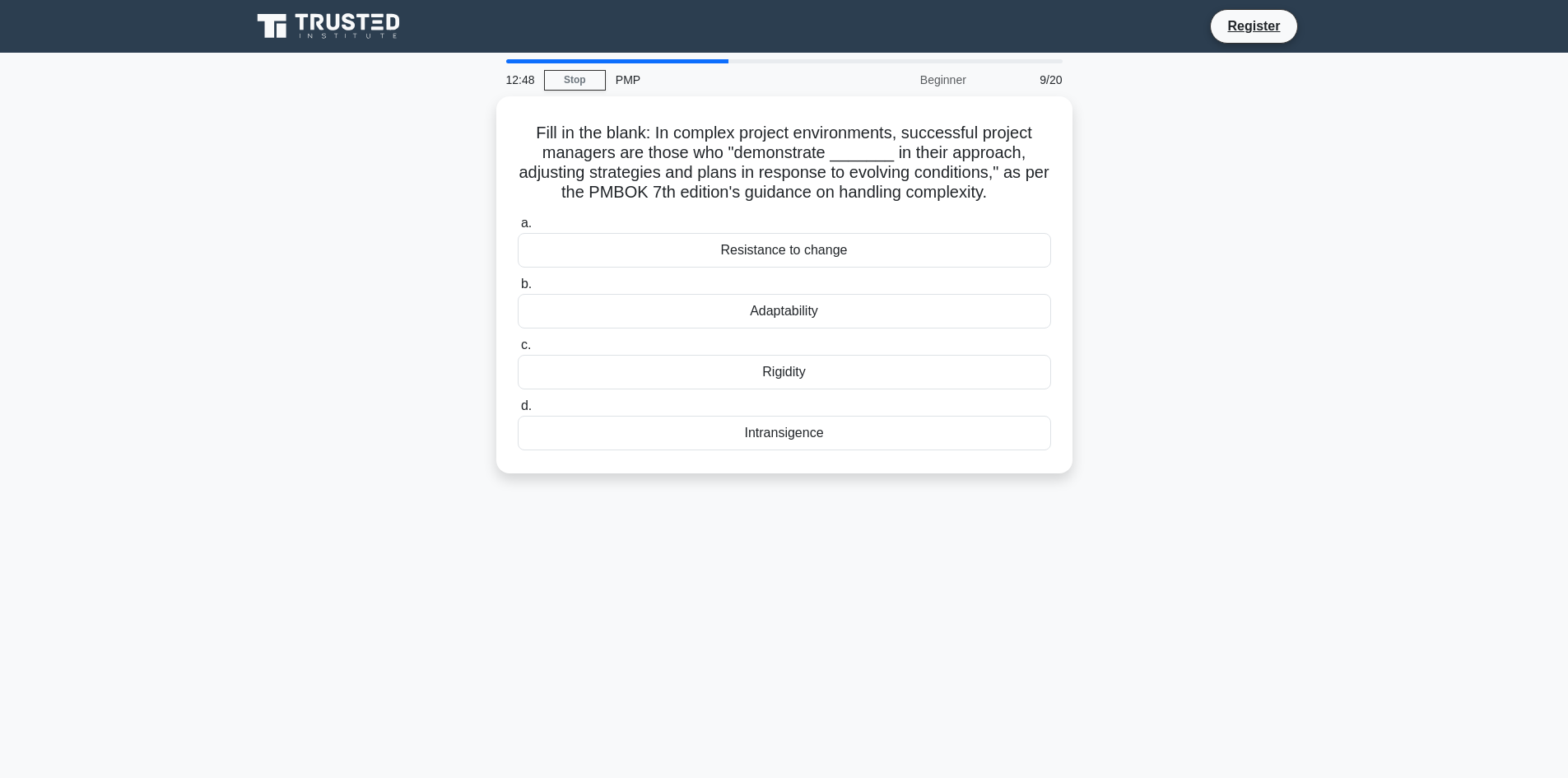
click at [1263, 297] on div "Fill in the blank: In complex project environments, successful project managers…" at bounding box center [784, 294] width 1086 height 397
click at [860, 303] on div "Adaptability" at bounding box center [784, 307] width 533 height 35
click at [517, 285] on input "b. Adaptability" at bounding box center [517, 280] width 0 height 11
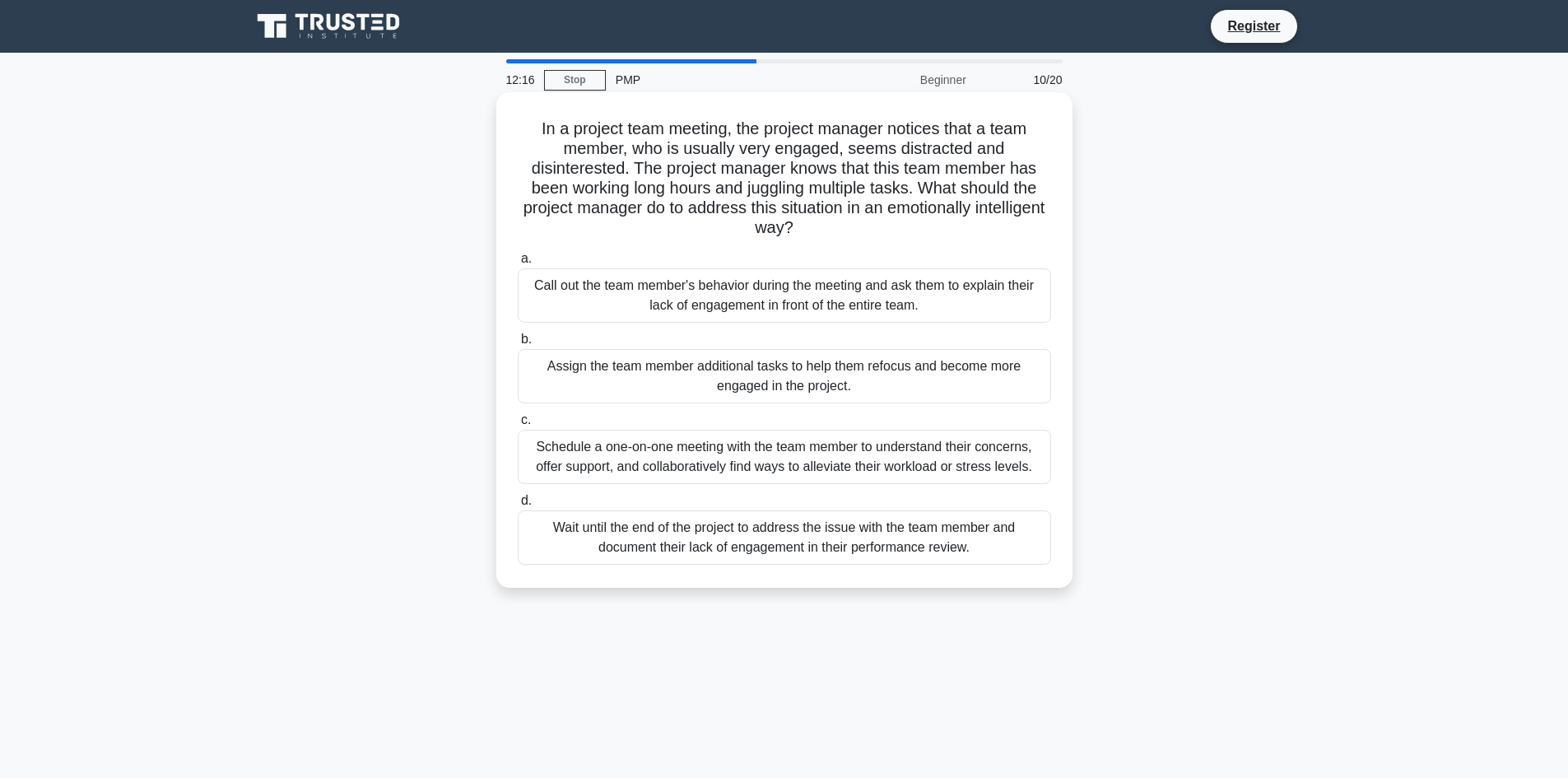
click at [881, 463] on div "Schedule a one-on-one meeting with the team member to understand their concerns…" at bounding box center [784, 457] width 533 height 55
click at [517, 426] on input "c. Schedule a one-on-one meeting with the team member to understand their conce…" at bounding box center [517, 420] width 0 height 11
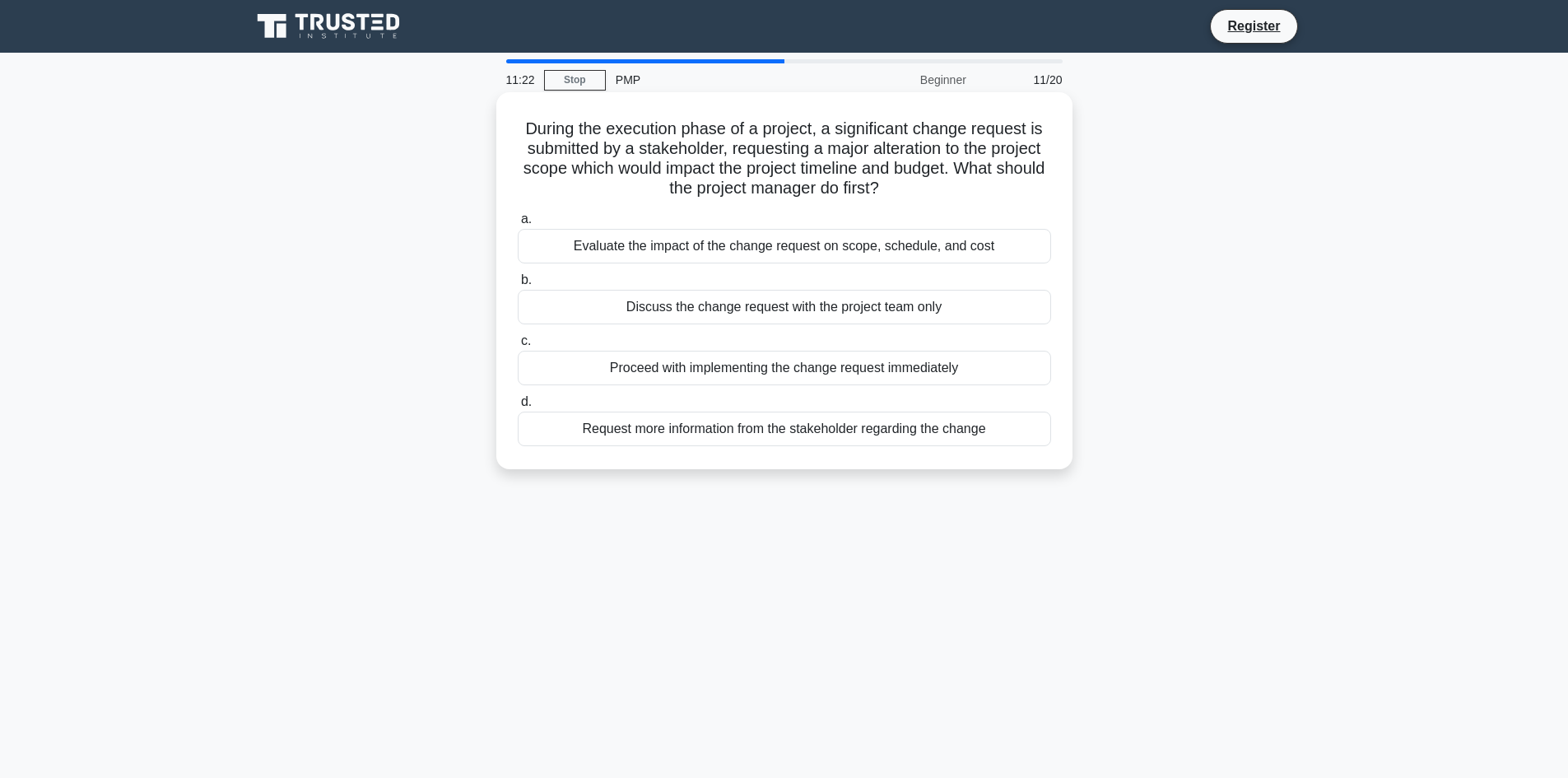
click at [897, 251] on div "Evaluate the impact of the change request on scope, schedule, and cost" at bounding box center [784, 246] width 533 height 35
click at [517, 225] on input "a. Evaluate the impact of the change request on scope, schedule, and cost" at bounding box center [517, 219] width 0 height 11
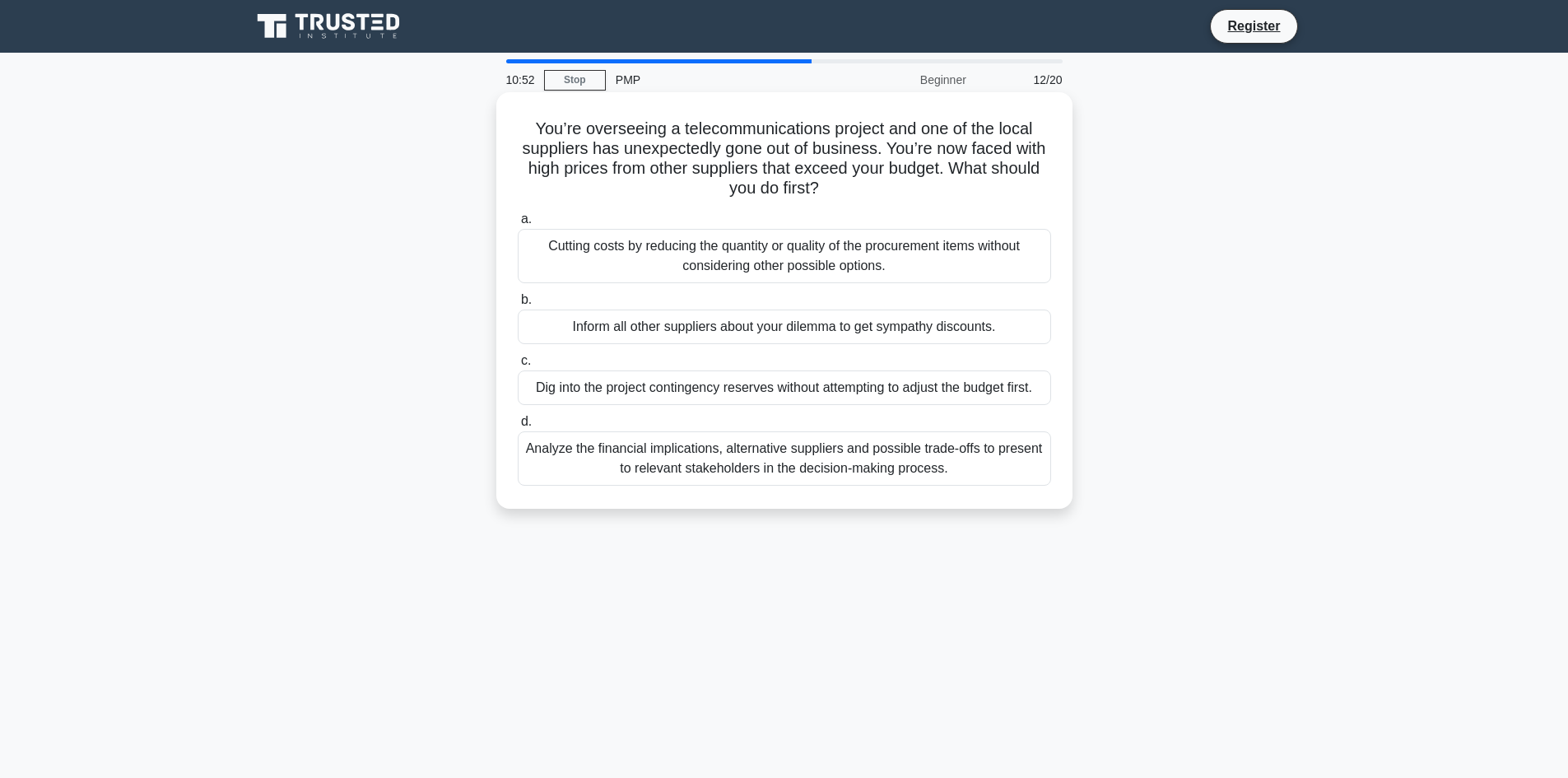
click at [970, 470] on div "Analyze the financial implications, alternative suppliers and possible trade-of…" at bounding box center [784, 459] width 533 height 55
click at [517, 427] on input "d. Analyze the financial implications, alternative suppliers and possible trade…" at bounding box center [517, 422] width 0 height 11
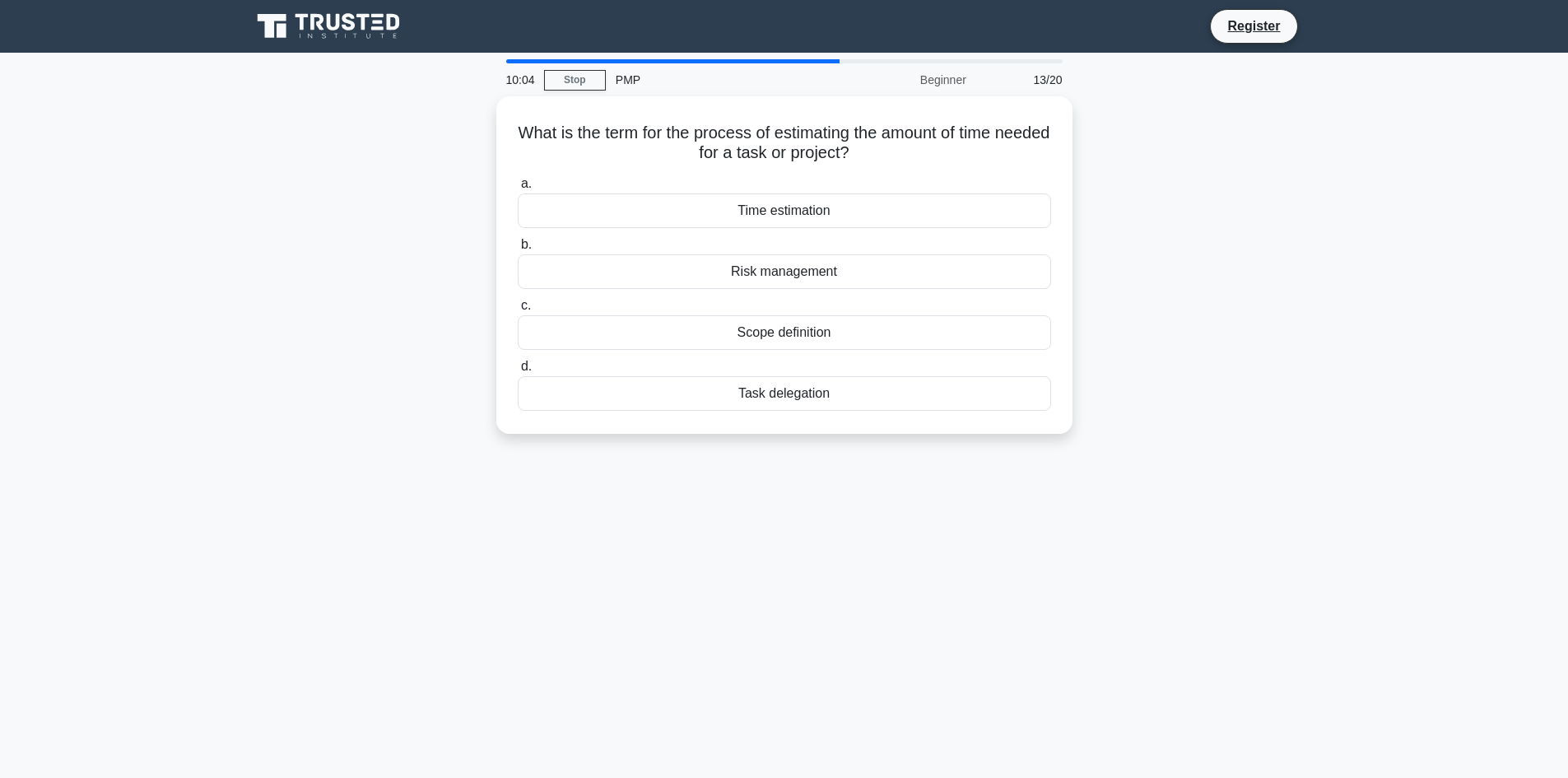
click at [1182, 320] on div "What is the term for the process of estimating the amount of time needed for a …" at bounding box center [784, 274] width 1086 height 357
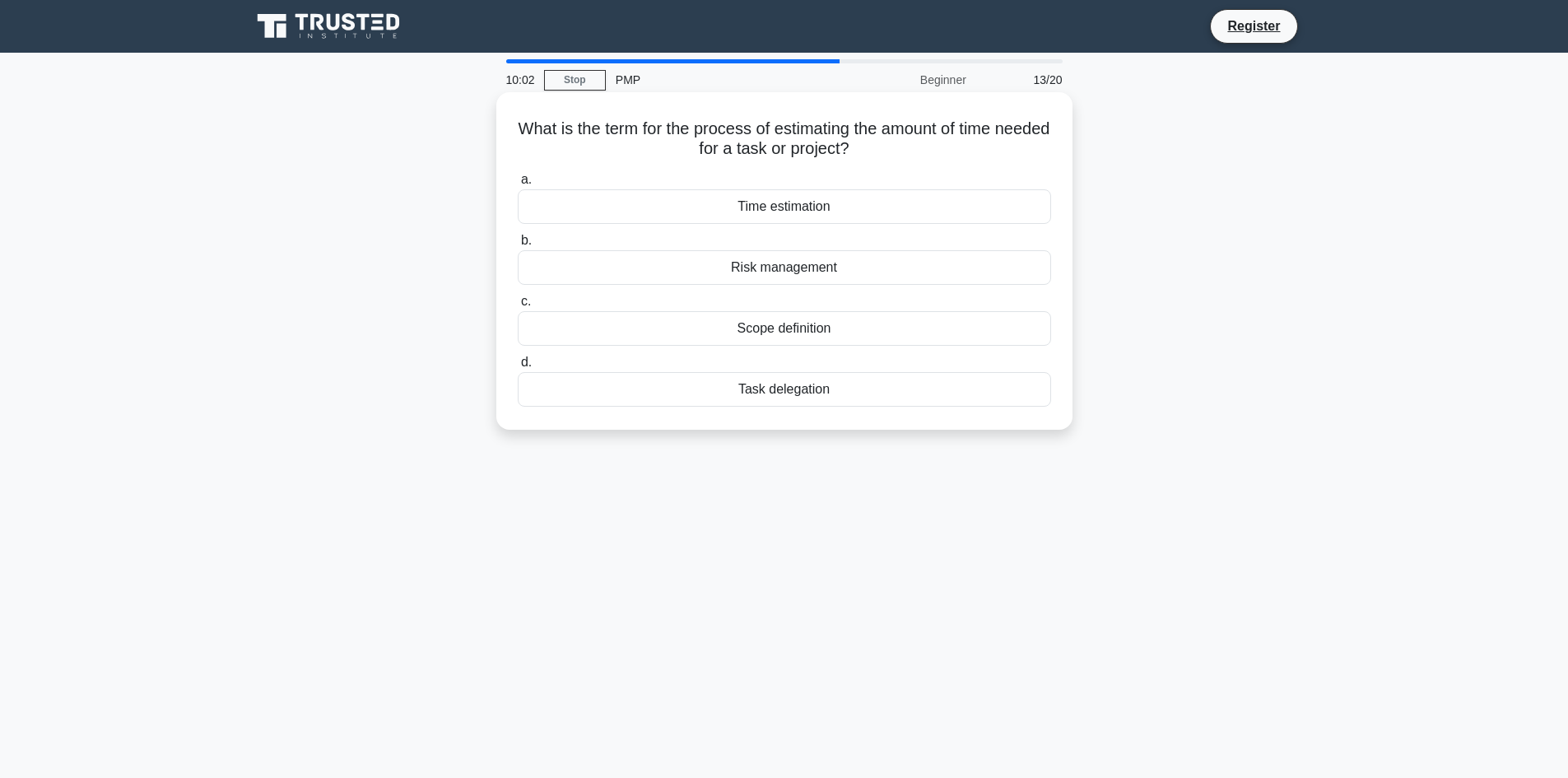
click at [780, 331] on div "Scope definition" at bounding box center [784, 328] width 533 height 35
click at [517, 307] on input "c. Scope definition" at bounding box center [517, 301] width 0 height 11
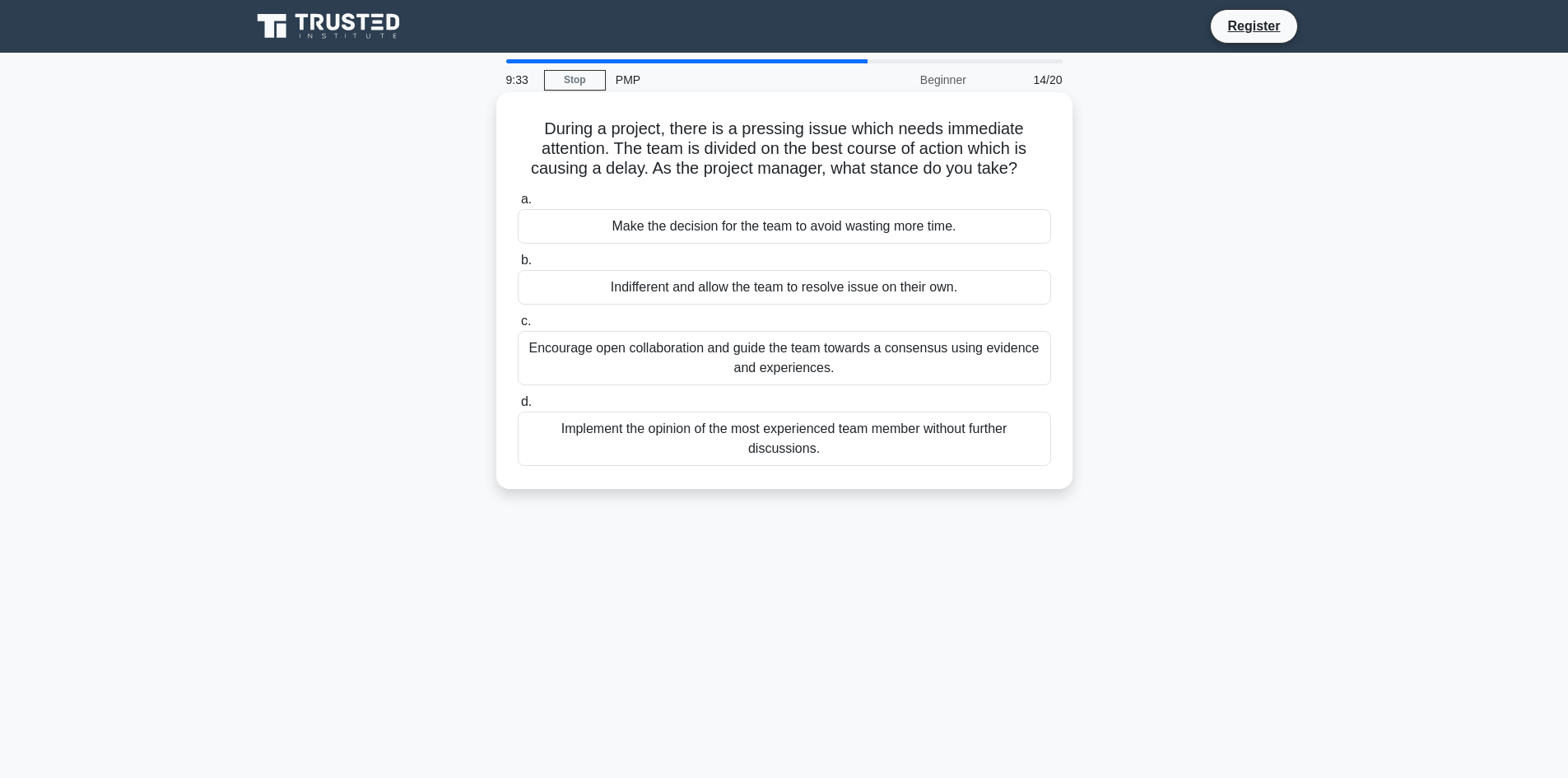
click at [967, 351] on div "Encourage open collaboration and guide the team towards a consensus using evide…" at bounding box center [784, 358] width 533 height 55
click at [517, 327] on input "c. Encourage open collaboration and guide the team towards a consensus using ev…" at bounding box center [517, 321] width 0 height 11
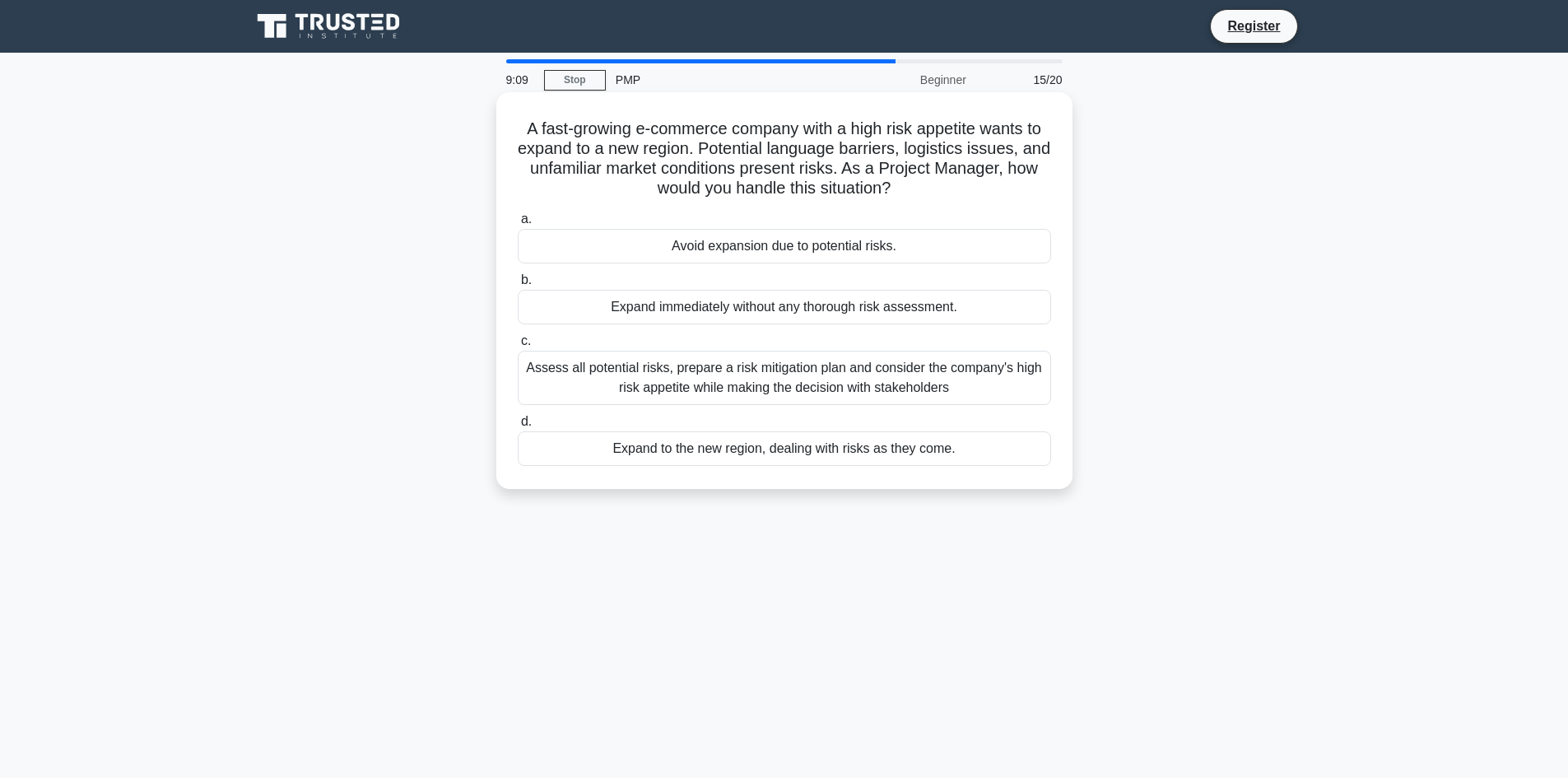
click at [974, 380] on div "Assess all potential risks, prepare a risk mitigation plan and consider the com…" at bounding box center [784, 378] width 533 height 55
click at [517, 346] on input "c. Assess all potential risks, prepare a risk mitigation plan and consider the …" at bounding box center [517, 341] width 0 height 11
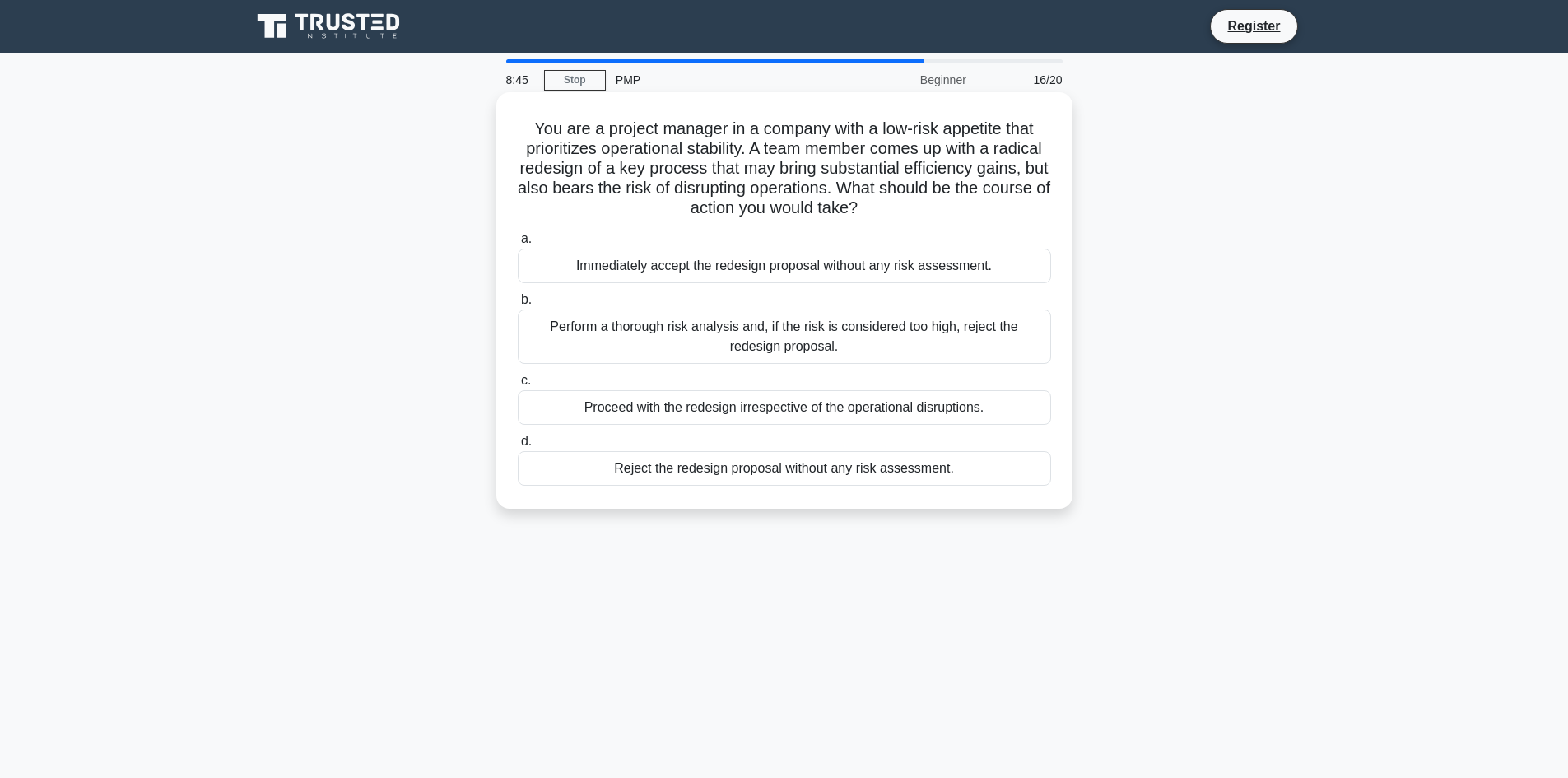
click at [824, 336] on div "Perform a thorough risk analysis and, if the risk is considered too high, rejec…" at bounding box center [784, 336] width 533 height 55
click at [517, 305] on input "b. Perform a thorough risk analysis and, if the risk is considered too high, re…" at bounding box center [517, 299] width 0 height 11
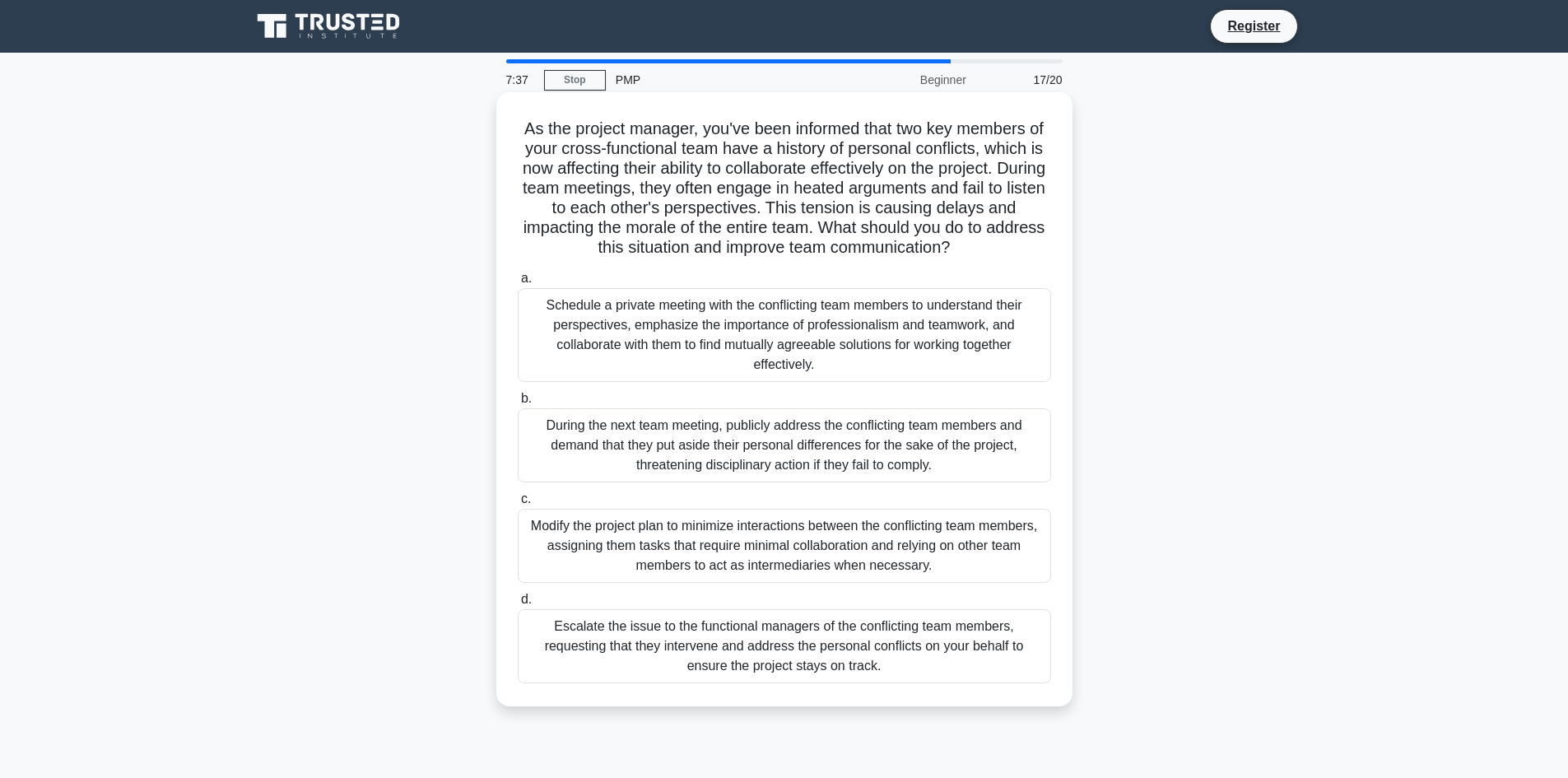
click at [1018, 343] on div "Schedule a private meeting with the conflicting team members to understand thei…" at bounding box center [784, 335] width 533 height 94
click at [517, 284] on input "a. Schedule a private meeting with the conflicting team members to understand t…" at bounding box center [517, 279] width 0 height 11
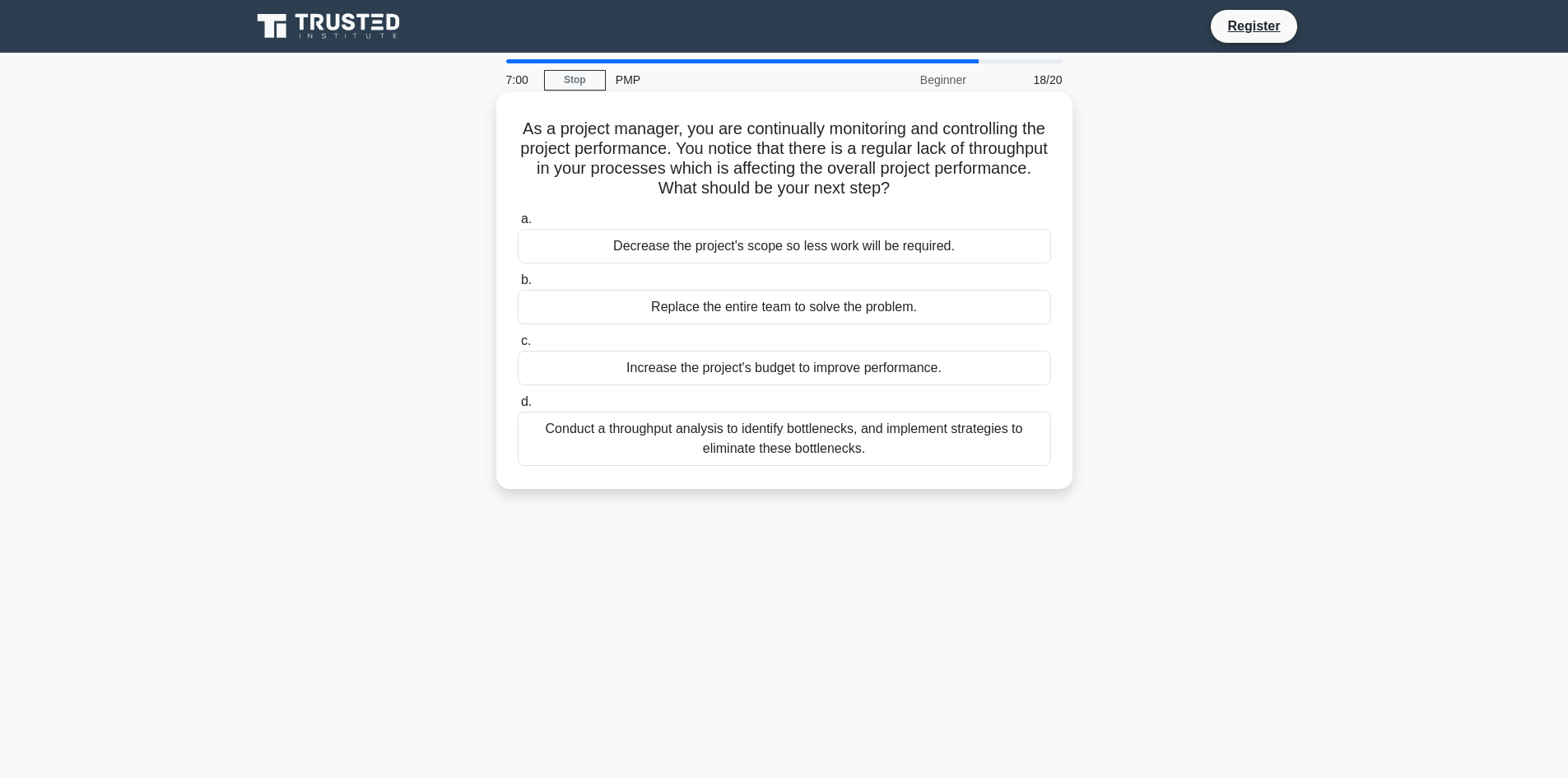
click at [978, 446] on div "Conduct a throughput analysis to identify bottlenecks, and implement strategies…" at bounding box center [784, 439] width 533 height 55
click at [517, 408] on input "d. Conduct a throughput analysis to identify bottlenecks, and implement strateg…" at bounding box center [517, 402] width 0 height 11
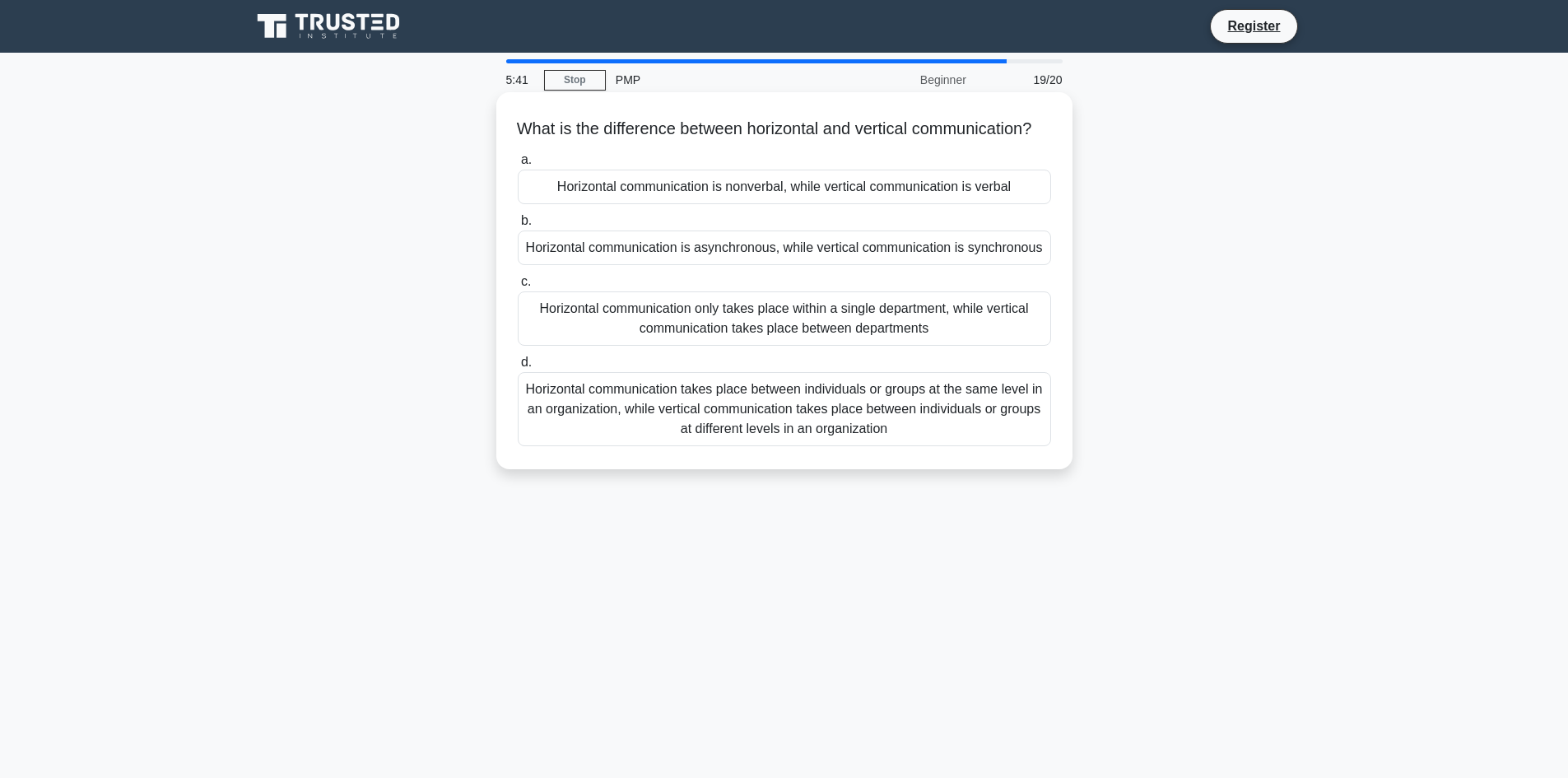
click at [851, 432] on div "Horizontal communication takes place between individuals or groups at the same …" at bounding box center [784, 409] width 533 height 74
click at [517, 368] on input "d. Horizontal communication takes place between individuals or groups at the sa…" at bounding box center [517, 362] width 0 height 11
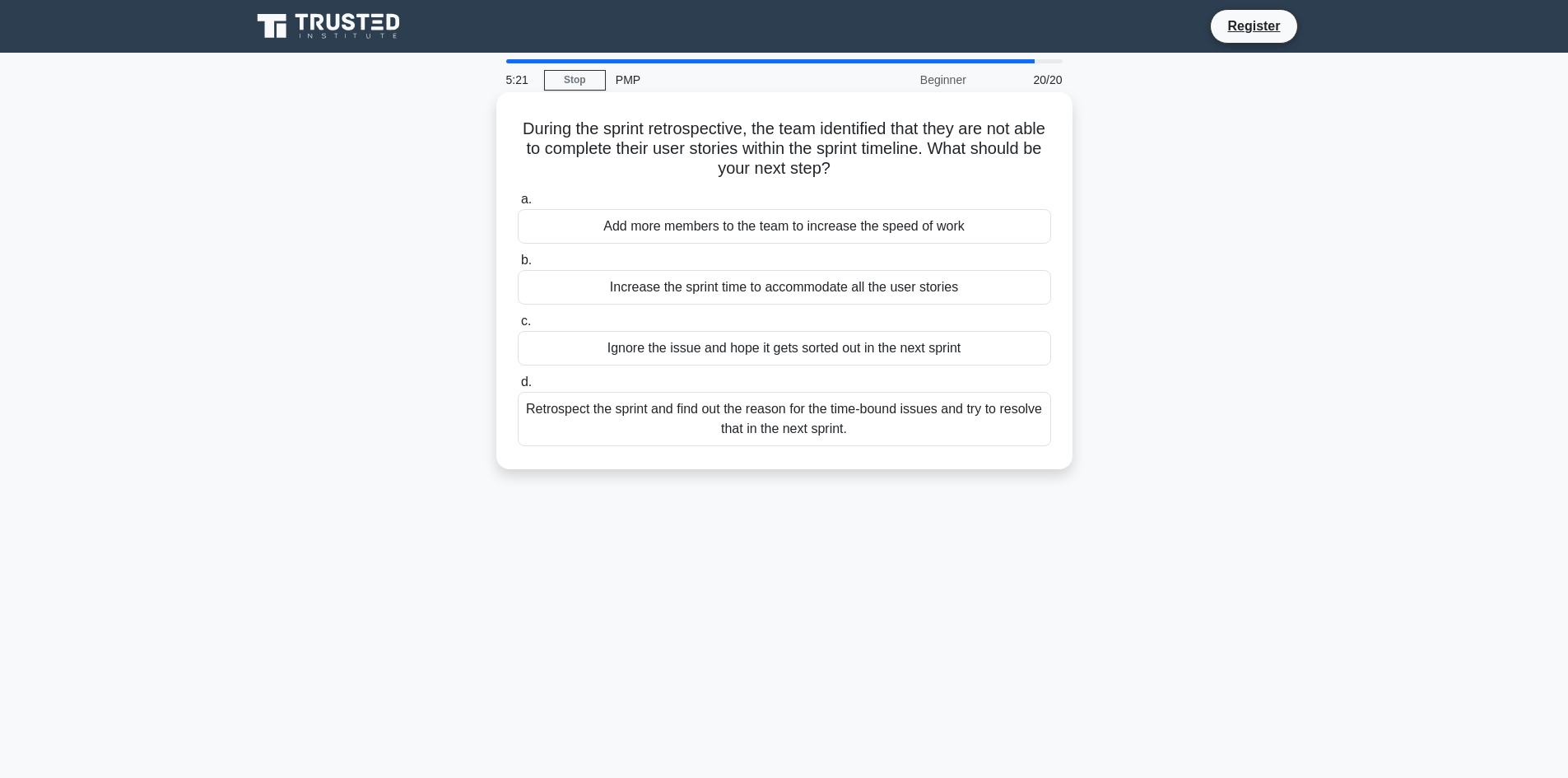
click at [959, 420] on div "Retrospect the sprint and find out the reason for the time-bound issues and try…" at bounding box center [784, 419] width 533 height 55
click at [517, 388] on input "d. Retrospect the sprint and find out the reason for the time-bound issues and …" at bounding box center [517, 382] width 0 height 11
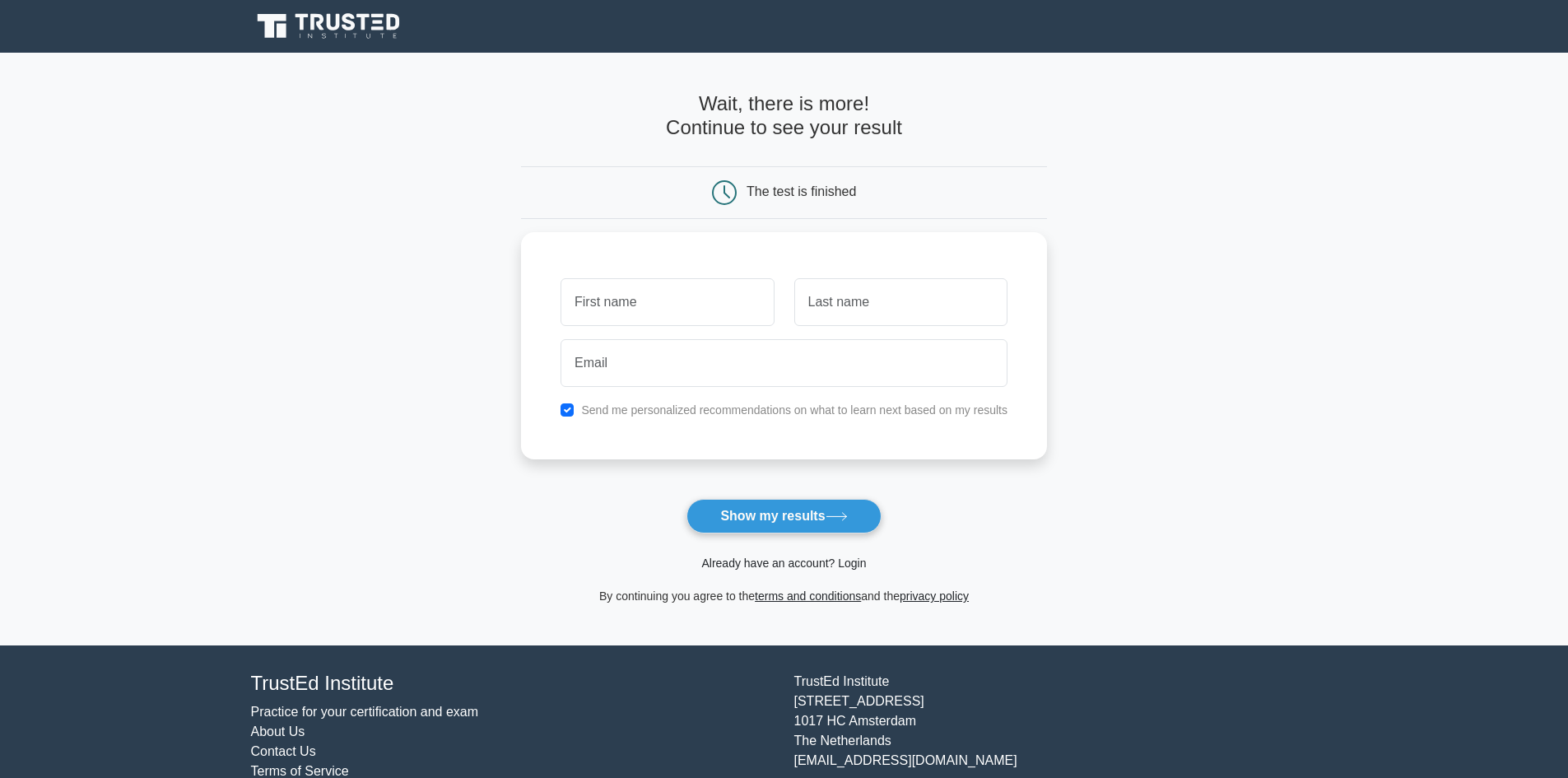
click at [739, 556] on link "Already have an account? Login" at bounding box center [783, 563] width 164 height 13
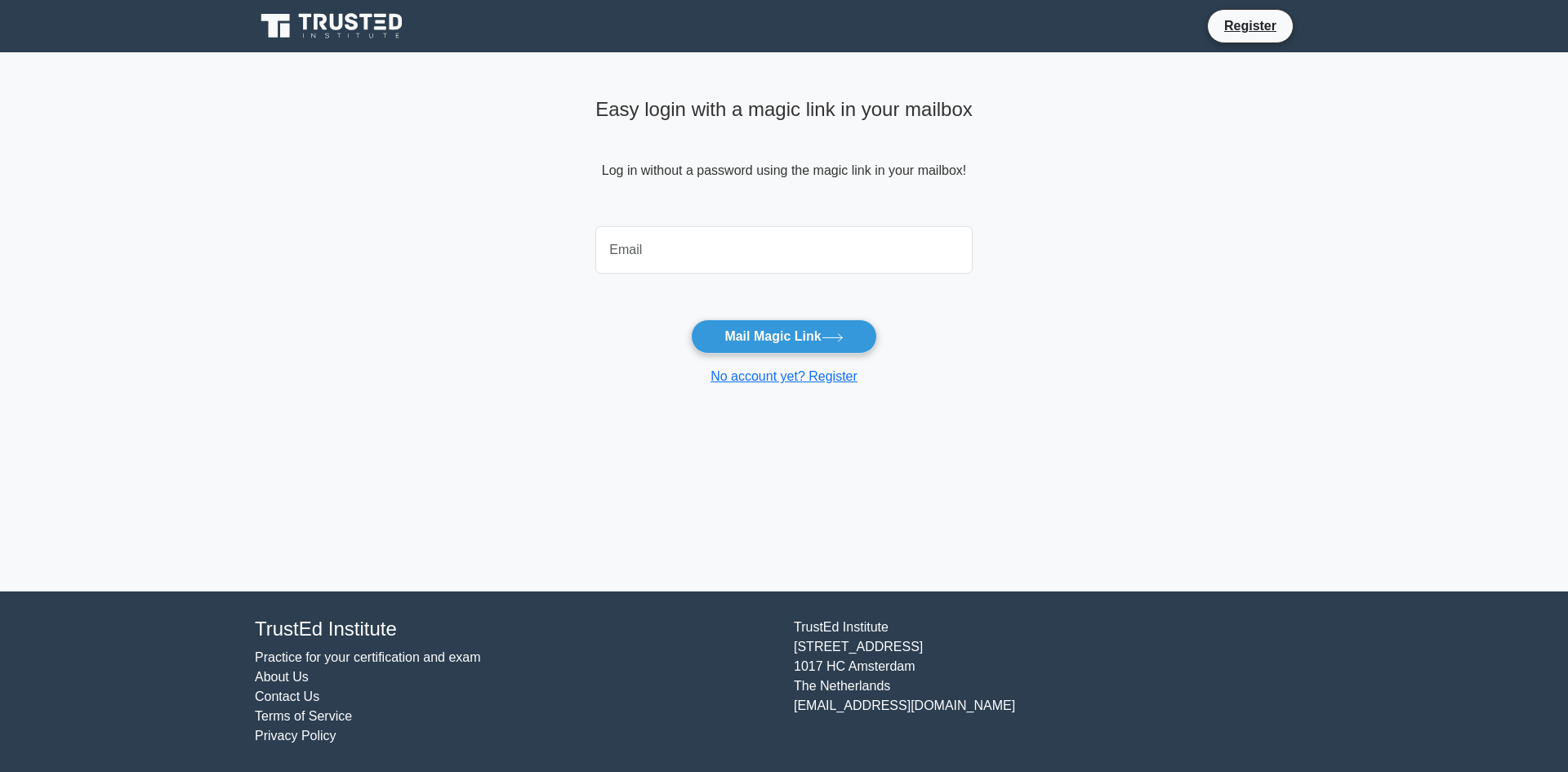
click at [709, 263] on input "email" at bounding box center [784, 250] width 377 height 48
type input "[EMAIL_ADDRESS][DOMAIN_NAME]"
click at [773, 329] on button "Mail Magic Link" at bounding box center [783, 336] width 185 height 34
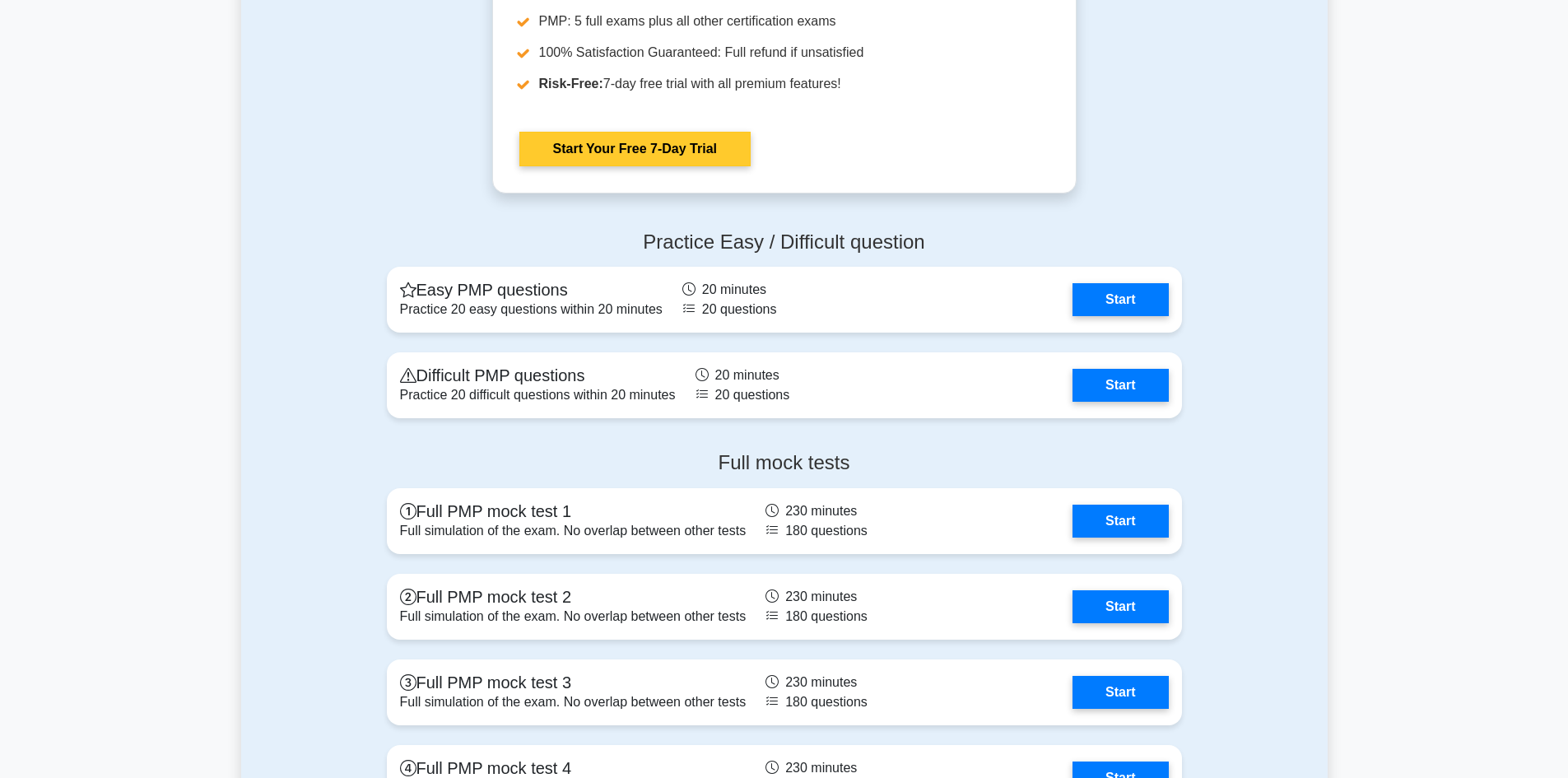
scroll to position [4939, 0]
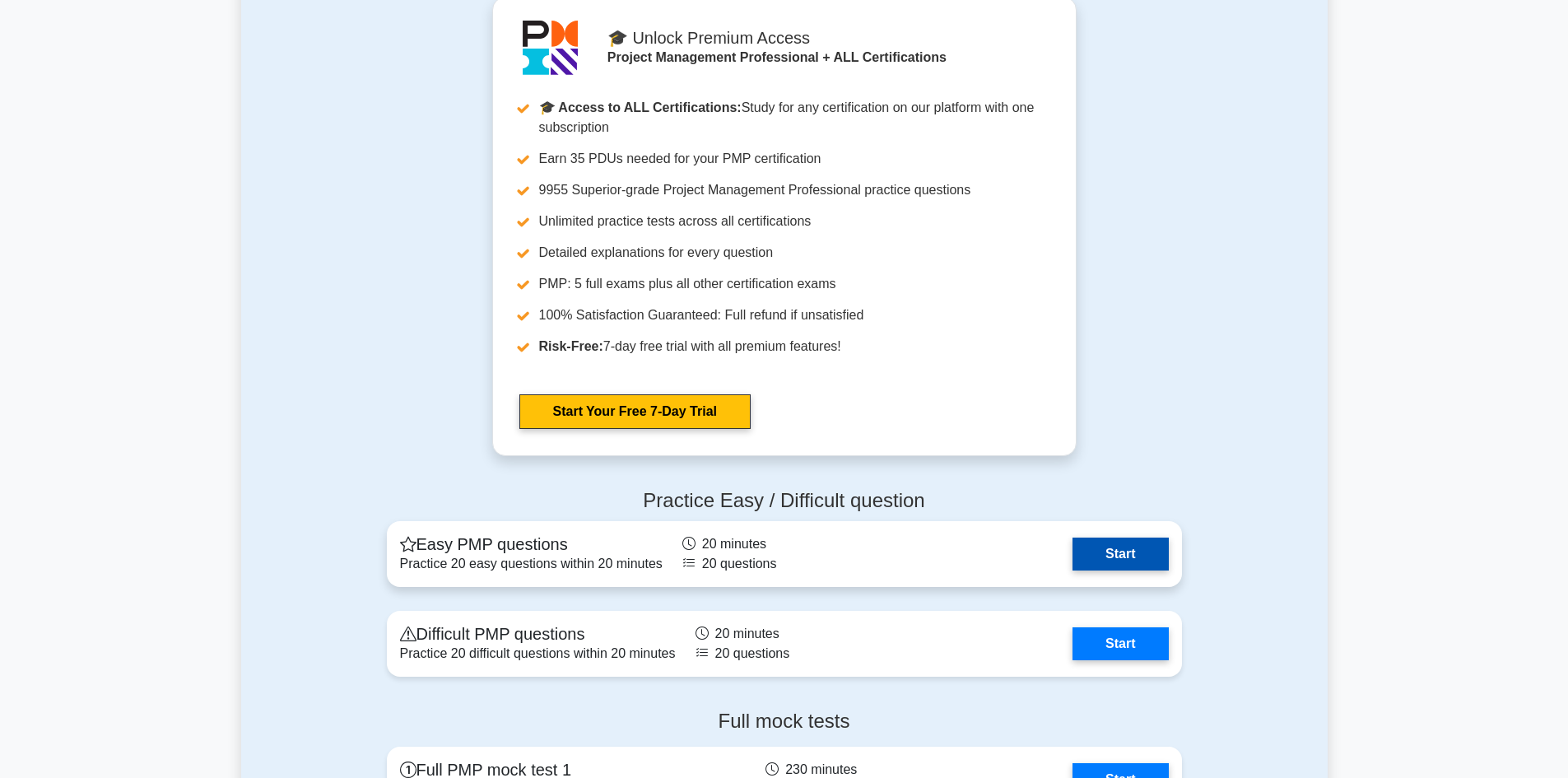
click at [1106, 555] on link "Start" at bounding box center [1119, 554] width 95 height 33
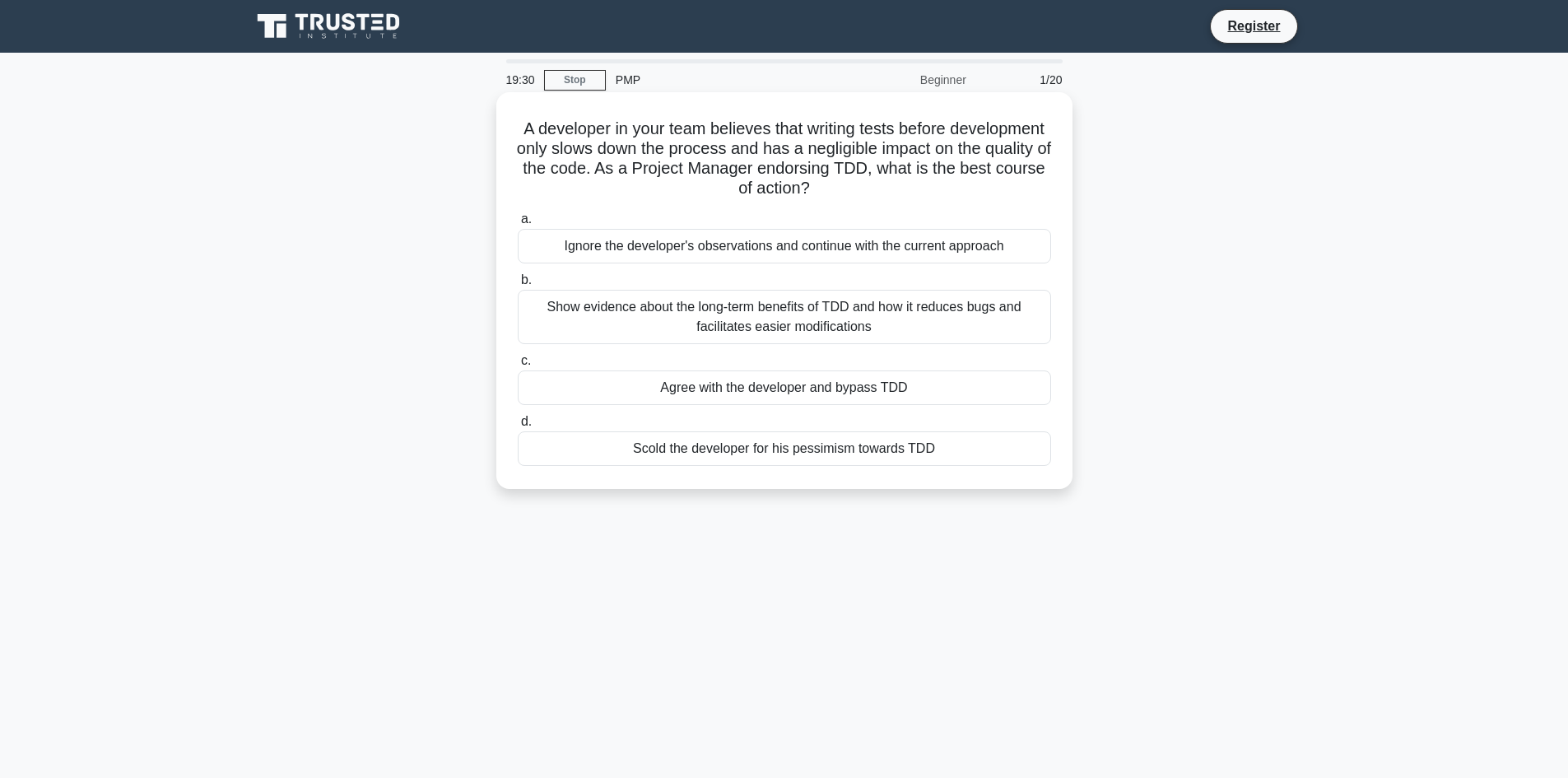
click at [869, 317] on div "Show evidence about the long-term benefits of TDD and how it reduces bugs and f…" at bounding box center [784, 317] width 533 height 55
click at [517, 285] on input "b. Show evidence about the long-term benefits of TDD and how it reduces bugs an…" at bounding box center [517, 280] width 0 height 11
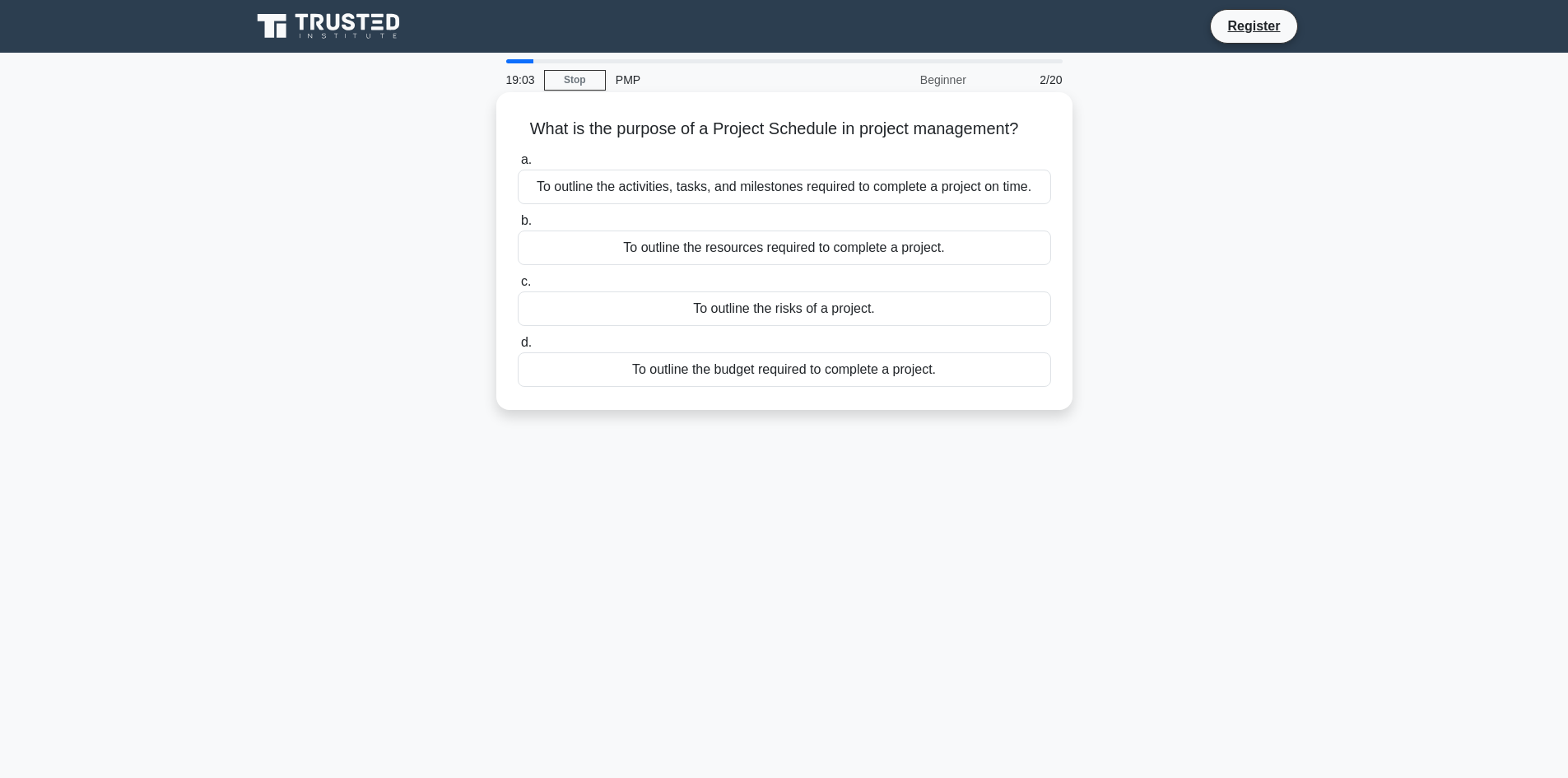
click at [793, 192] on div "To outline the activities, tasks, and milestones required to complete a project…" at bounding box center [784, 187] width 533 height 35
click at [517, 165] on input "a. To outline the activities, tasks, and milestones required to complete a proj…" at bounding box center [517, 160] width 0 height 11
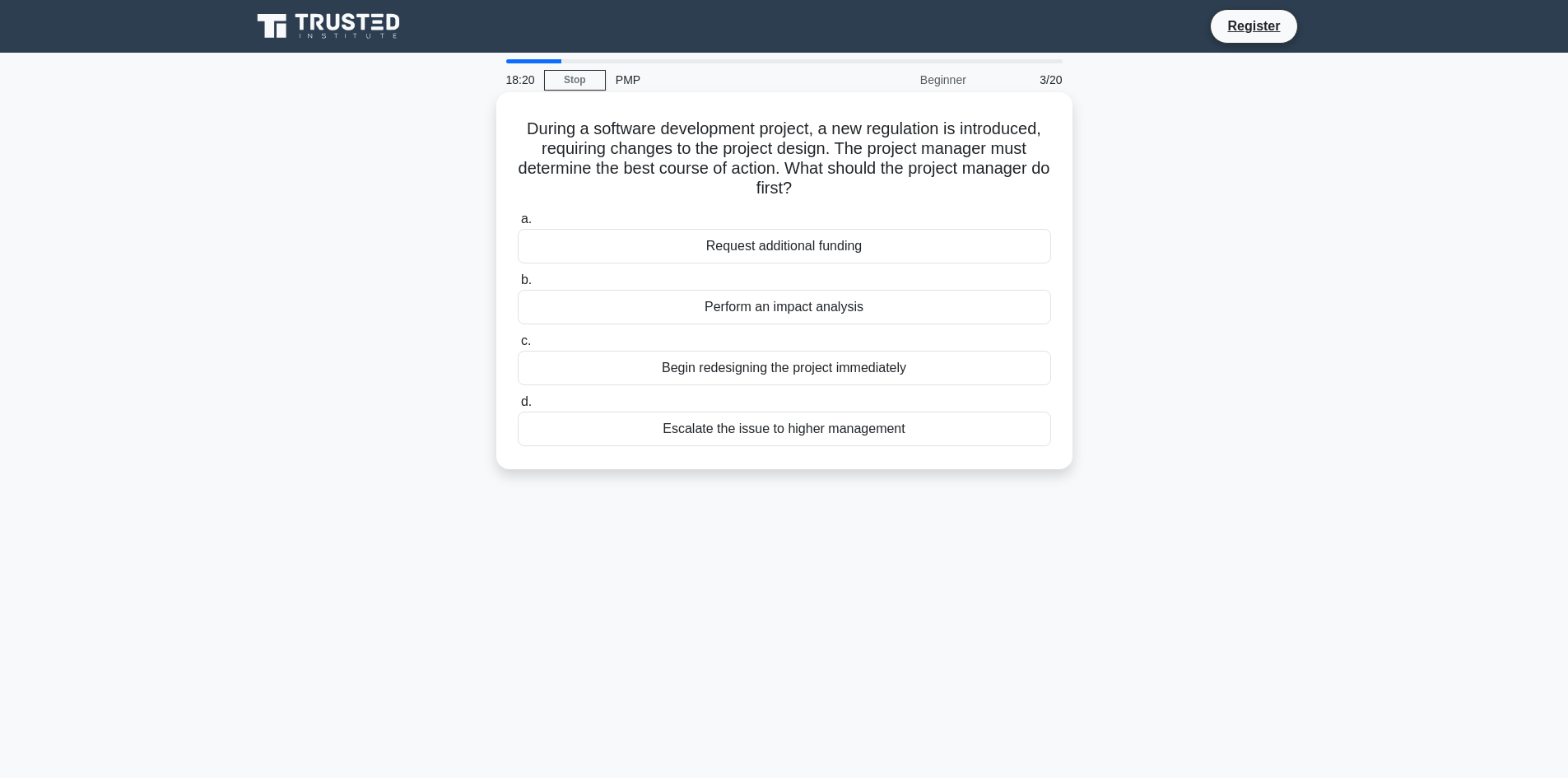
click at [829, 309] on div "Perform an impact analysis" at bounding box center [784, 307] width 533 height 35
click at [517, 285] on input "b. Perform an impact analysis" at bounding box center [517, 280] width 0 height 11
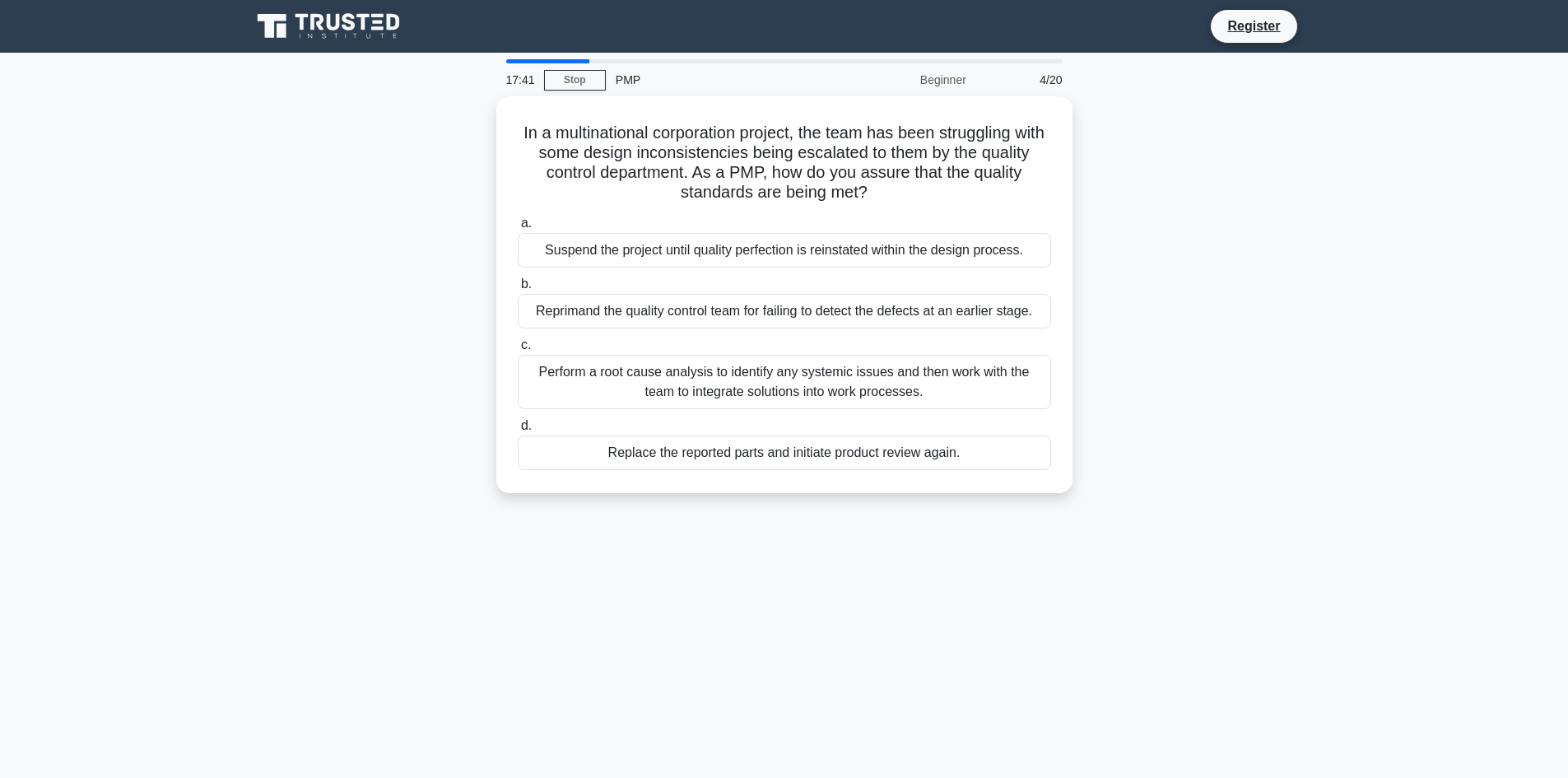
click at [1280, 327] on div "In a multinational corporation project, the team has been struggling with some …" at bounding box center [784, 304] width 1086 height 417
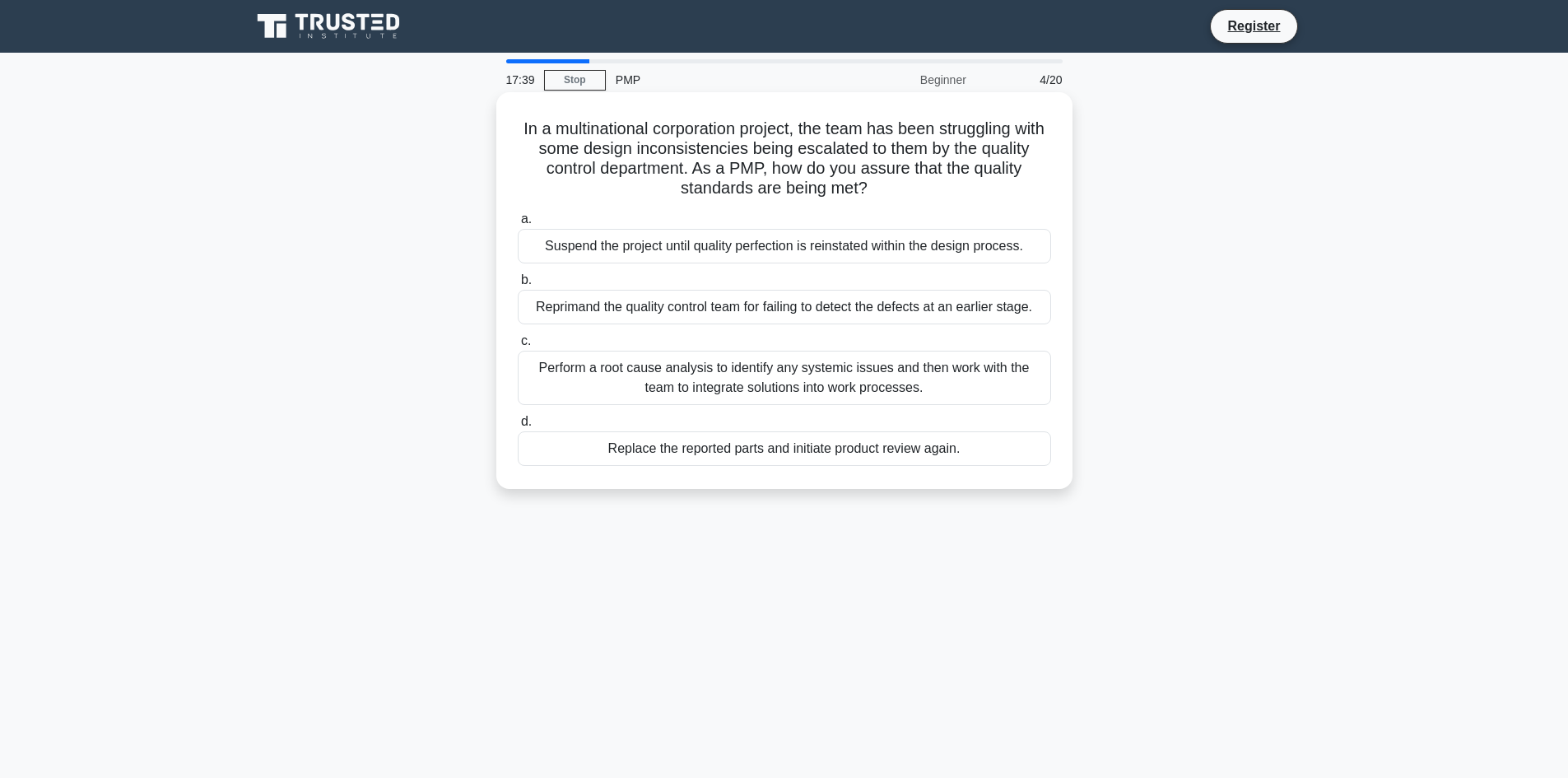
click at [765, 370] on div "Perform a root cause analysis to identify any systemic issues and then work wit…" at bounding box center [784, 378] width 533 height 55
click at [517, 346] on input "c. Perform a root cause analysis to identify any systemic issues and then work …" at bounding box center [517, 341] width 0 height 11
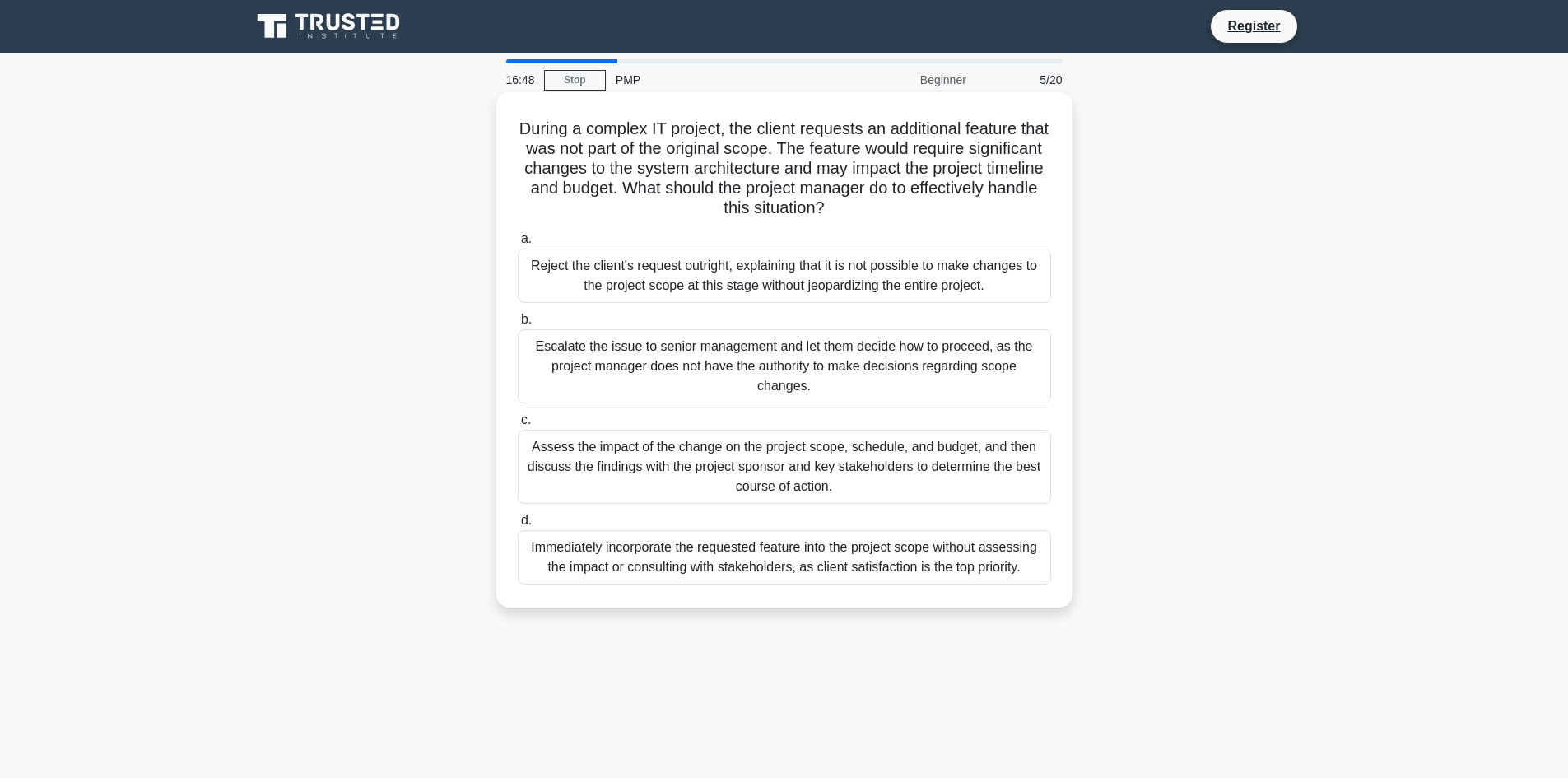
click at [796, 463] on div "Assess the impact of the change on the project scope, schedule, and budget, and…" at bounding box center [784, 467] width 533 height 74
click at [517, 426] on input "c. Assess the impact of the change on the project scope, schedule, and budget, …" at bounding box center [517, 420] width 0 height 11
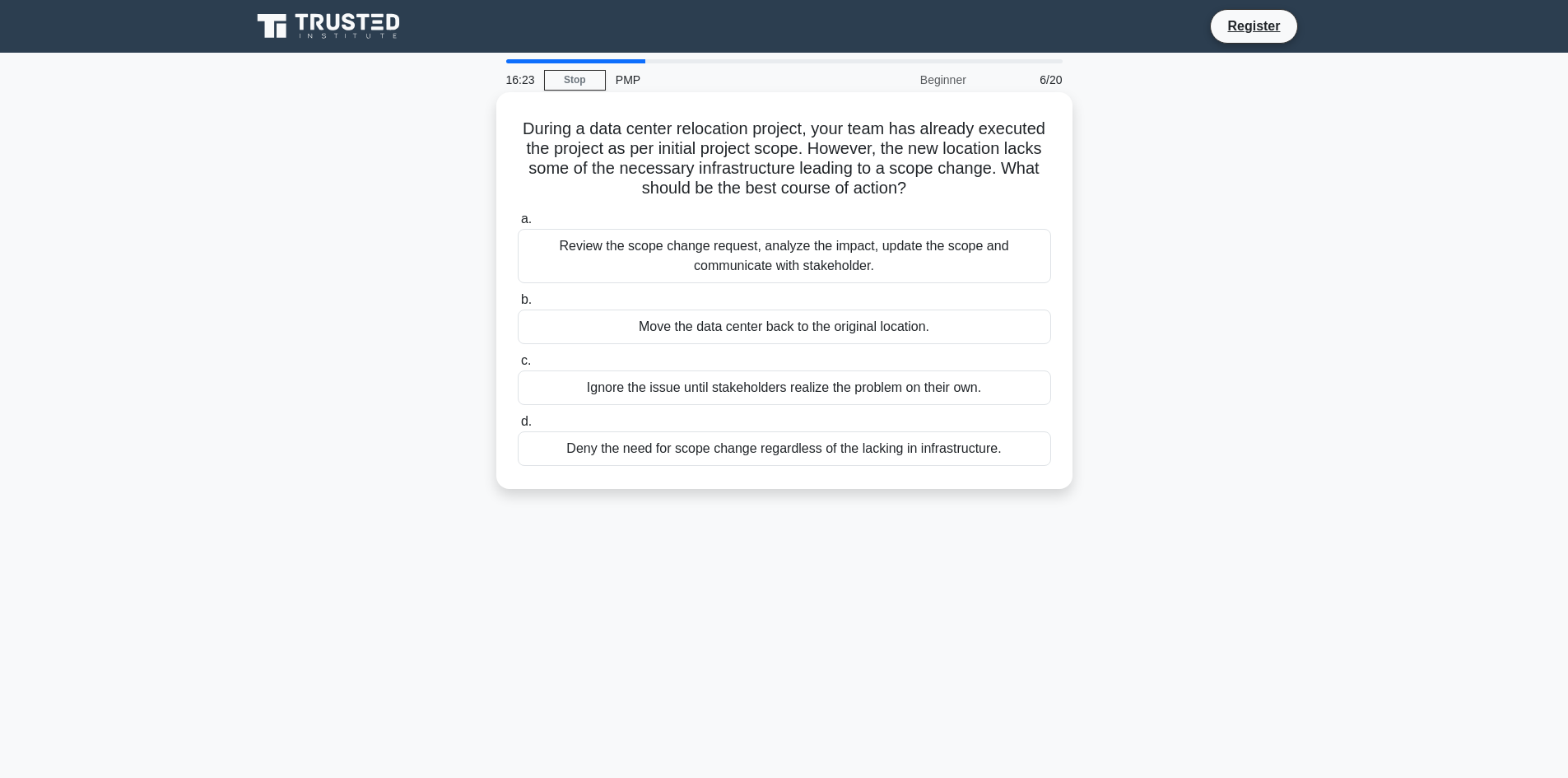
click at [803, 268] on div "Review the scope change request, analyze the impact, update the scope and commu…" at bounding box center [784, 256] width 533 height 55
click at [517, 225] on input "a. Review the scope change request, analyze the impact, update the scope and co…" at bounding box center [517, 219] width 0 height 11
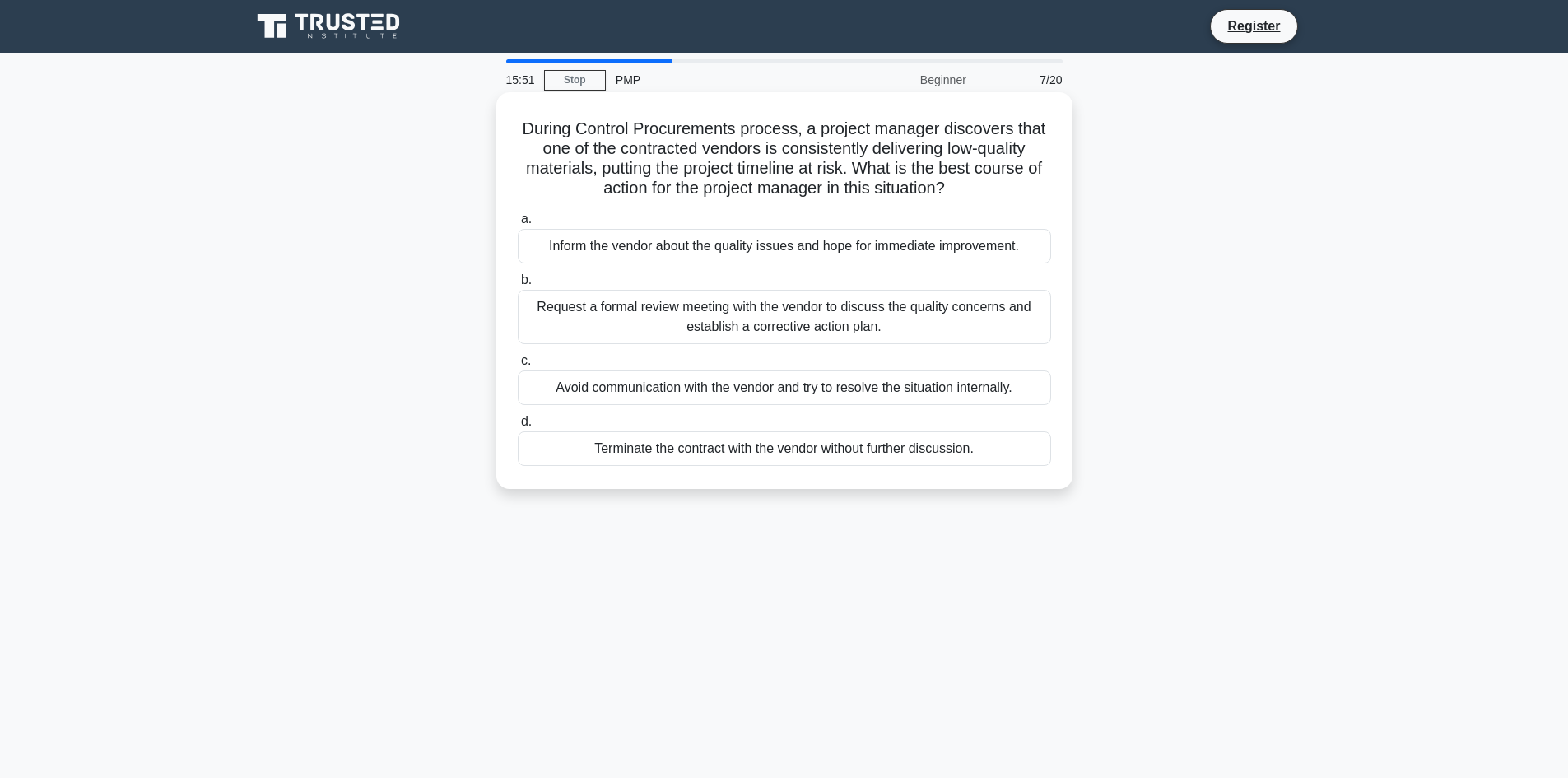
click at [782, 315] on div "Request a formal review meeting with the vendor to discuss the quality concerns…" at bounding box center [784, 317] width 533 height 55
click at [517, 285] on input "b. Request a formal review meeting with the vendor to discuss the quality conce…" at bounding box center [517, 280] width 0 height 11
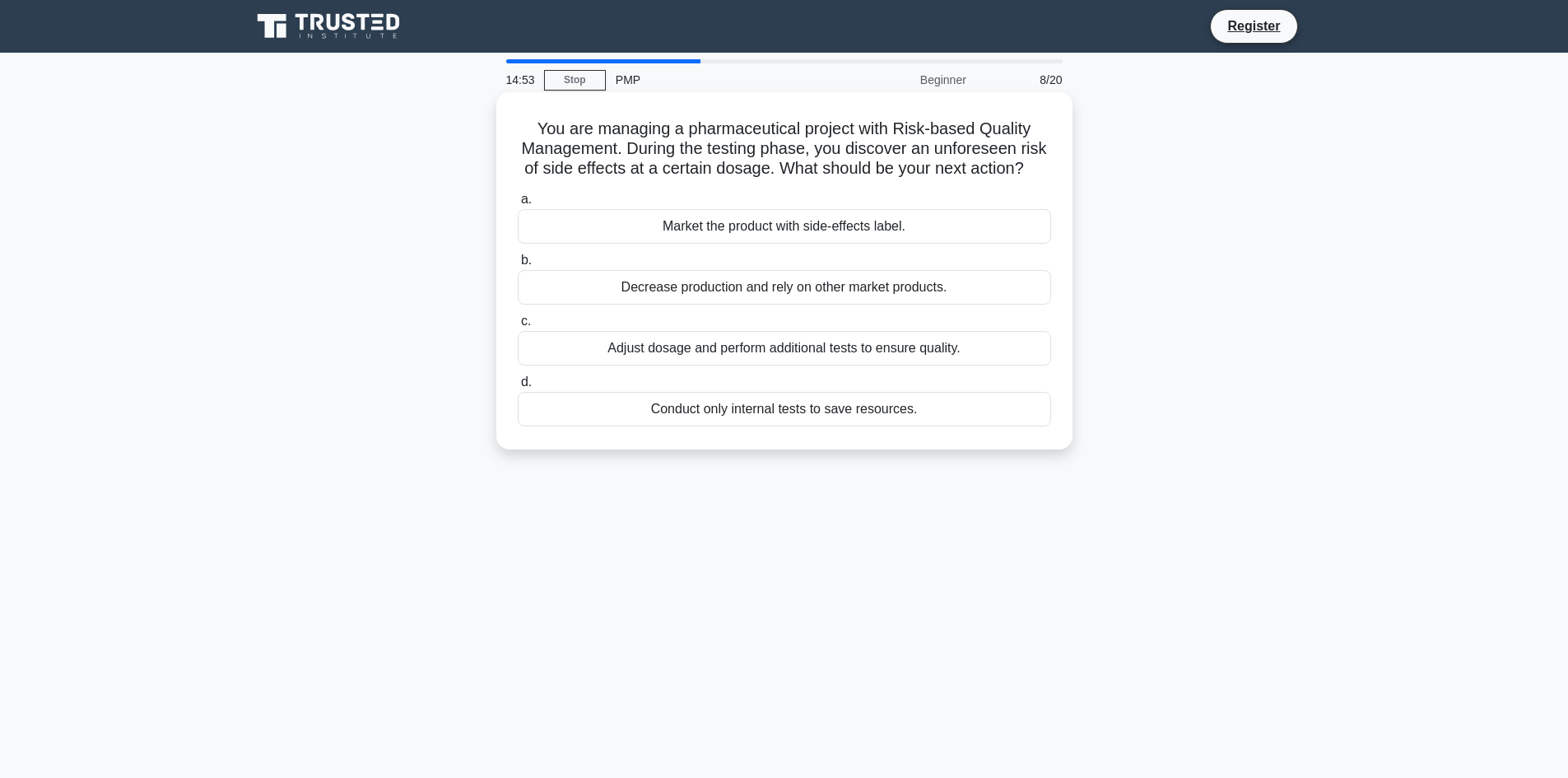
click at [681, 365] on div "Adjust dosage and perform additional tests to ensure quality." at bounding box center [784, 348] width 533 height 35
click at [517, 327] on input "c. Adjust dosage and perform additional tests to ensure quality." at bounding box center [517, 321] width 0 height 11
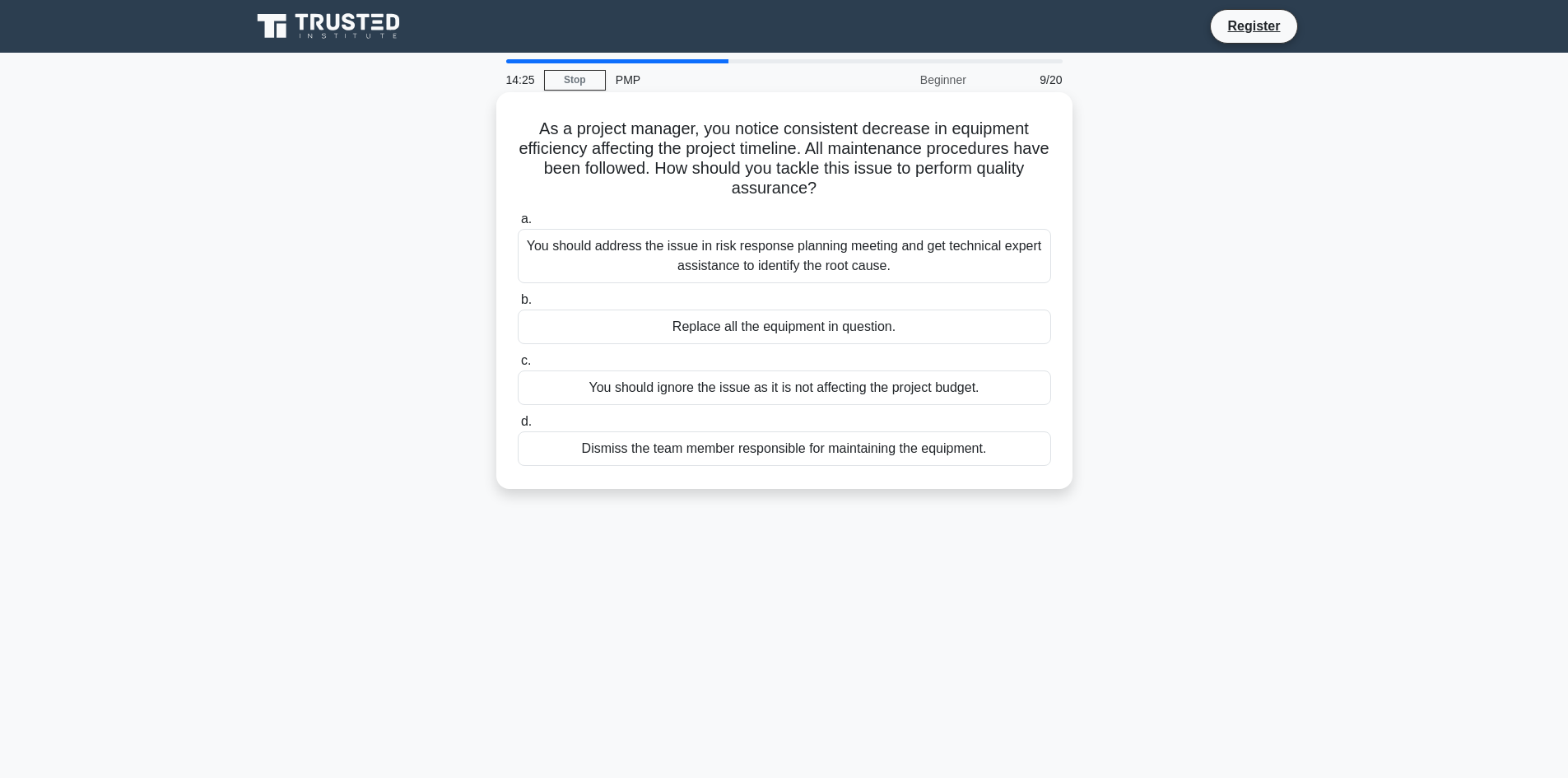
click at [905, 268] on div "You should address the issue in risk response planning meeting and get technica…" at bounding box center [784, 256] width 533 height 55
click at [517, 225] on input "a. You should address the issue in risk response planning meeting and get techn…" at bounding box center [517, 219] width 0 height 11
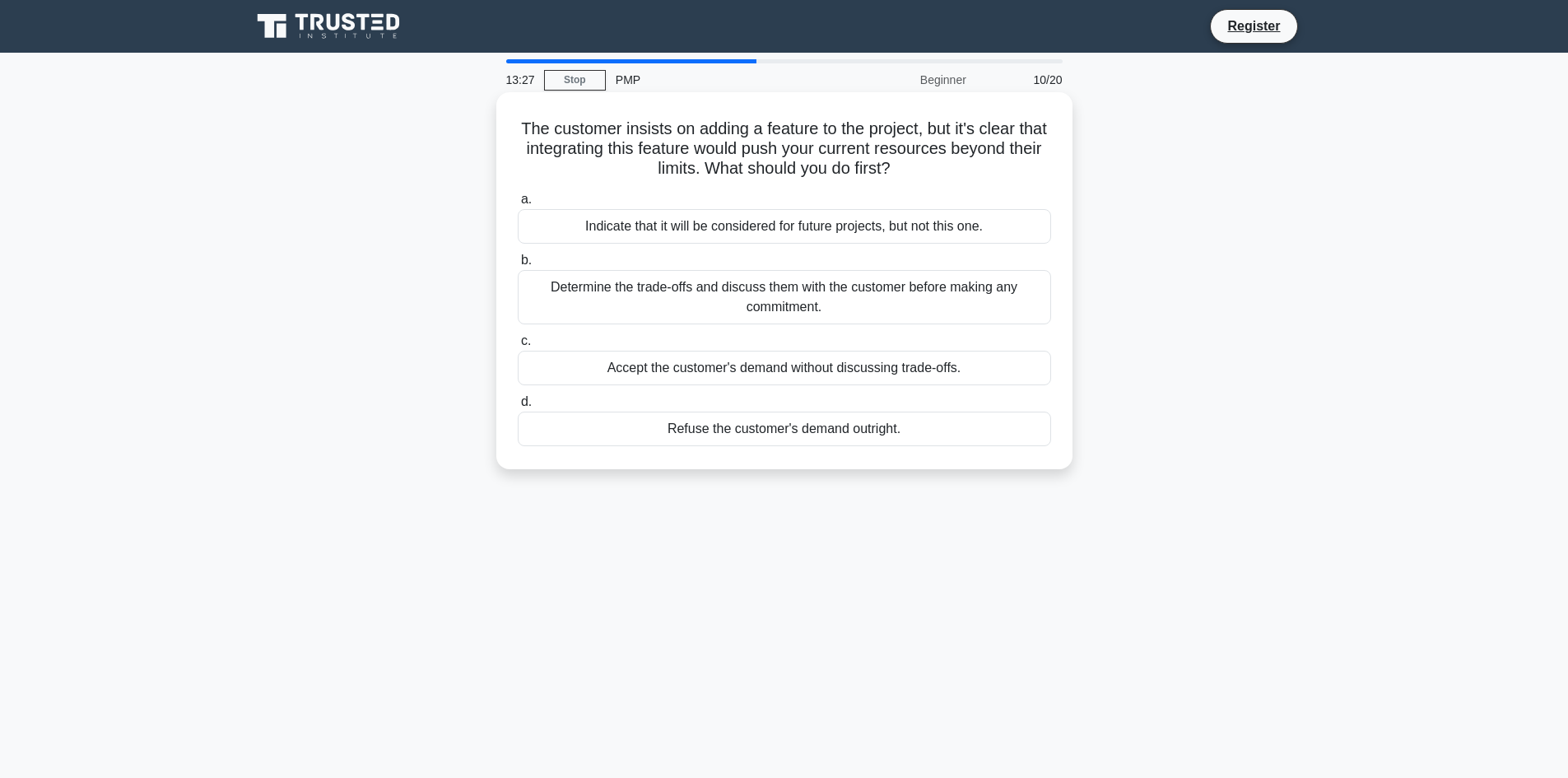
click at [931, 304] on div "Determine the trade-offs and discuss them with the customer before making any c…" at bounding box center [784, 298] width 533 height 55
click at [517, 266] on input "b. Determine the trade-offs and discuss them with the customer before making an…" at bounding box center [517, 260] width 0 height 11
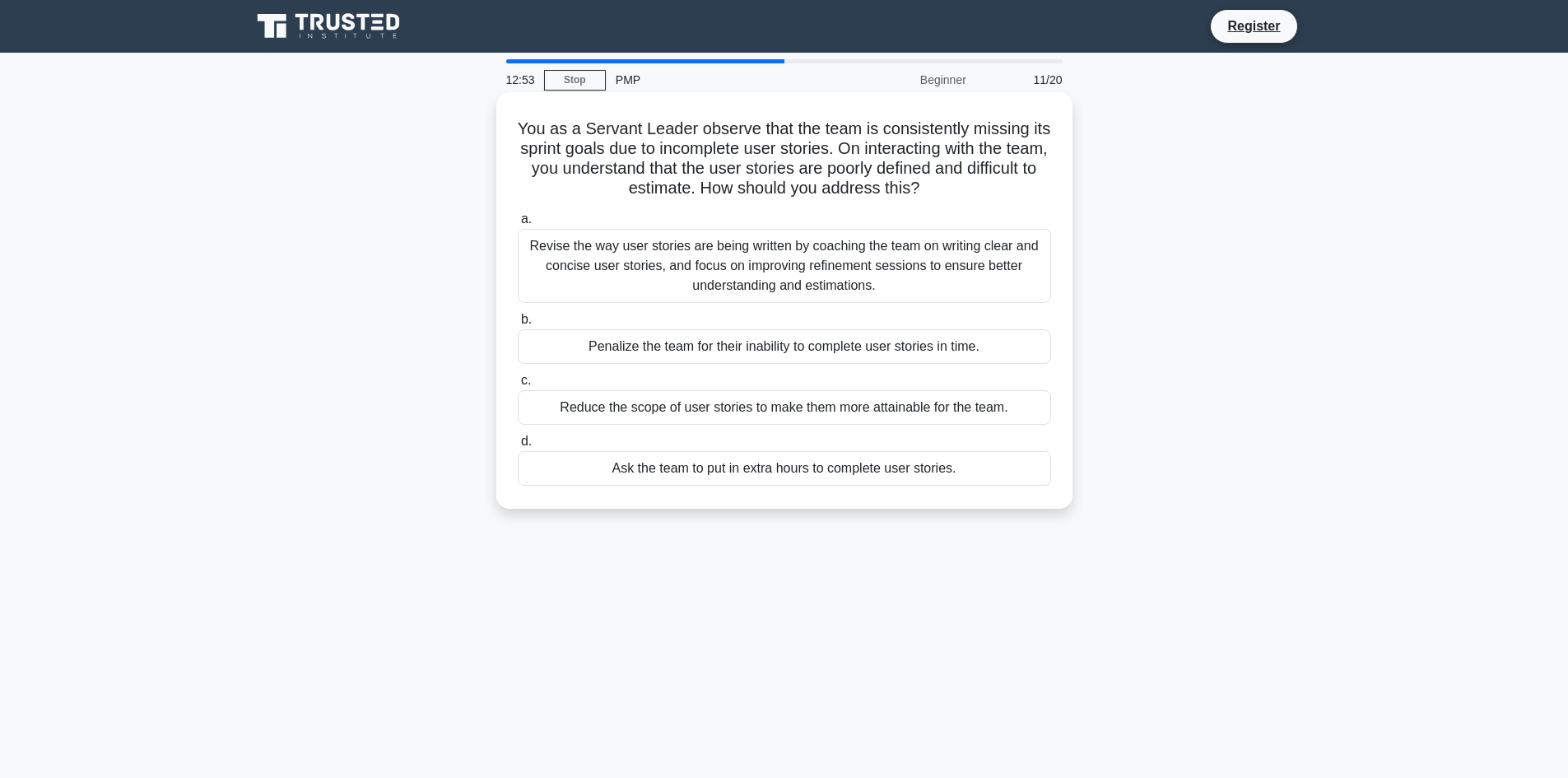
click at [1032, 269] on div "Revise the way user stories are being written by coaching the team on writing c…" at bounding box center [784, 266] width 533 height 74
click at [517, 225] on input "a. Revise the way user stories are being written by coaching the team on writin…" at bounding box center [517, 219] width 0 height 11
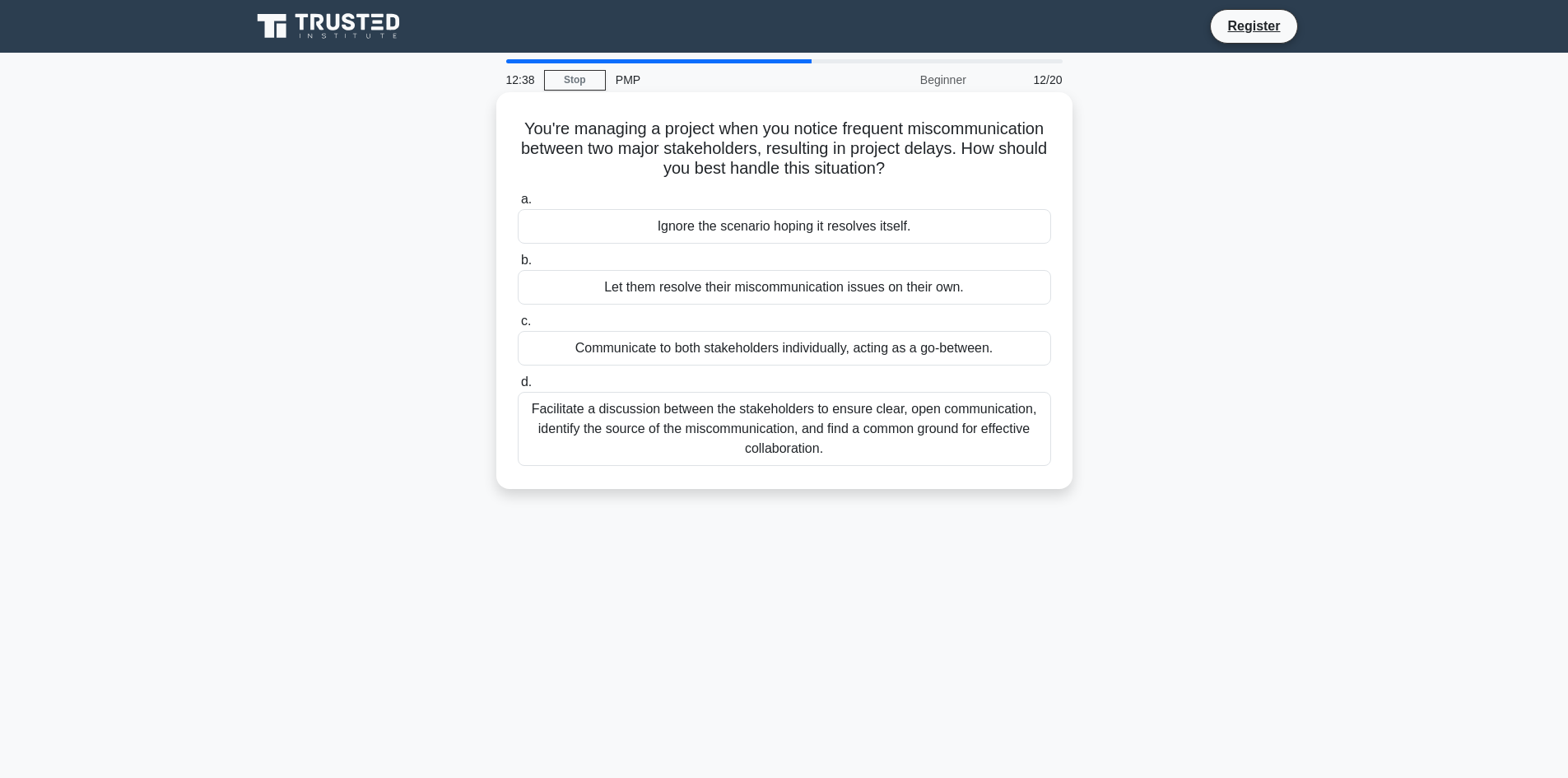
click at [939, 426] on div "Facilitate a discussion between the stakeholders to ensure clear, open communic…" at bounding box center [784, 429] width 533 height 74
click at [517, 388] on input "d. Facilitate a discussion between the stakeholders to ensure clear, open commu…" at bounding box center [517, 382] width 0 height 11
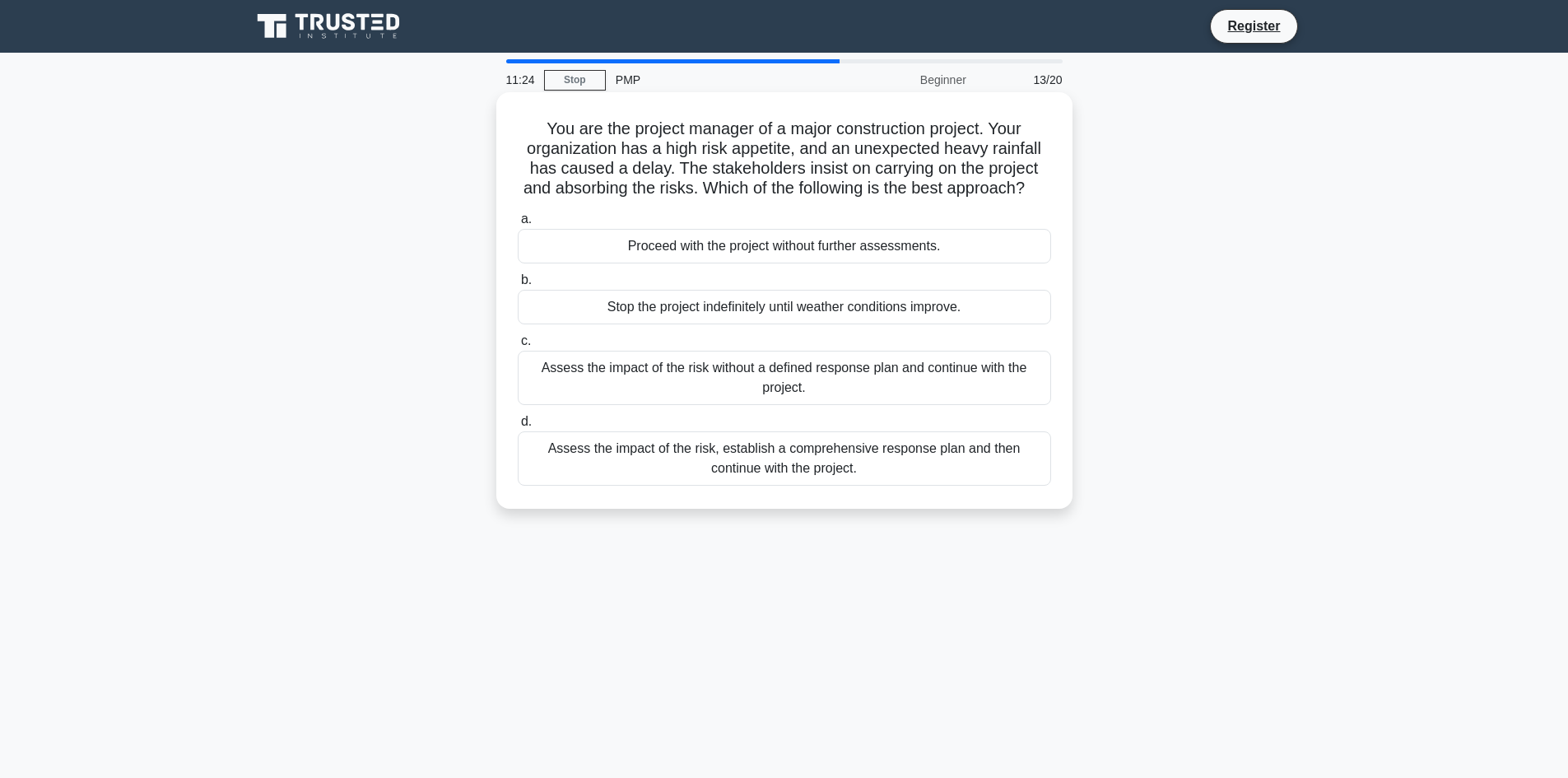
click at [776, 478] on div "Assess the impact of the risk, establish a comprehensive response plan and then…" at bounding box center [784, 459] width 533 height 55
click at [517, 427] on input "d. Assess the impact of the risk, establish a comprehensive response plan and t…" at bounding box center [517, 422] width 0 height 11
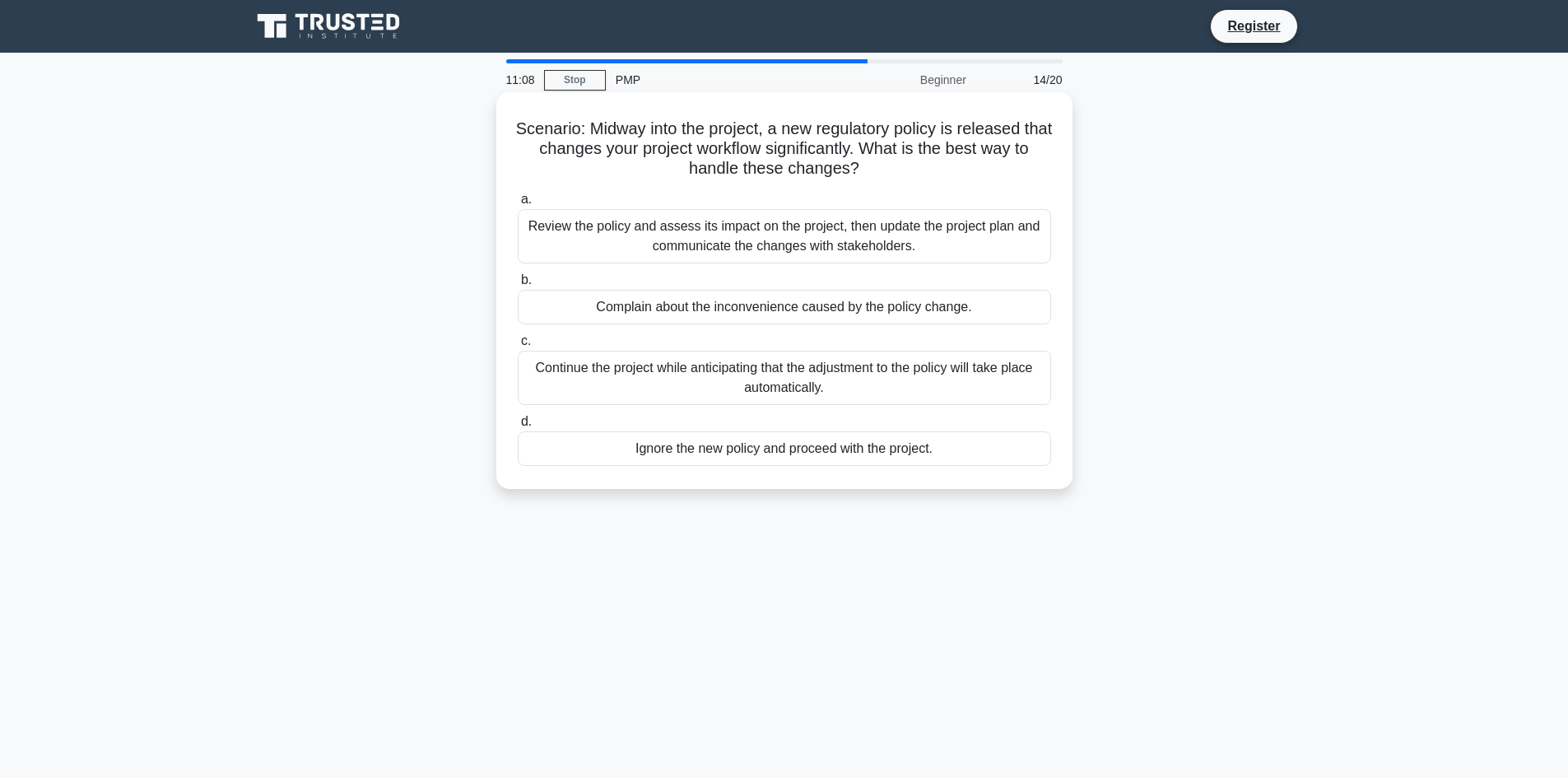
click at [865, 227] on div "Review the policy and assess its impact on the project, then update the project…" at bounding box center [784, 236] width 533 height 55
click at [517, 205] on input "a. Review the policy and assess its impact on the project, then update the proj…" at bounding box center [517, 199] width 0 height 11
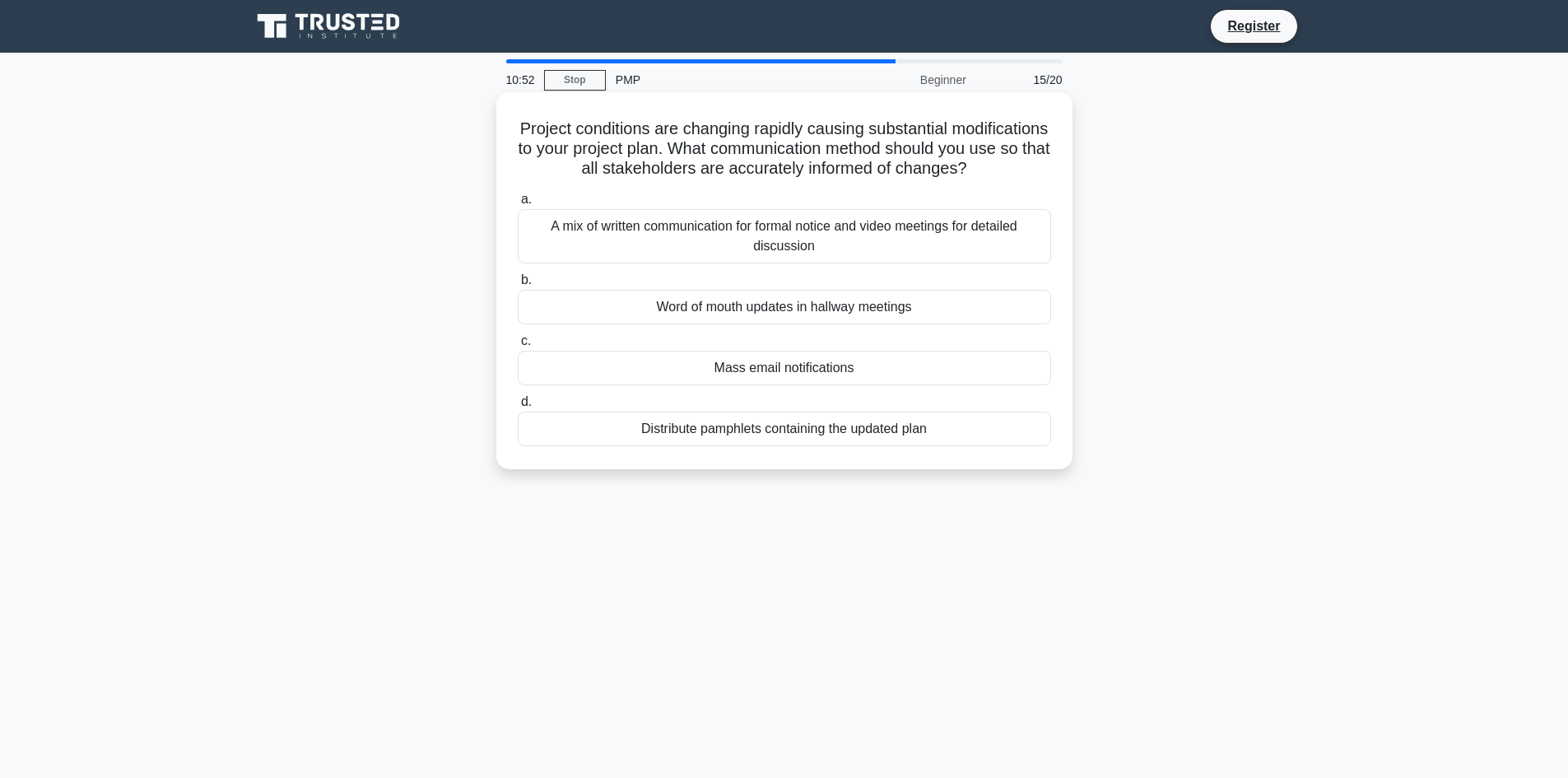
click at [969, 254] on div "A mix of written communication for formal notice and video meetings for detaile…" at bounding box center [784, 236] width 533 height 55
click at [517, 205] on input "a. A mix of written communication for formal notice and video meetings for deta…" at bounding box center [517, 199] width 0 height 11
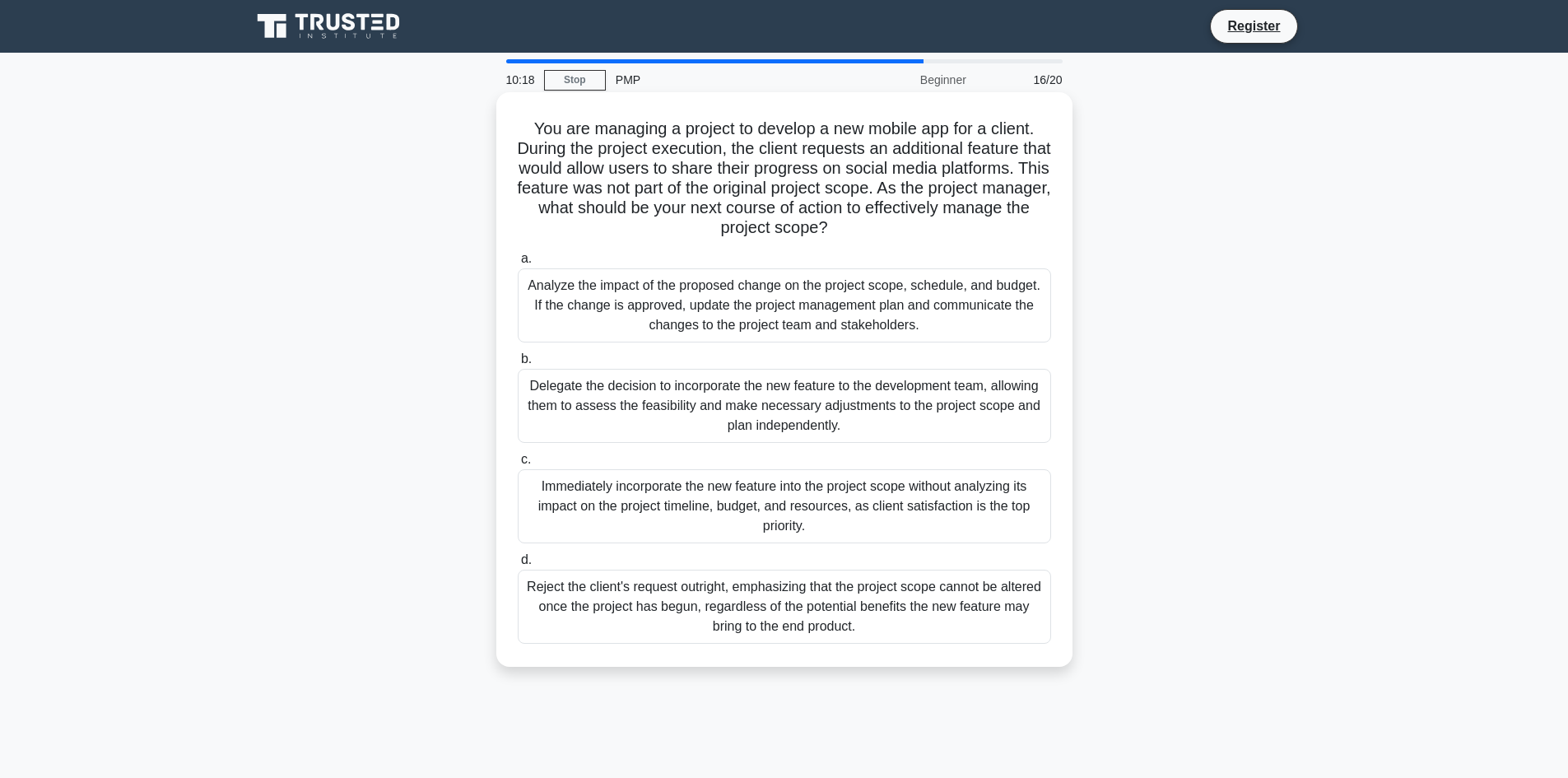
click at [651, 316] on div "Analyze the impact of the proposed change on the project scope, schedule, and b…" at bounding box center [784, 306] width 533 height 74
click at [517, 265] on input "a. Analyze the impact of the proposed change on the project scope, schedule, an…" at bounding box center [517, 259] width 0 height 11
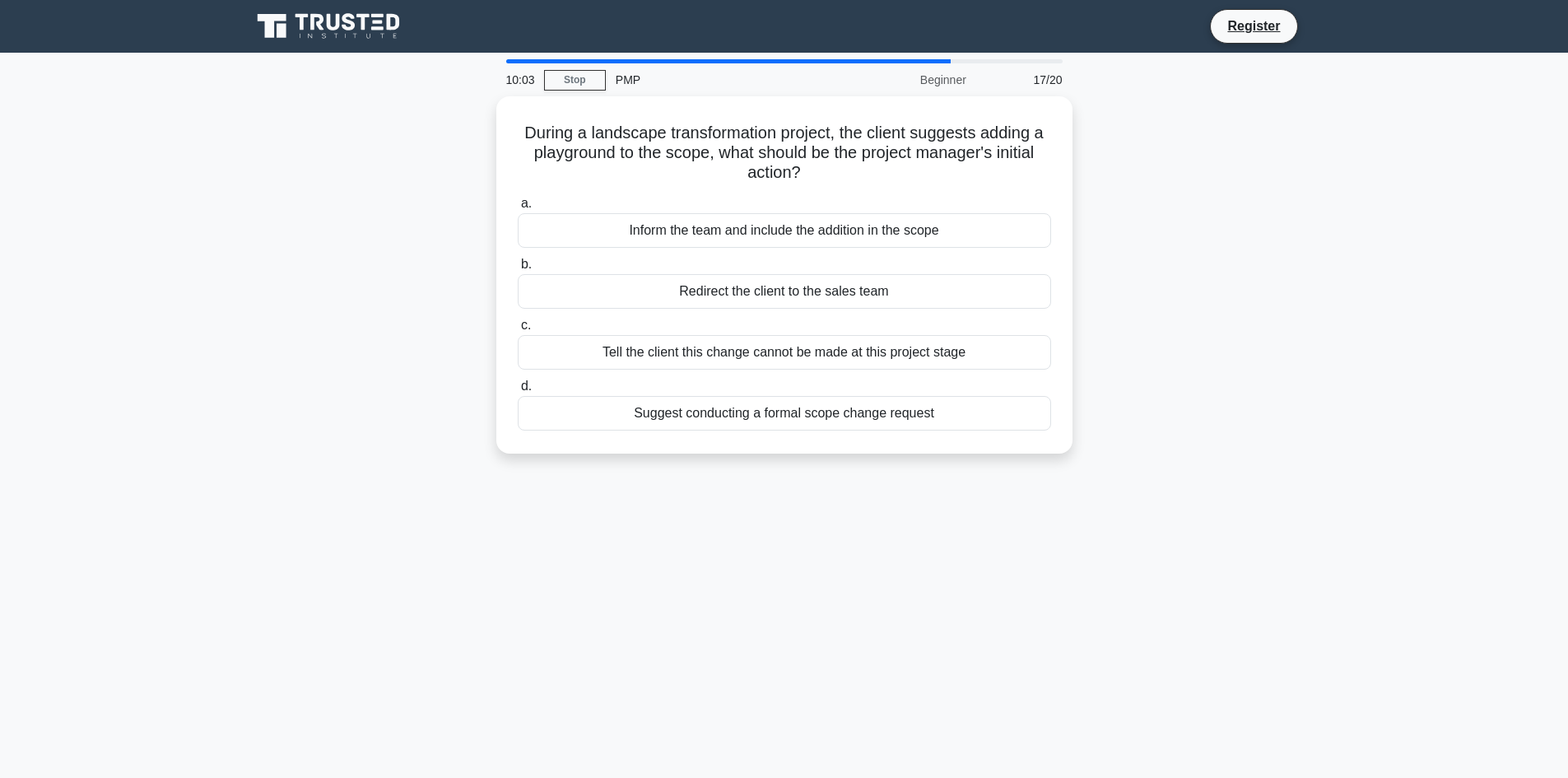
click at [1077, 621] on div "10:03 Stop PMP Beginner 17/20 During a landscape transformation project, the cl…" at bounding box center [784, 471] width 1086 height 823
click at [760, 414] on div "Suggest conducting a formal scope change request" at bounding box center [784, 409] width 533 height 35
click at [517, 388] on input "d. Suggest conducting a formal scope change request" at bounding box center [517, 382] width 0 height 11
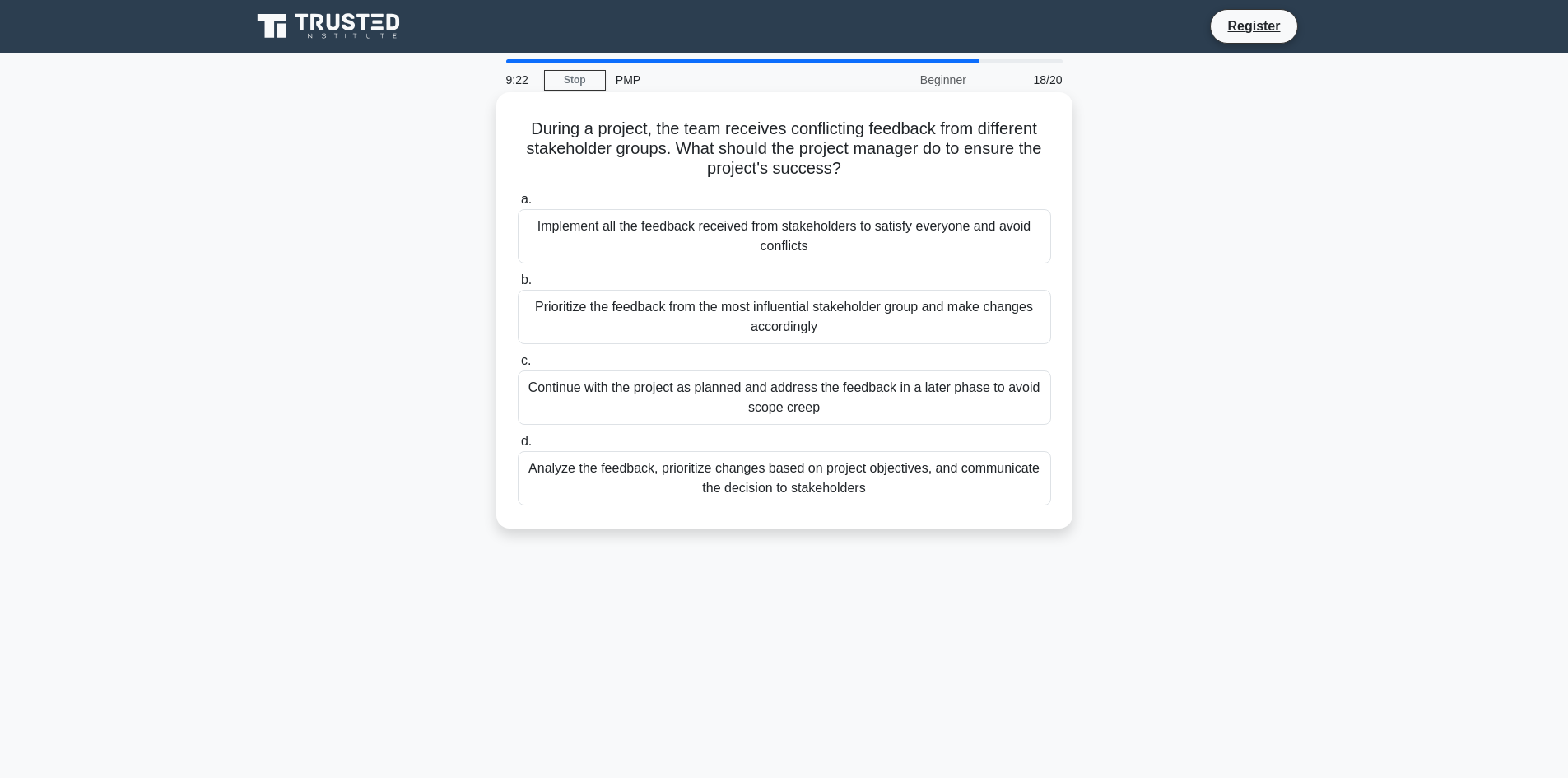
click at [919, 489] on div "Analyze the feedback, prioritize changes based on project objectives, and commu…" at bounding box center [784, 479] width 533 height 55
click at [517, 447] on input "d. Analyze the feedback, prioritize changes based on project objectives, and co…" at bounding box center [517, 442] width 0 height 11
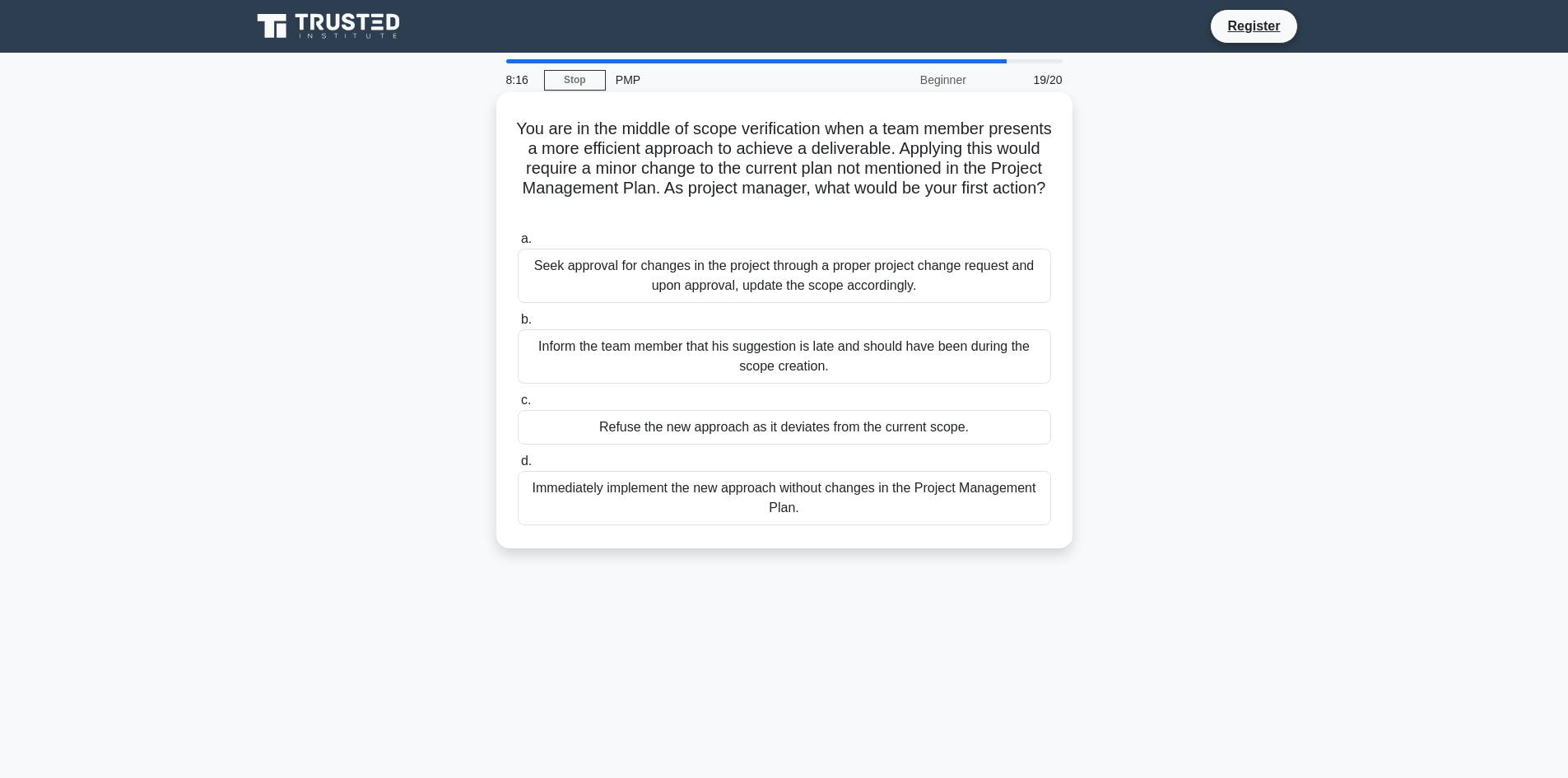
click at [932, 274] on div "Seek approval for changes in the project through a proper project change reques…" at bounding box center [784, 276] width 533 height 55
click at [517, 245] on input "a. Seek approval for changes in the project through a proper project change req…" at bounding box center [517, 239] width 0 height 11
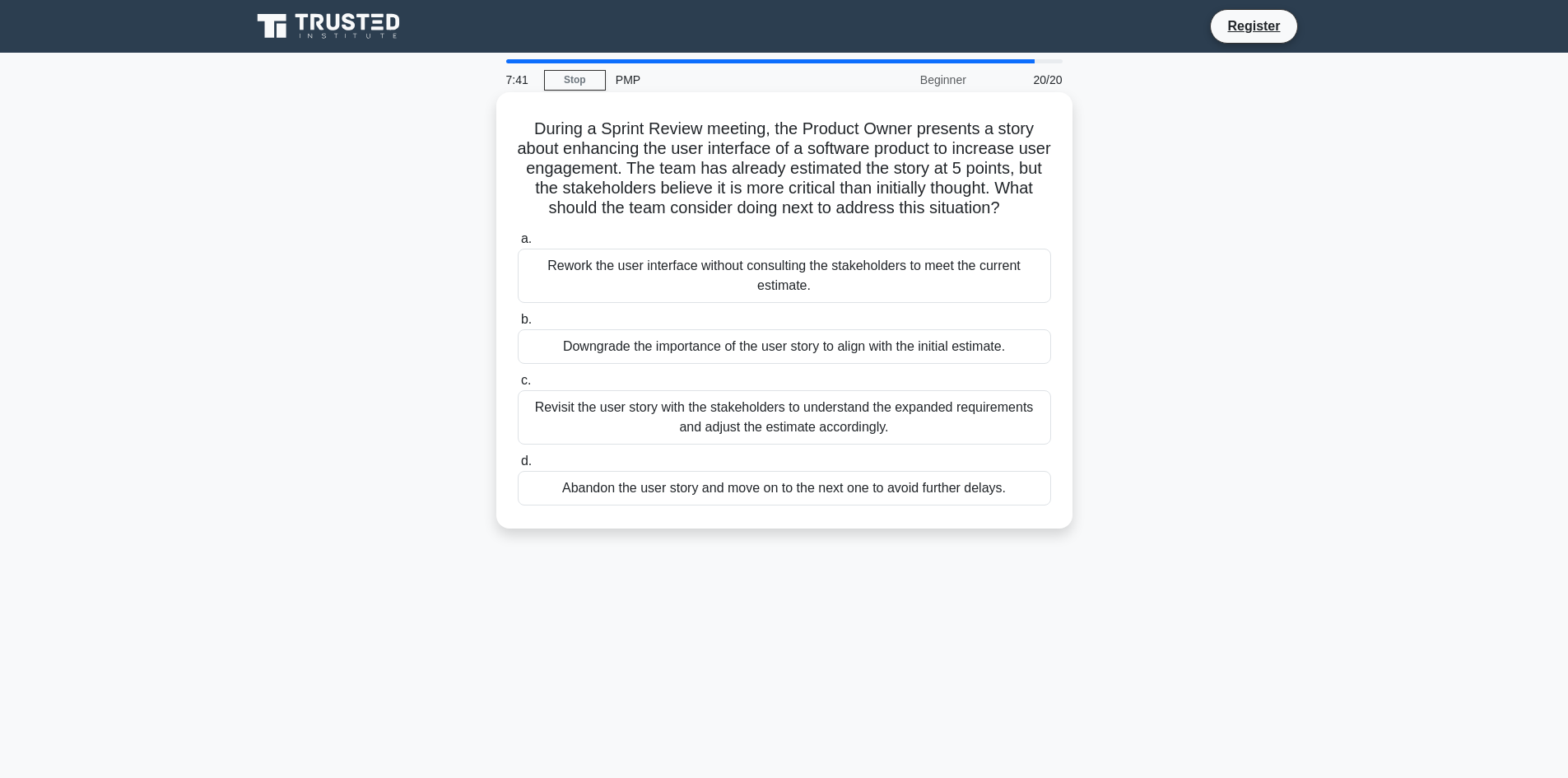
click at [881, 418] on div "Revisit the user story with the stakeholders to understand the expanded require…" at bounding box center [784, 418] width 533 height 55
click at [517, 386] on input "c. Revisit the user story with the stakeholders to understand the expanded requ…" at bounding box center [517, 380] width 0 height 11
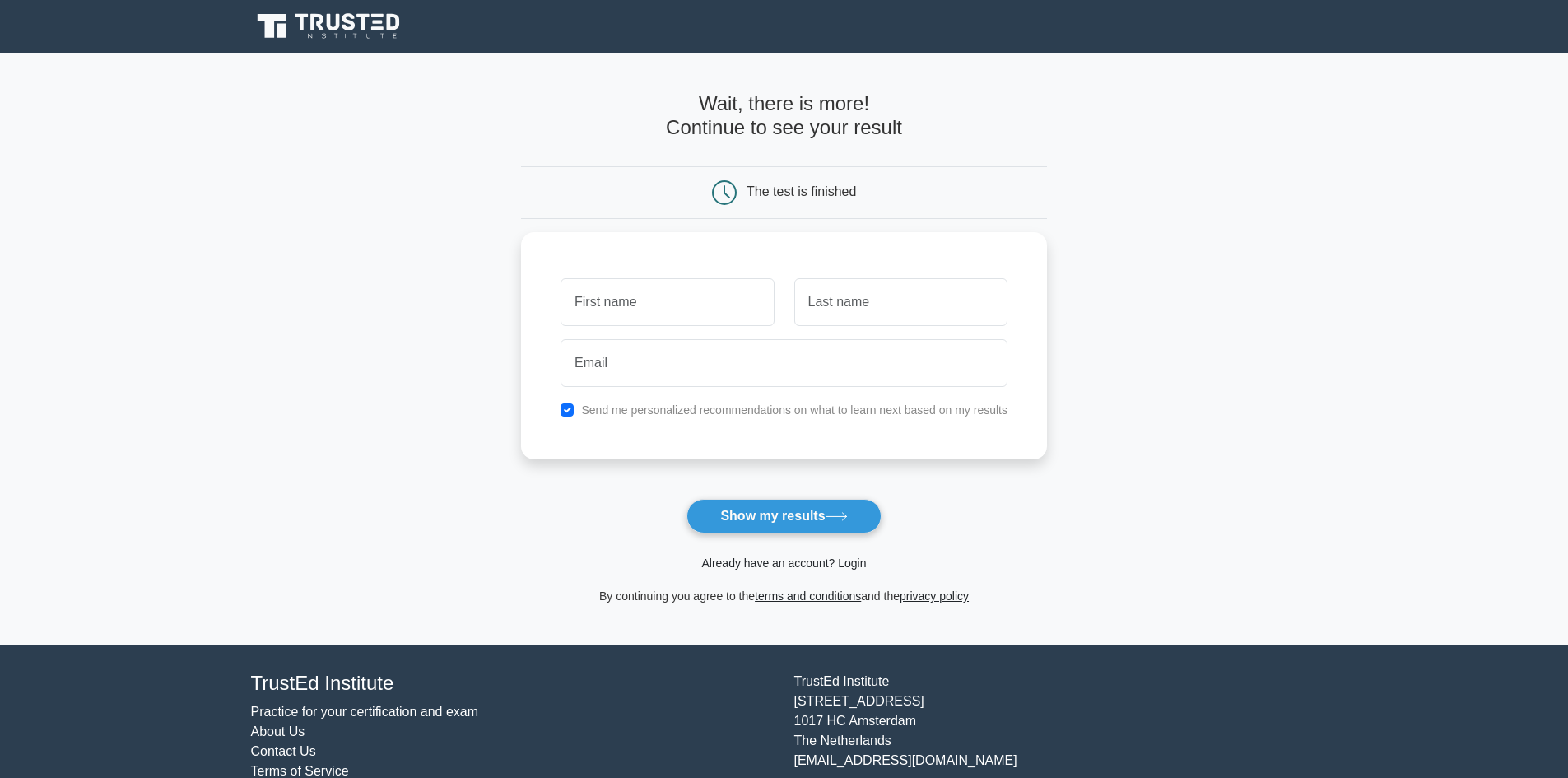
click at [784, 559] on link "Already have an account? Login" at bounding box center [783, 563] width 164 height 13
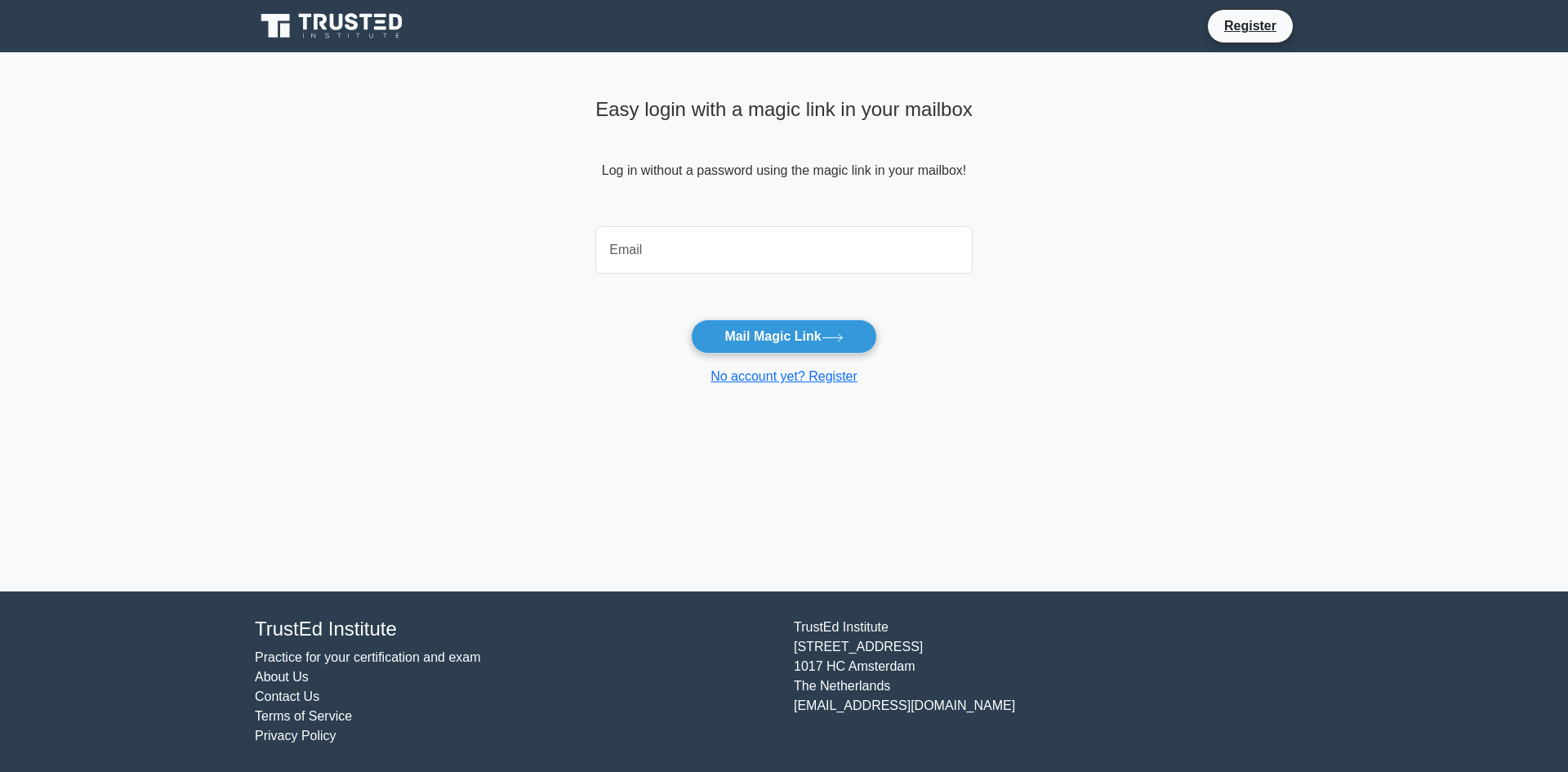
click at [764, 254] on input "email" at bounding box center [784, 250] width 377 height 48
type input "[EMAIL_ADDRESS][DOMAIN_NAME]"
click at [768, 339] on button "Mail Magic Link" at bounding box center [783, 336] width 185 height 34
